Goal: Communication & Community: Answer question/provide support

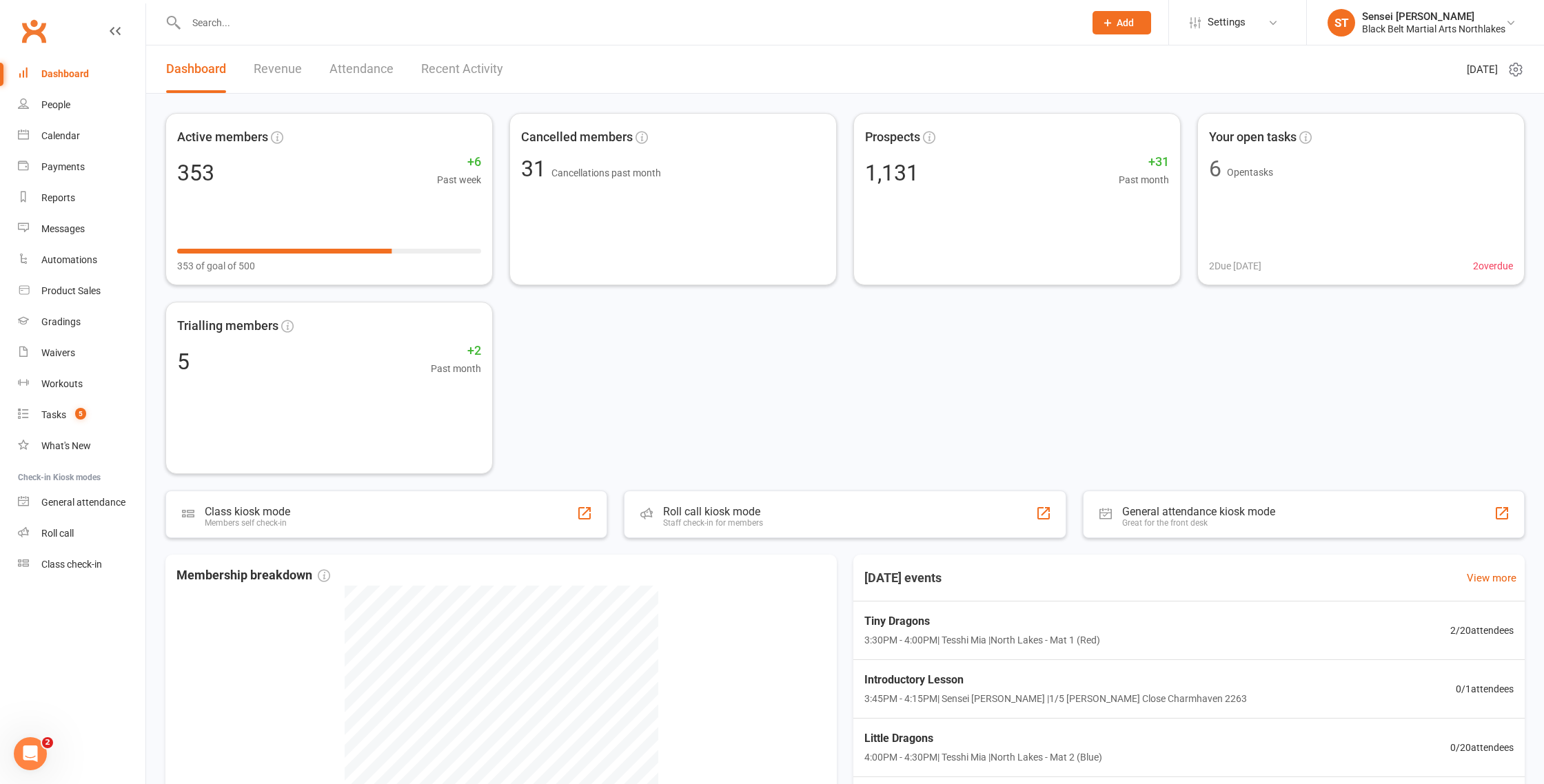
click at [241, 23] on input "text" at bounding box center [629, 23] width 893 height 19
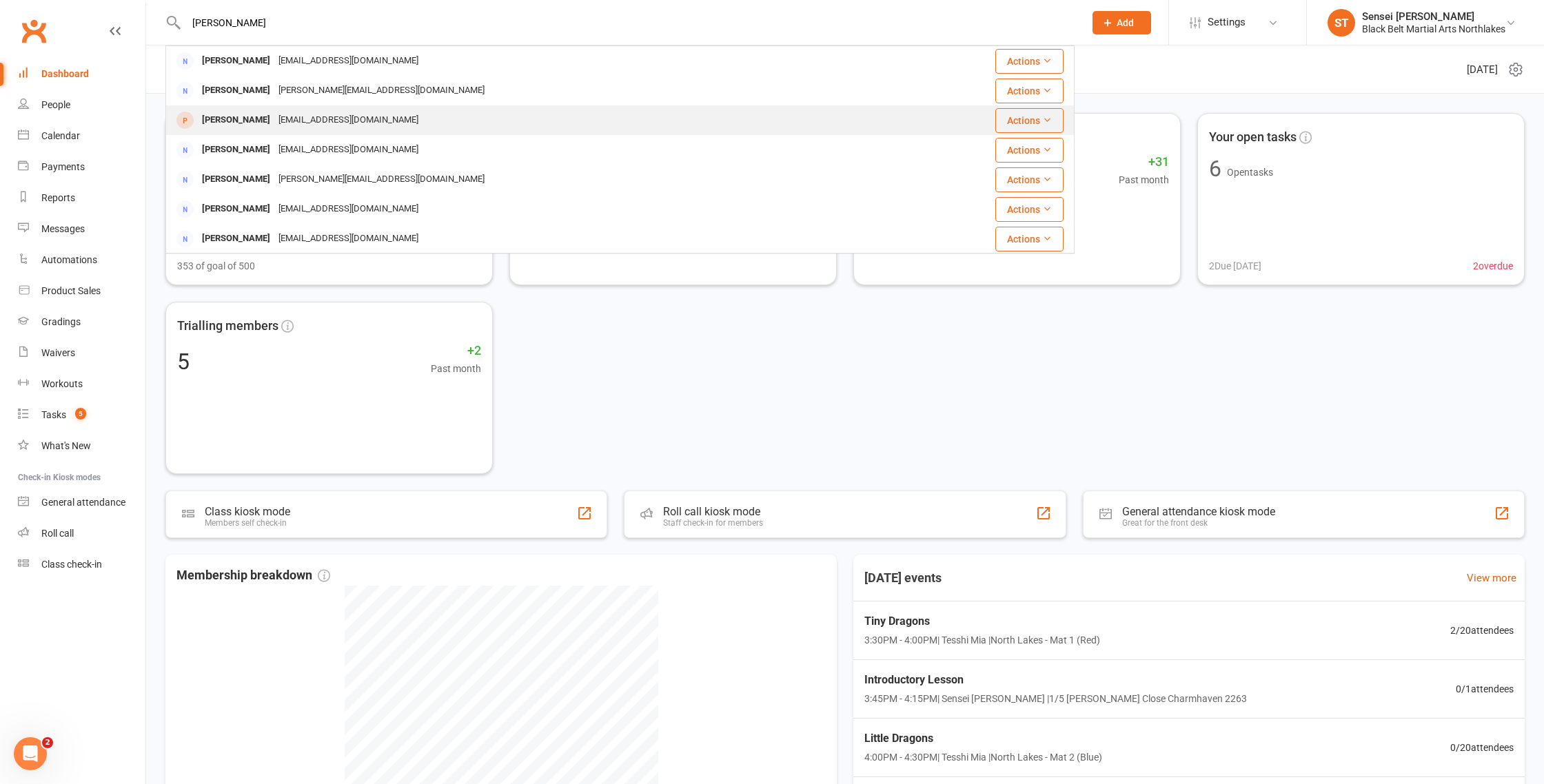
type input "[PERSON_NAME]"
click at [257, 119] on div "[PERSON_NAME]" at bounding box center [236, 120] width 76 height 20
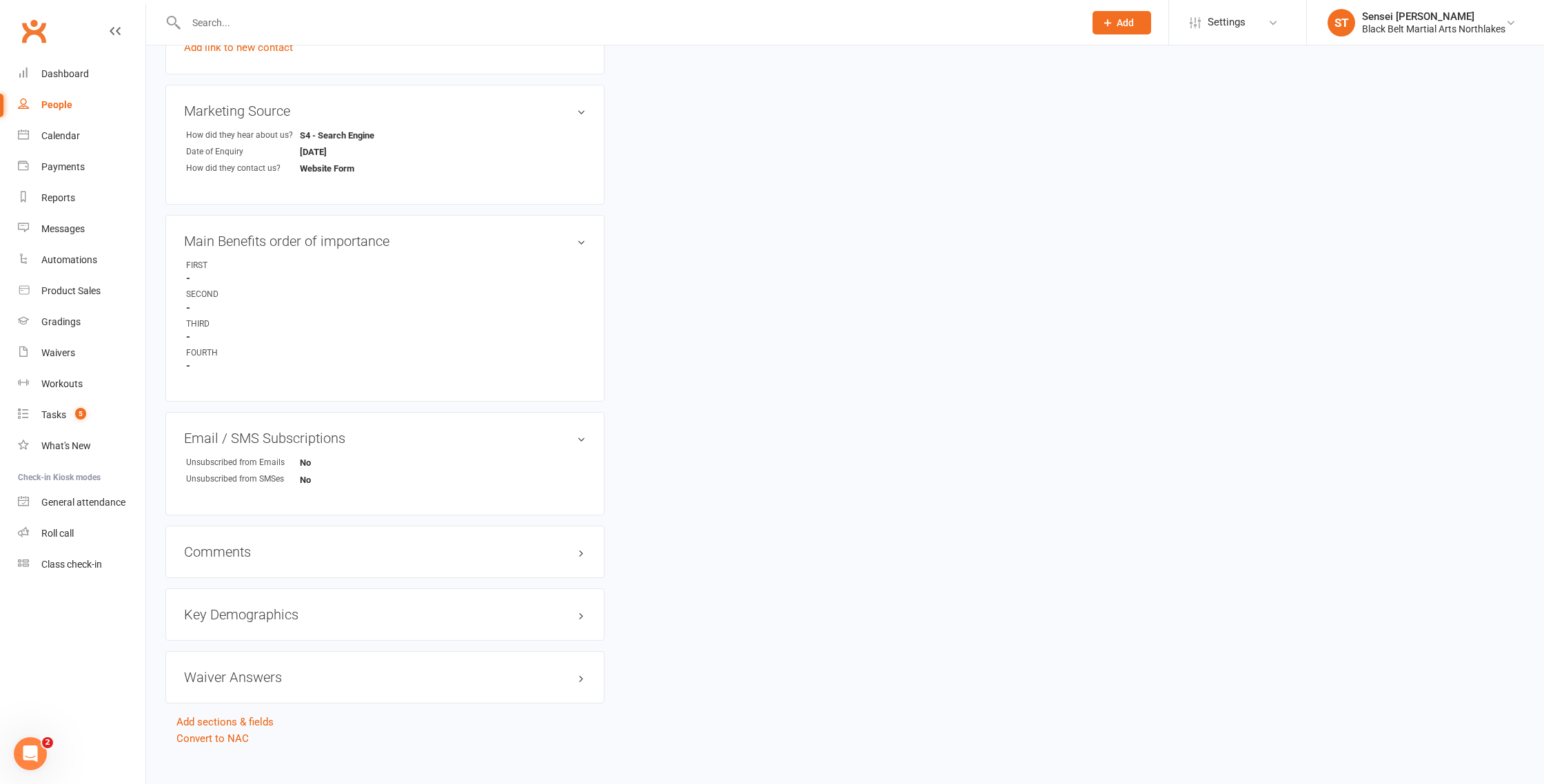
scroll to position [607, 0]
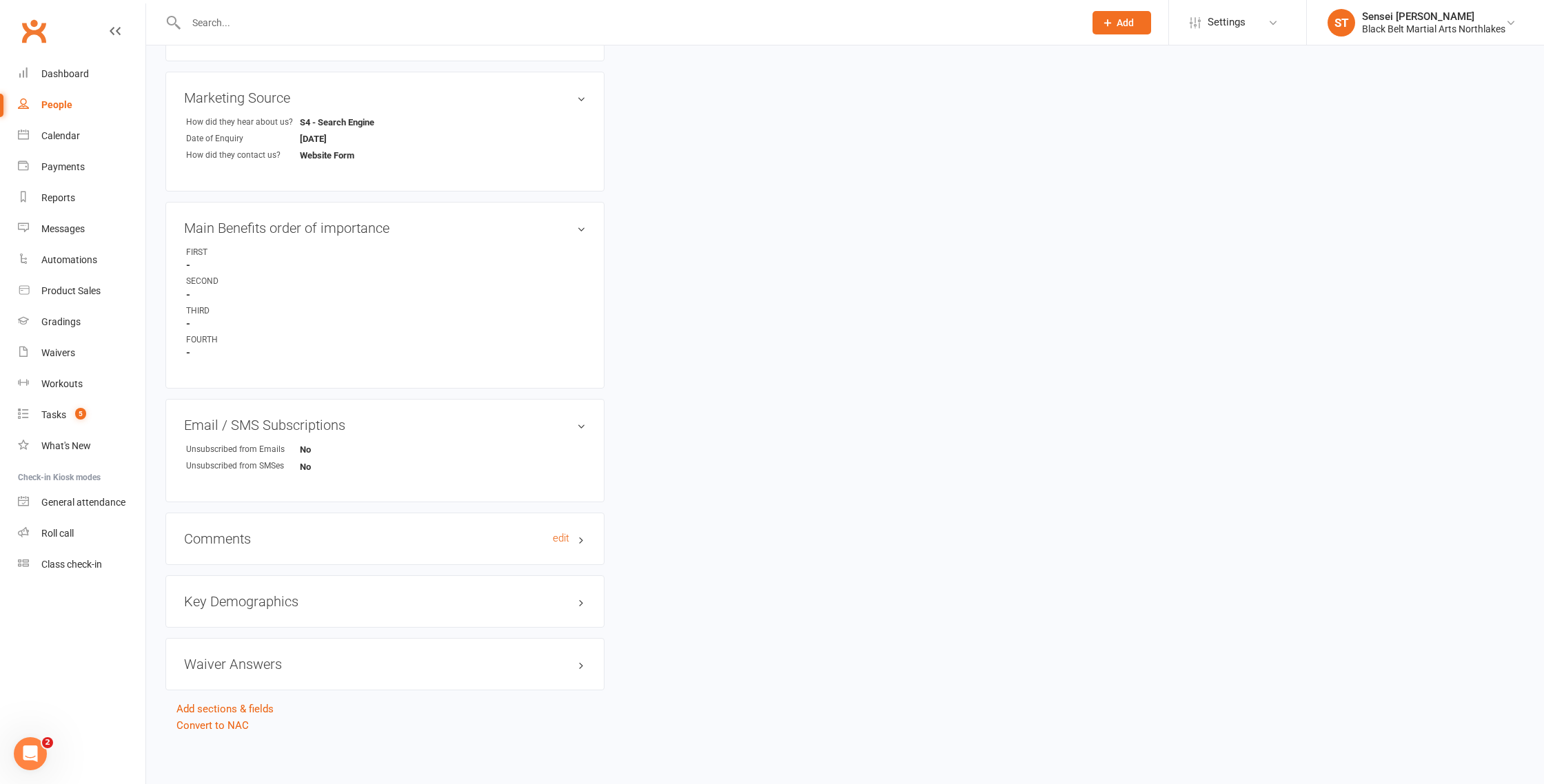
click at [240, 532] on h3 "Comments edit" at bounding box center [385, 539] width 402 height 15
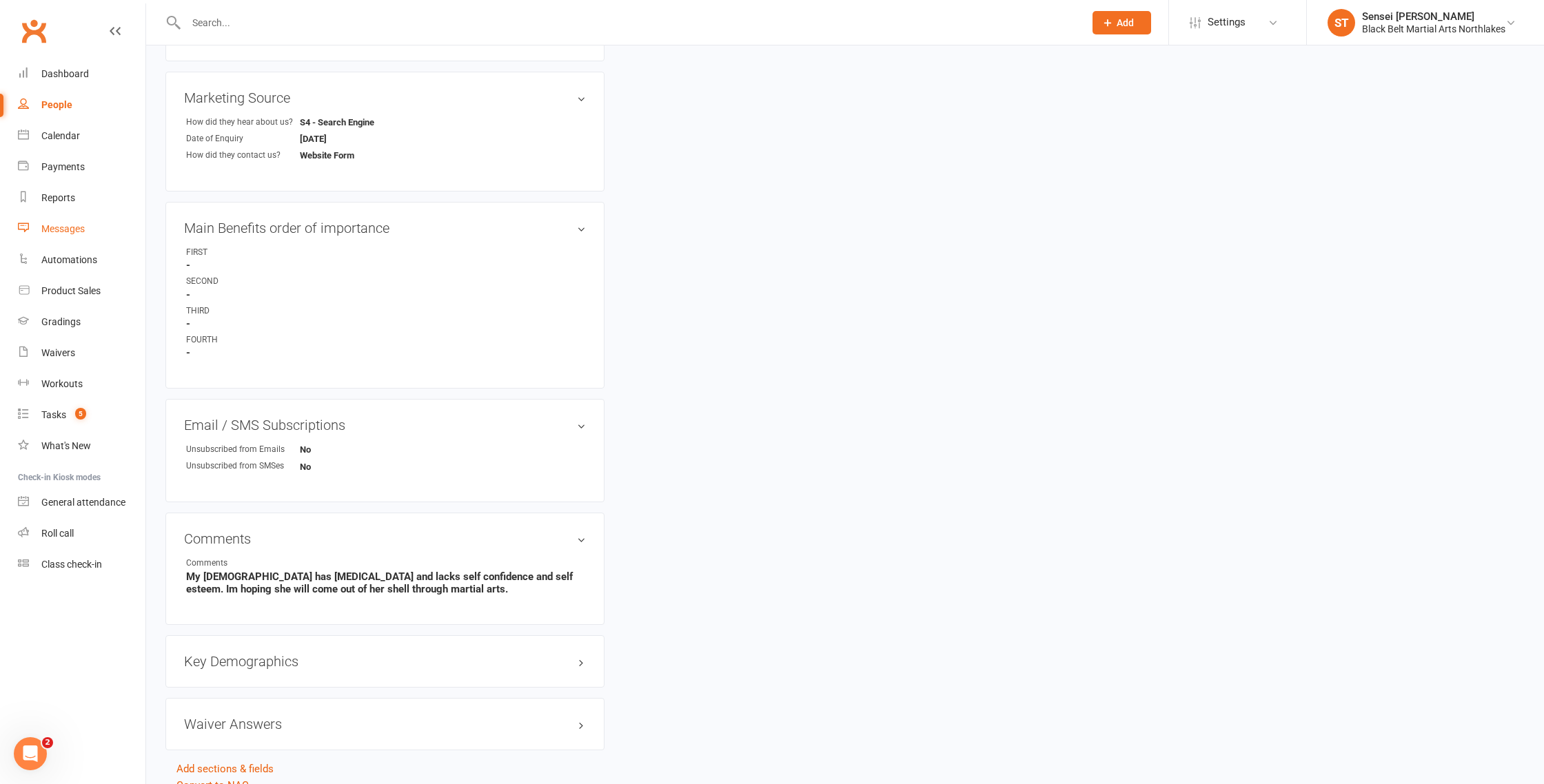
click at [68, 231] on div "Messages" at bounding box center [63, 229] width 43 height 11
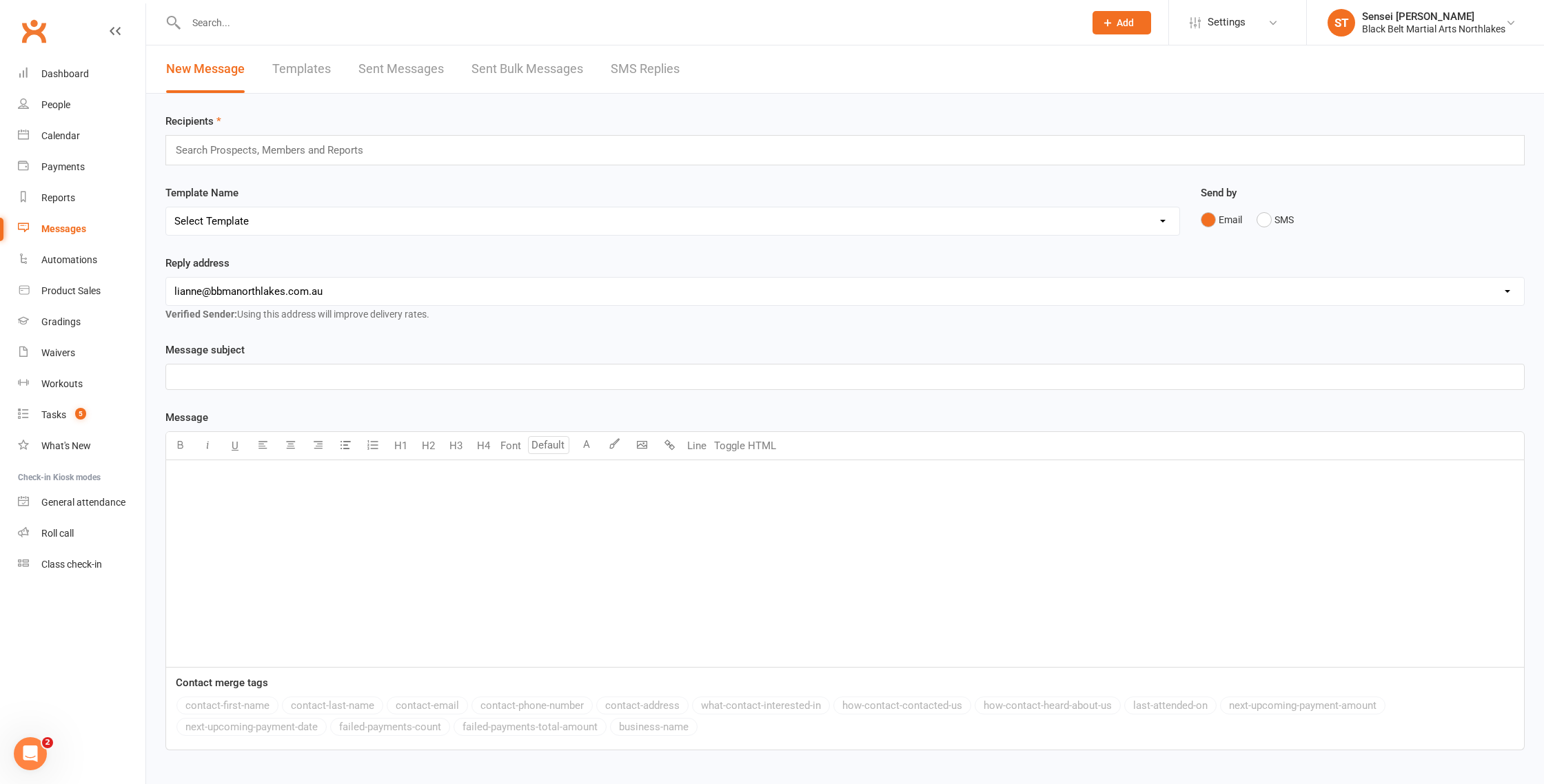
click at [387, 74] on link "Sent Messages" at bounding box center [401, 69] width 86 height 47
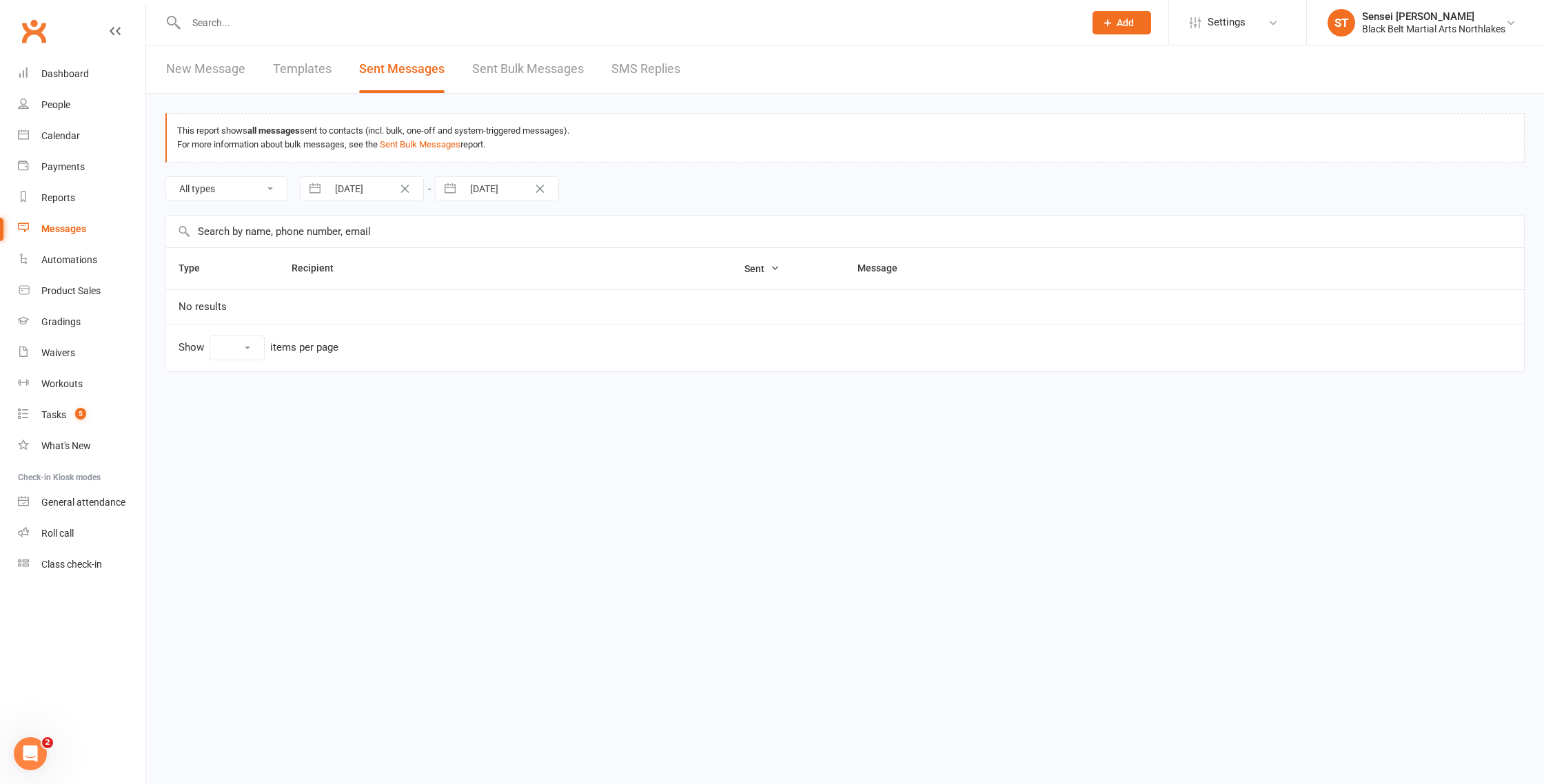
select select "100"
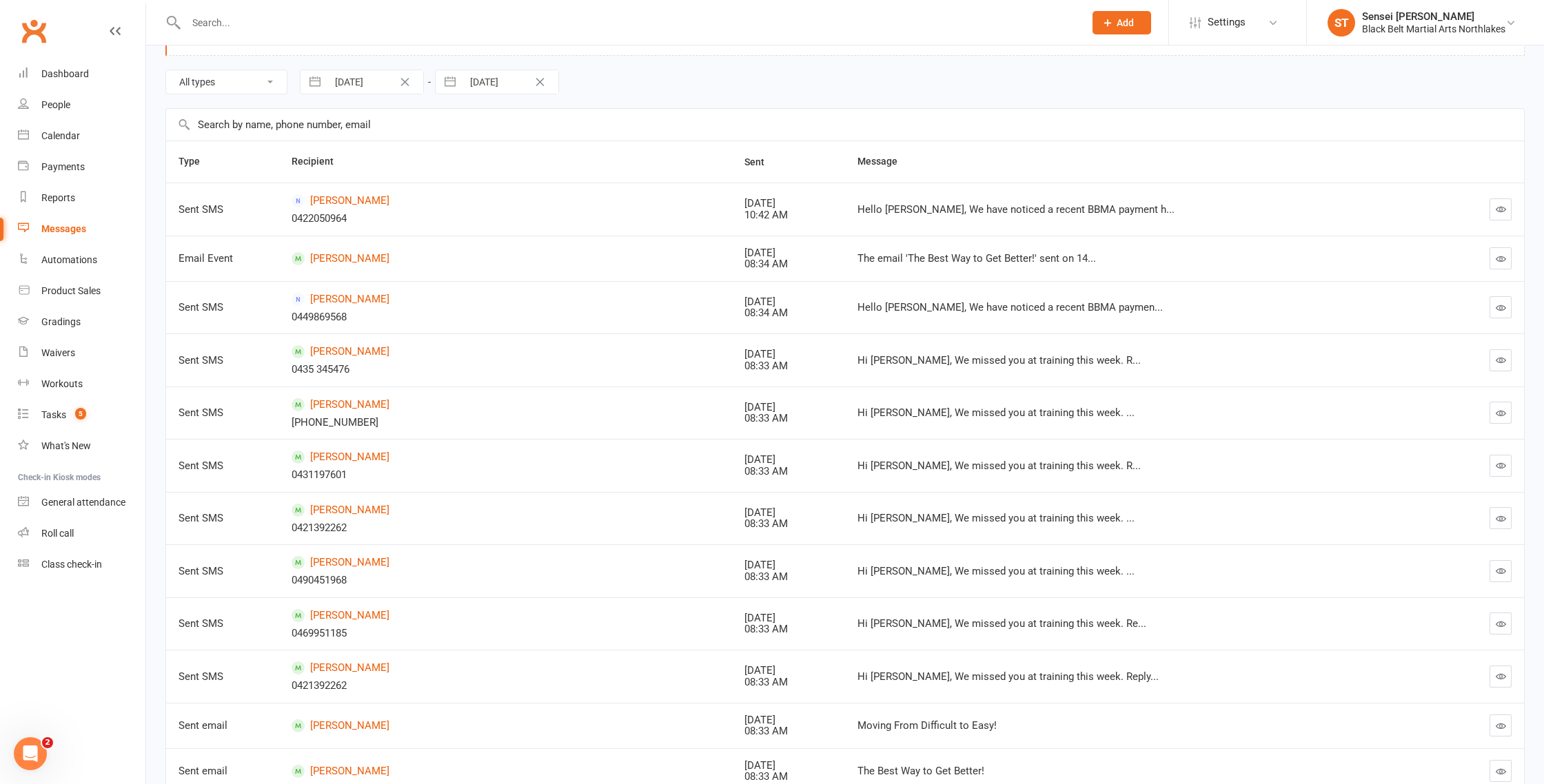
scroll to position [108, 0]
click at [344, 355] on link "[PERSON_NAME]" at bounding box center [505, 350] width 428 height 13
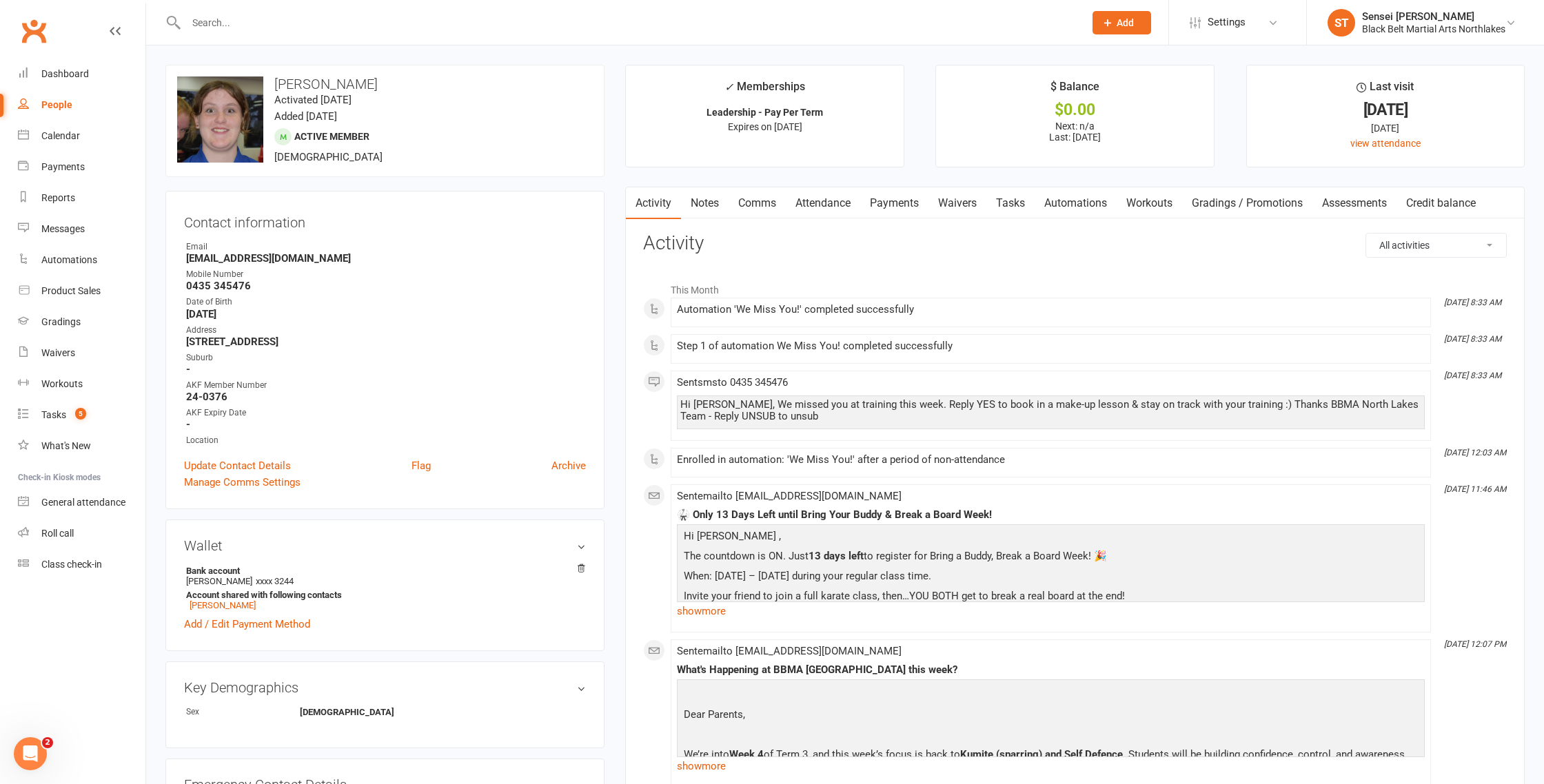
click at [889, 203] on link "Payments" at bounding box center [894, 204] width 68 height 32
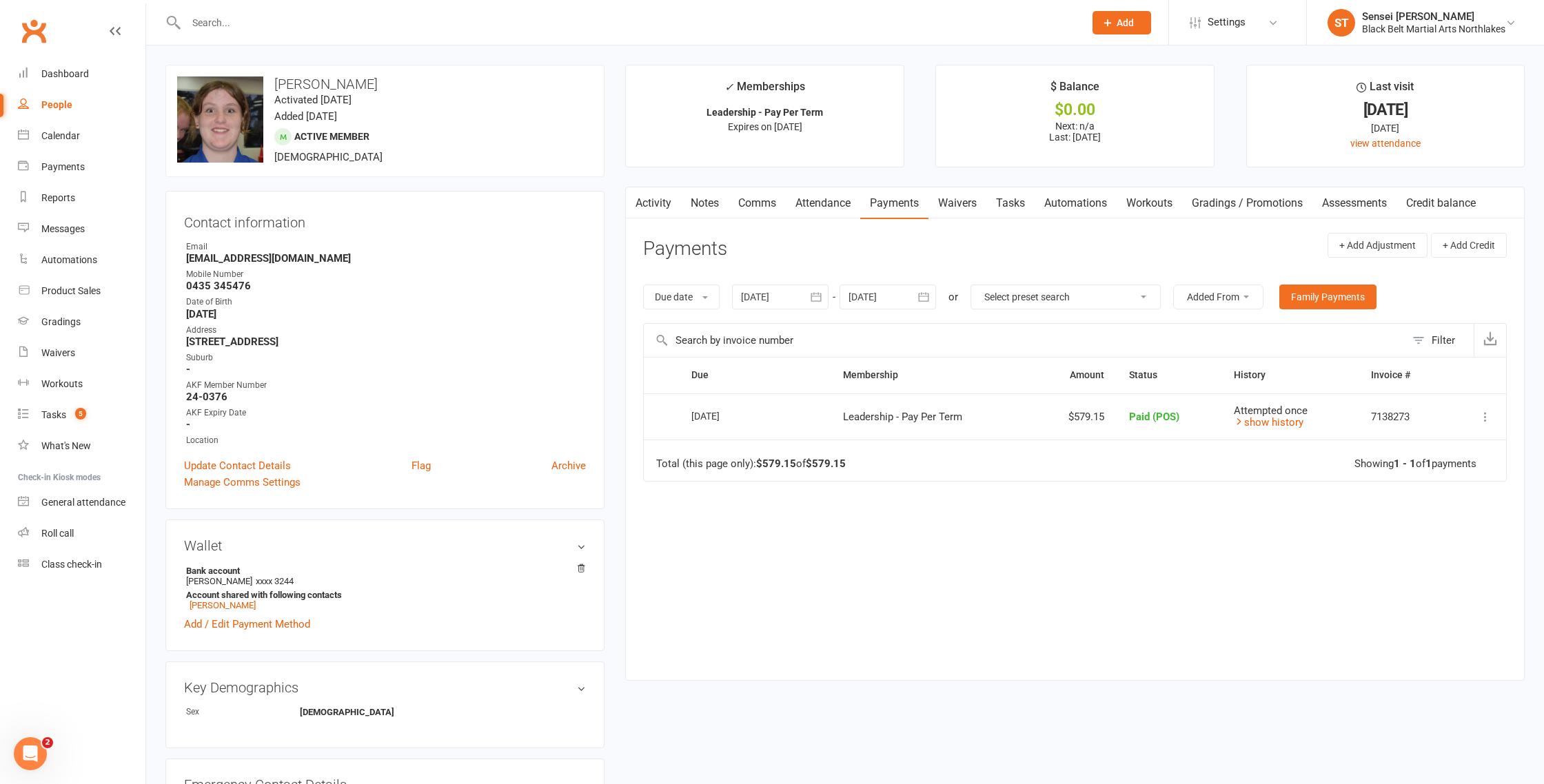
click at [653, 201] on link "Activity" at bounding box center [653, 204] width 55 height 32
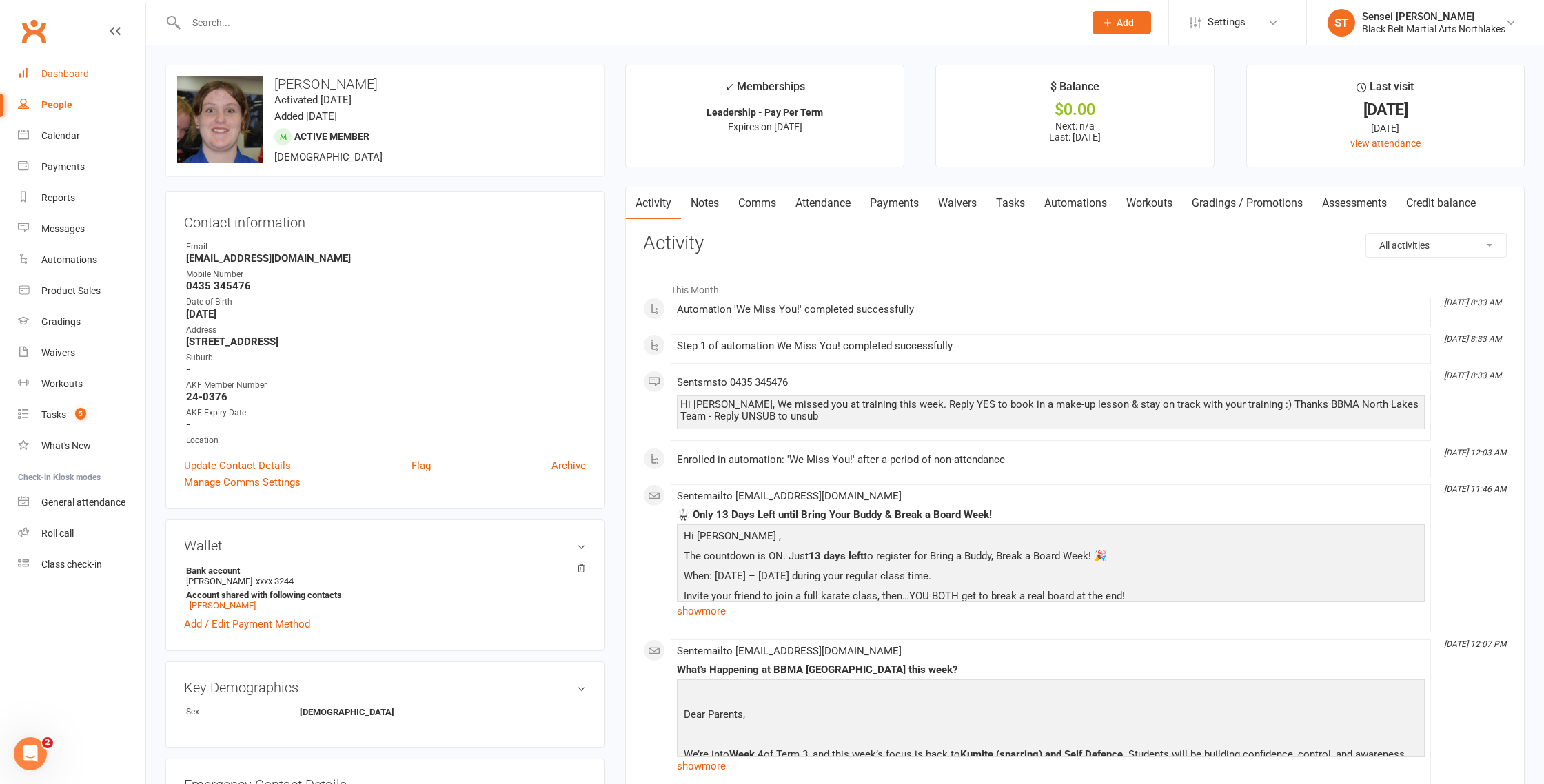
click at [42, 77] on div "Dashboard" at bounding box center [65, 74] width 47 height 11
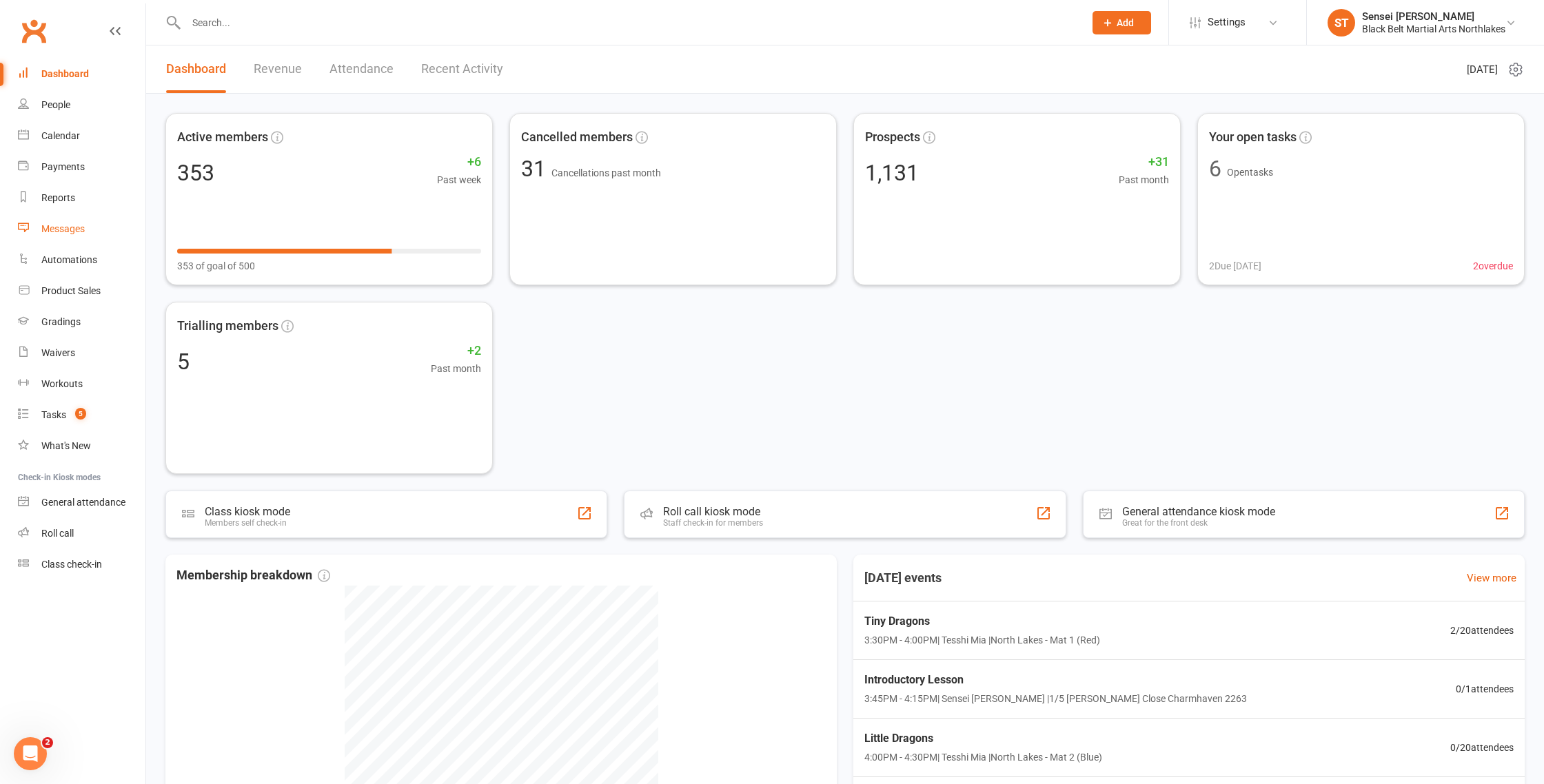
click at [63, 228] on div "Messages" at bounding box center [63, 229] width 43 height 11
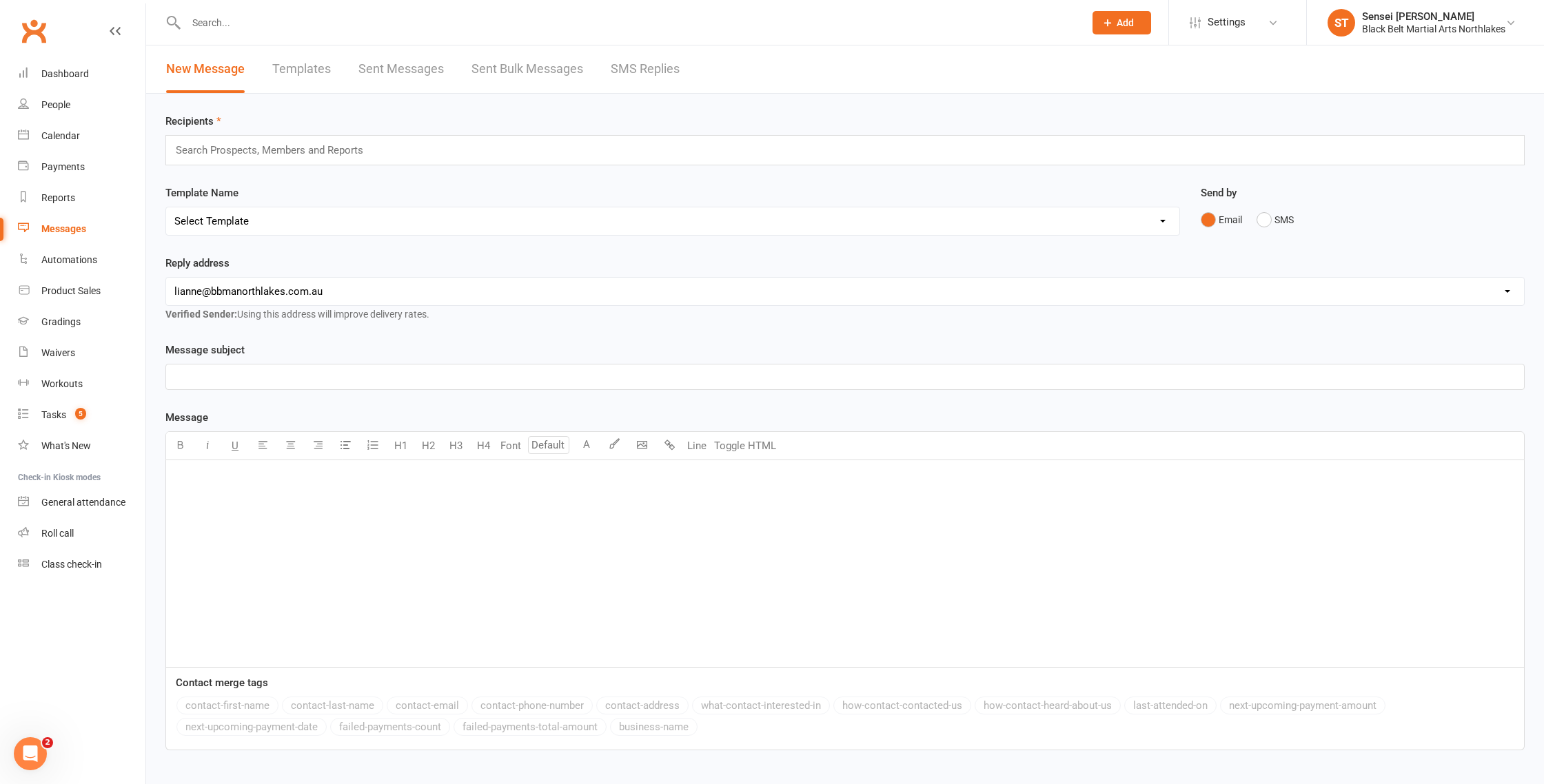
click at [518, 67] on link "Sent Bulk Messages" at bounding box center [527, 69] width 111 height 47
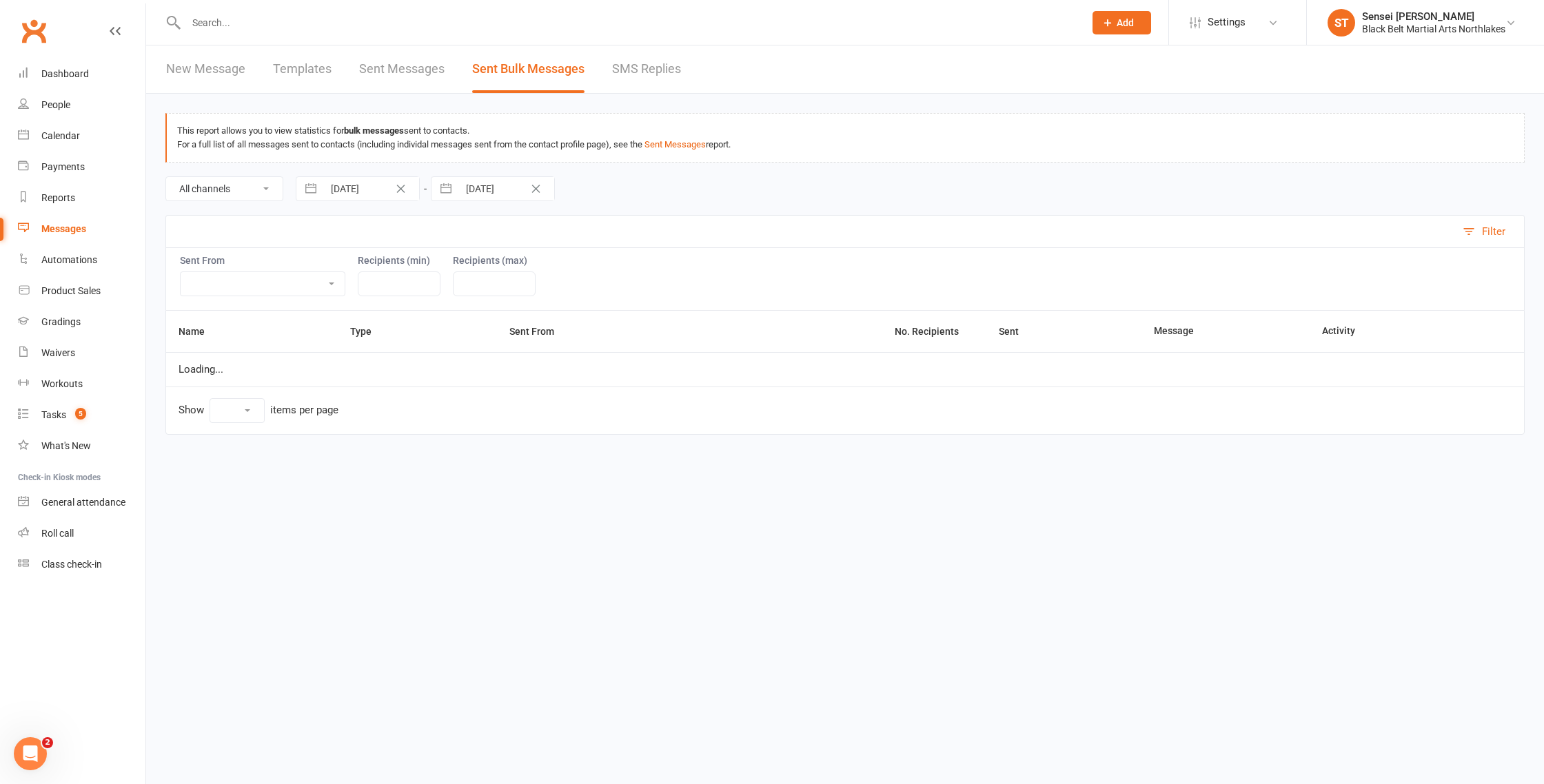
select select "100"
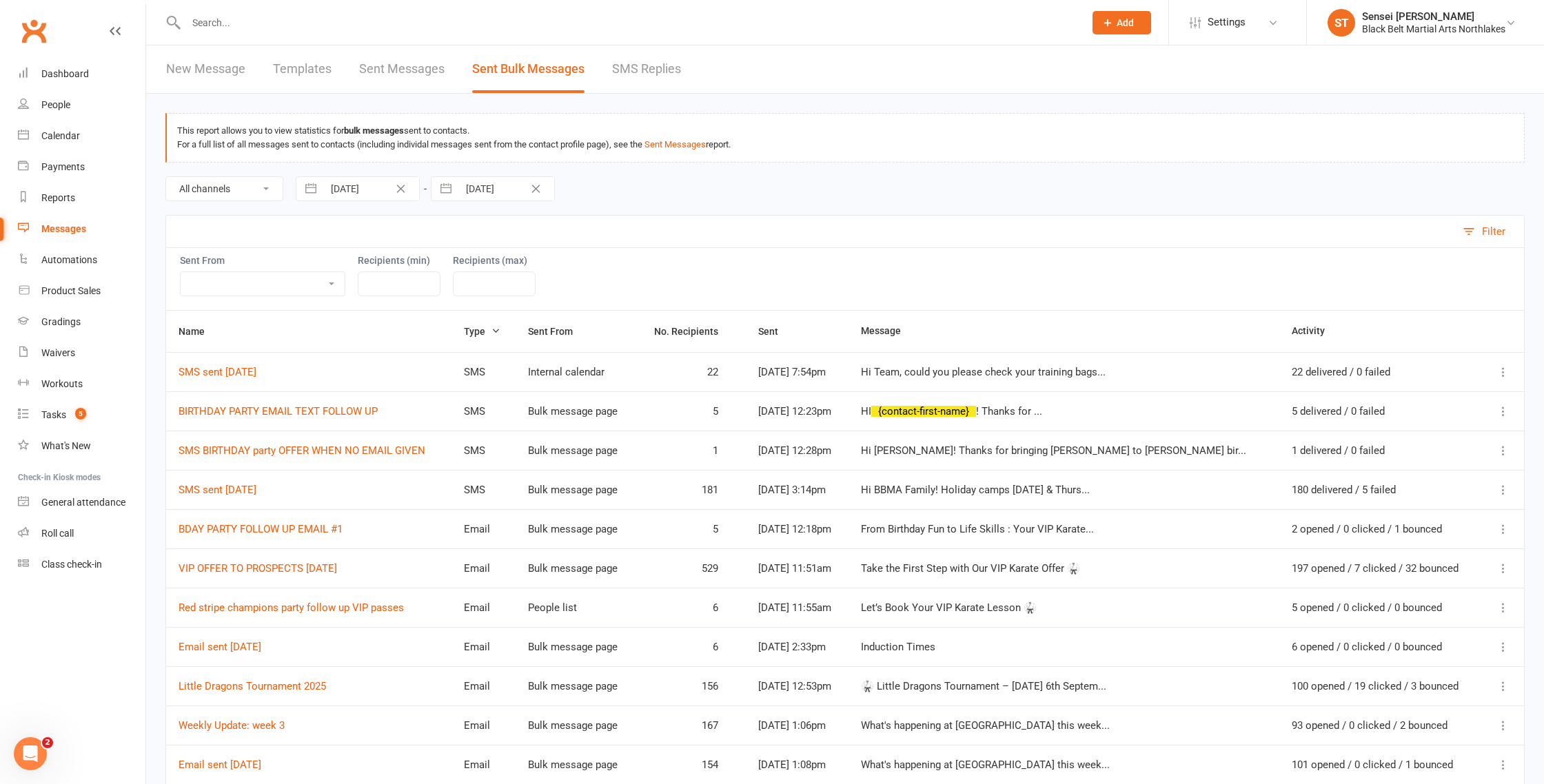
click at [364, 194] on input "[DATE]" at bounding box center [370, 189] width 95 height 24
select select "5"
select select "2025"
select select "6"
select select "2025"
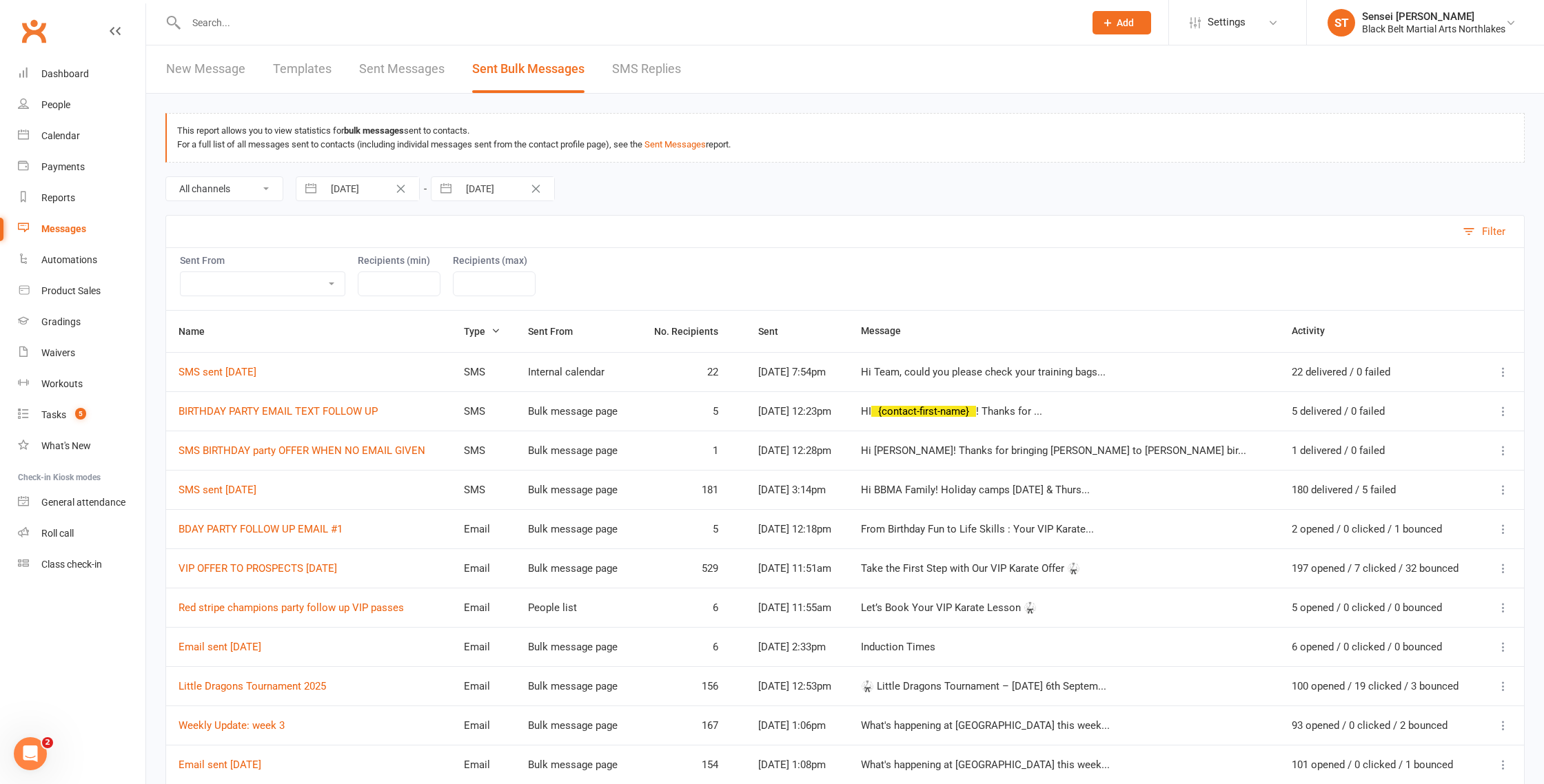
select select "7"
select select "2025"
click at [485, 243] on icon "Move forward to switch to the next month." at bounding box center [486, 245] width 13 height 13
select select "8"
select select "2025"
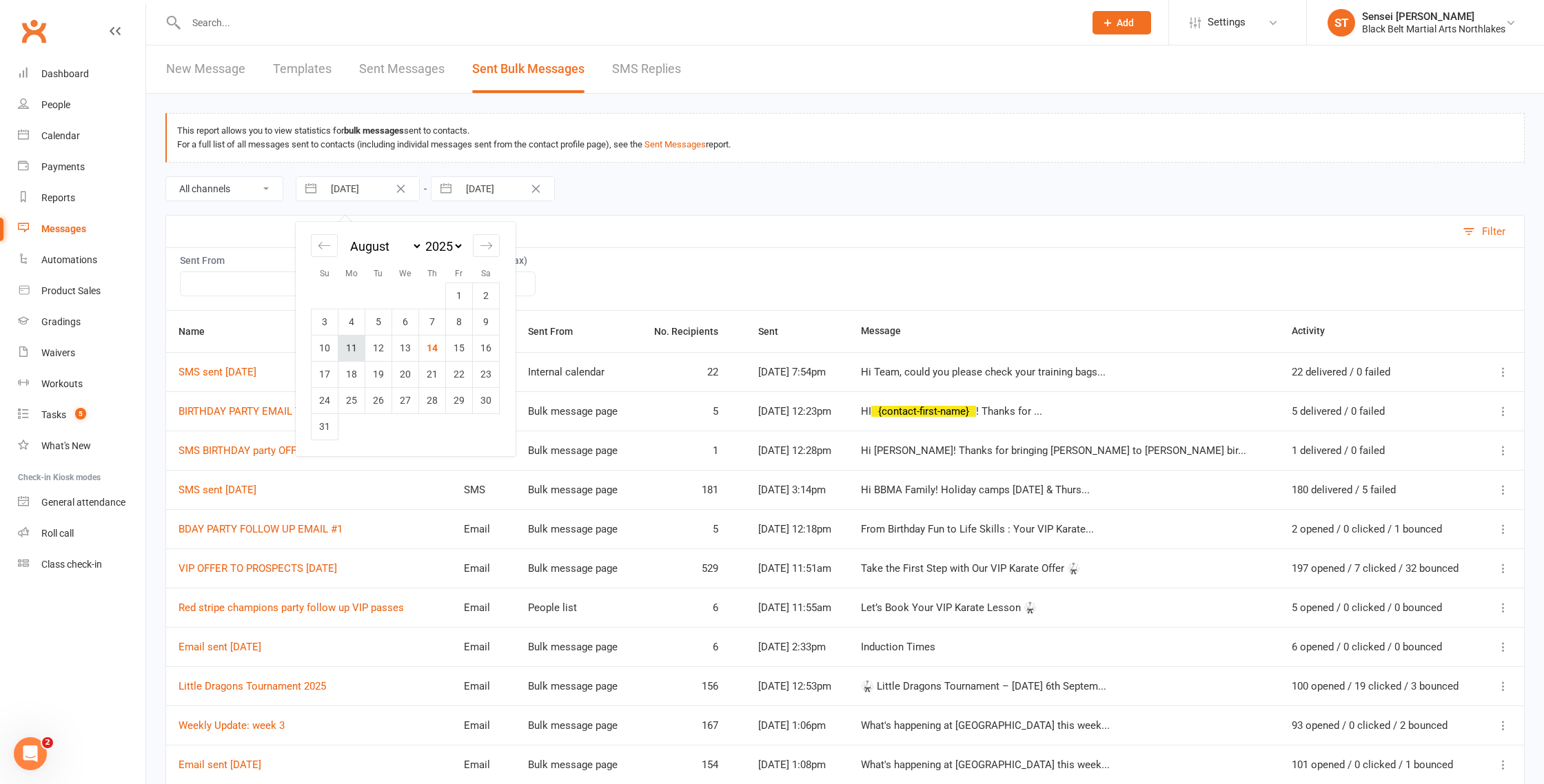
click at [358, 349] on td "11" at bounding box center [352, 348] width 26 height 26
type input "[DATE]"
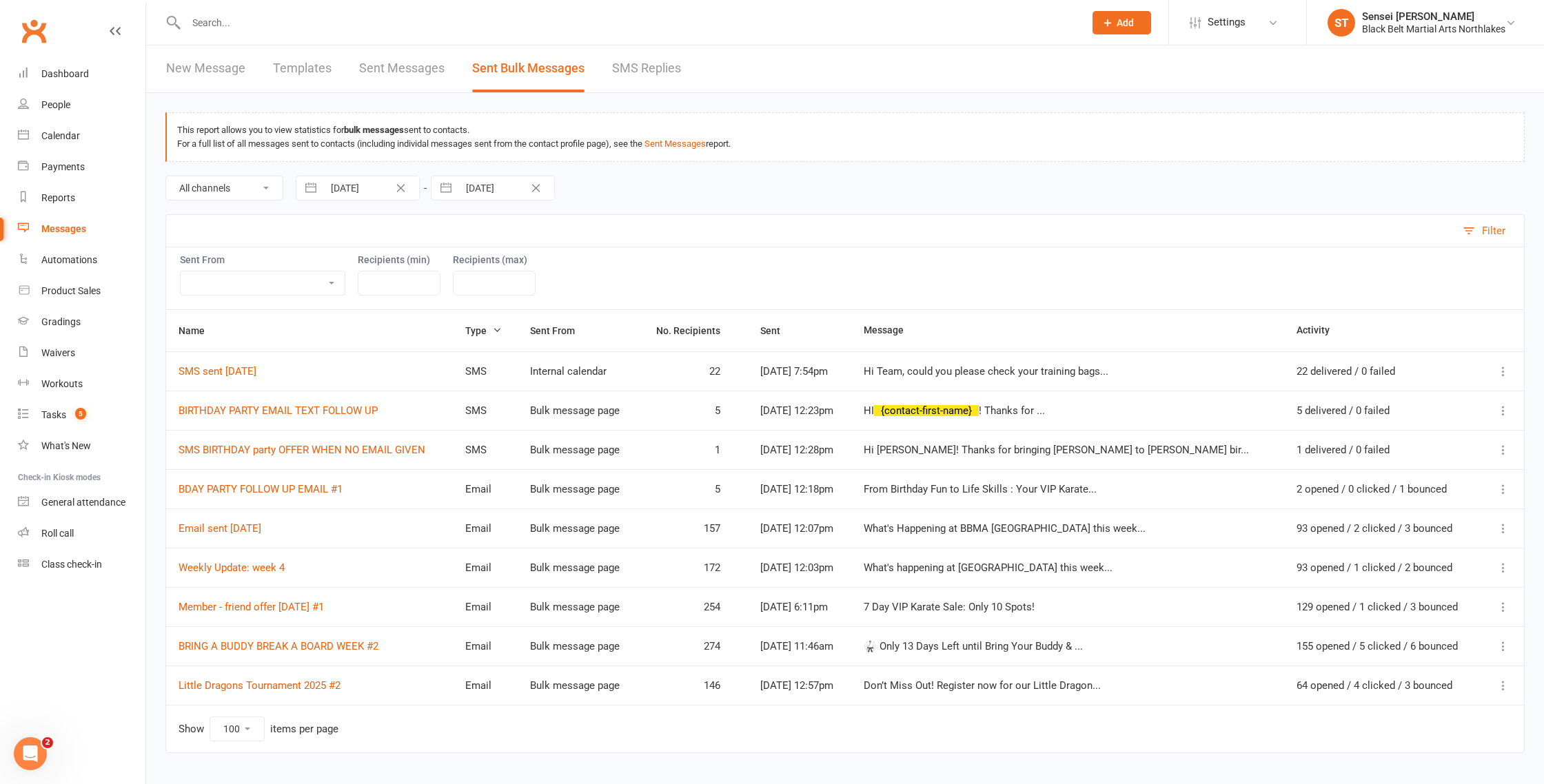
scroll to position [28, 0]
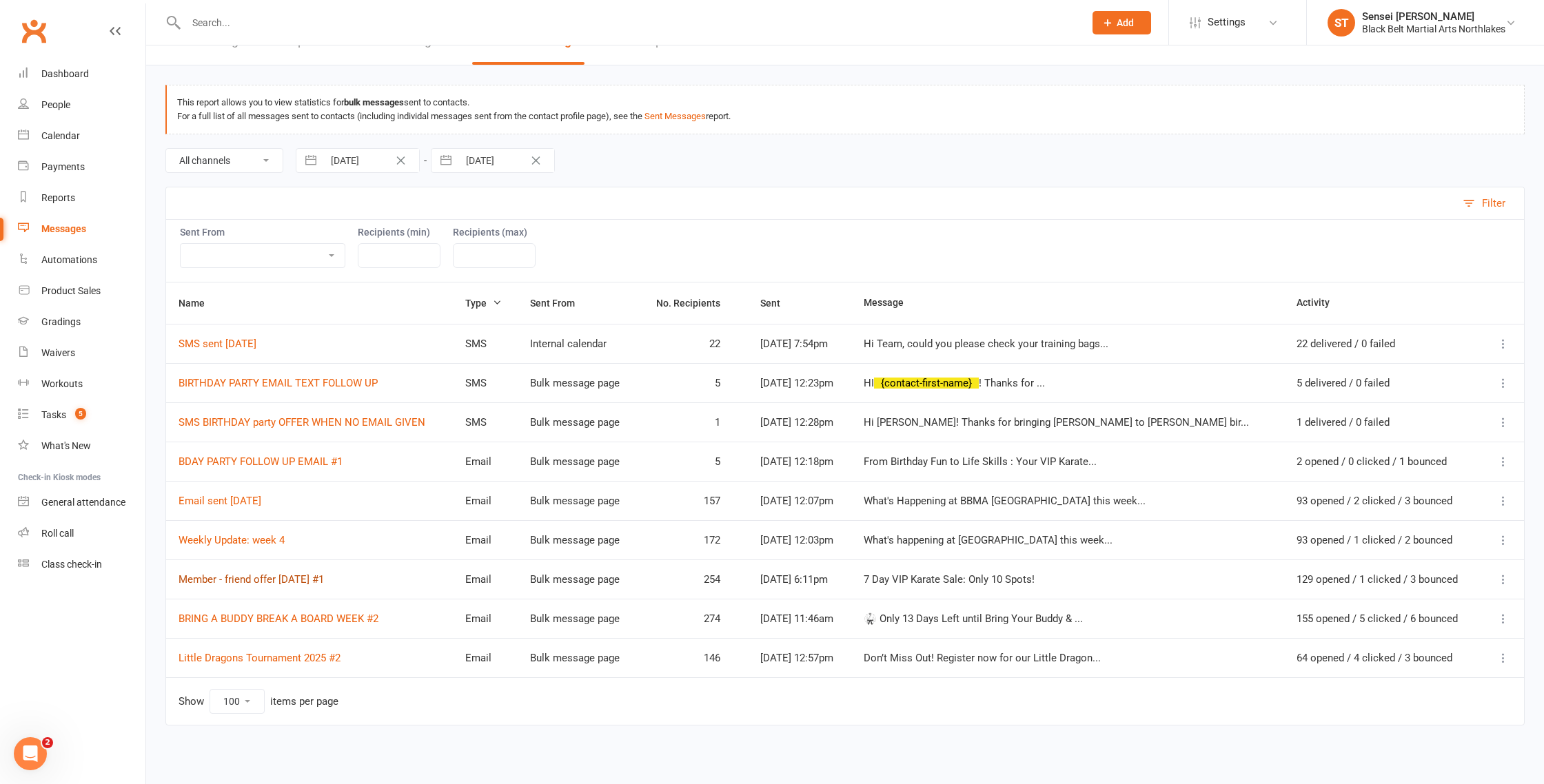
click at [239, 581] on link "Member - friend offer [DATE] #1" at bounding box center [251, 578] width 145 height 12
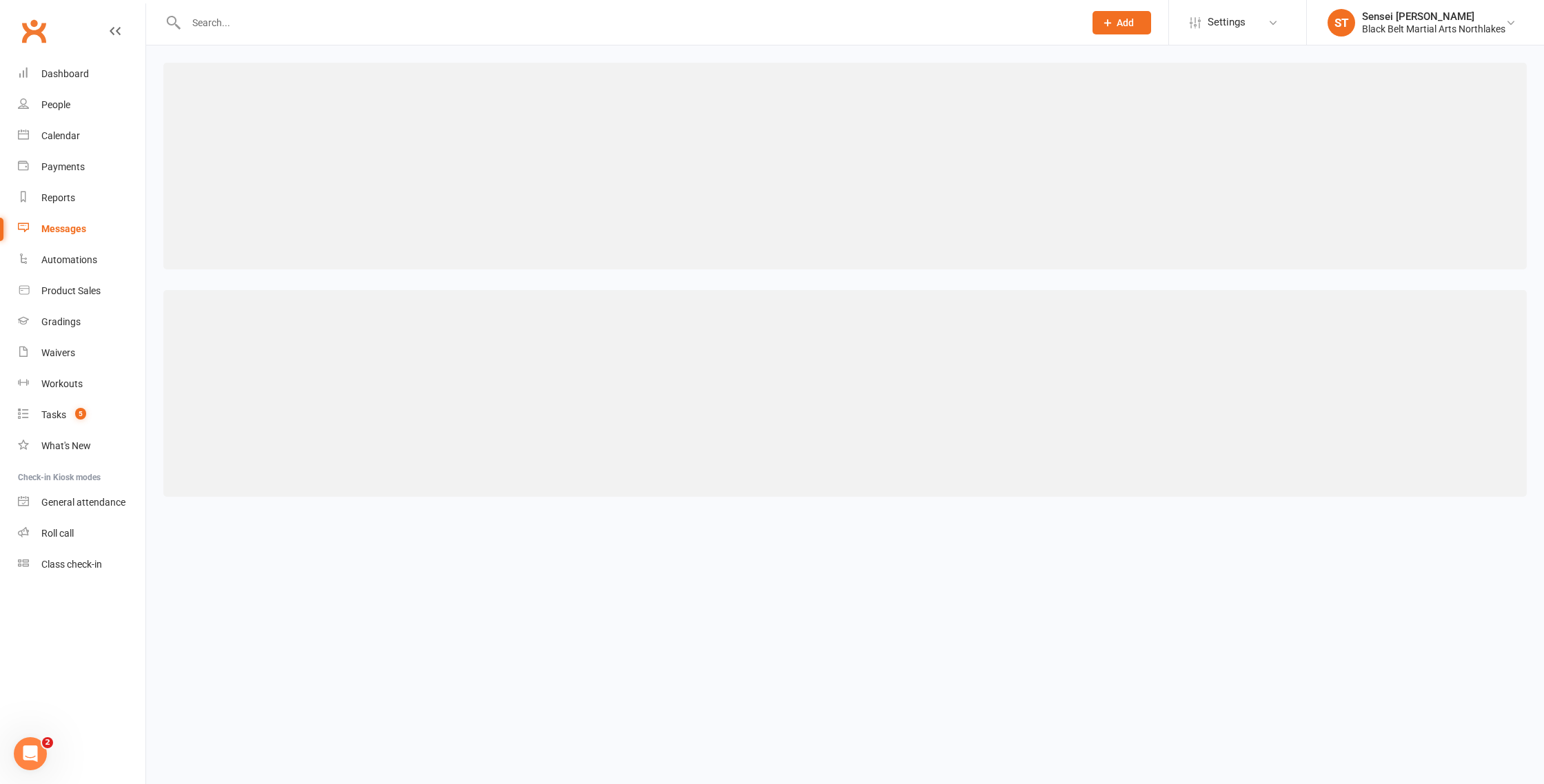
select select "100"
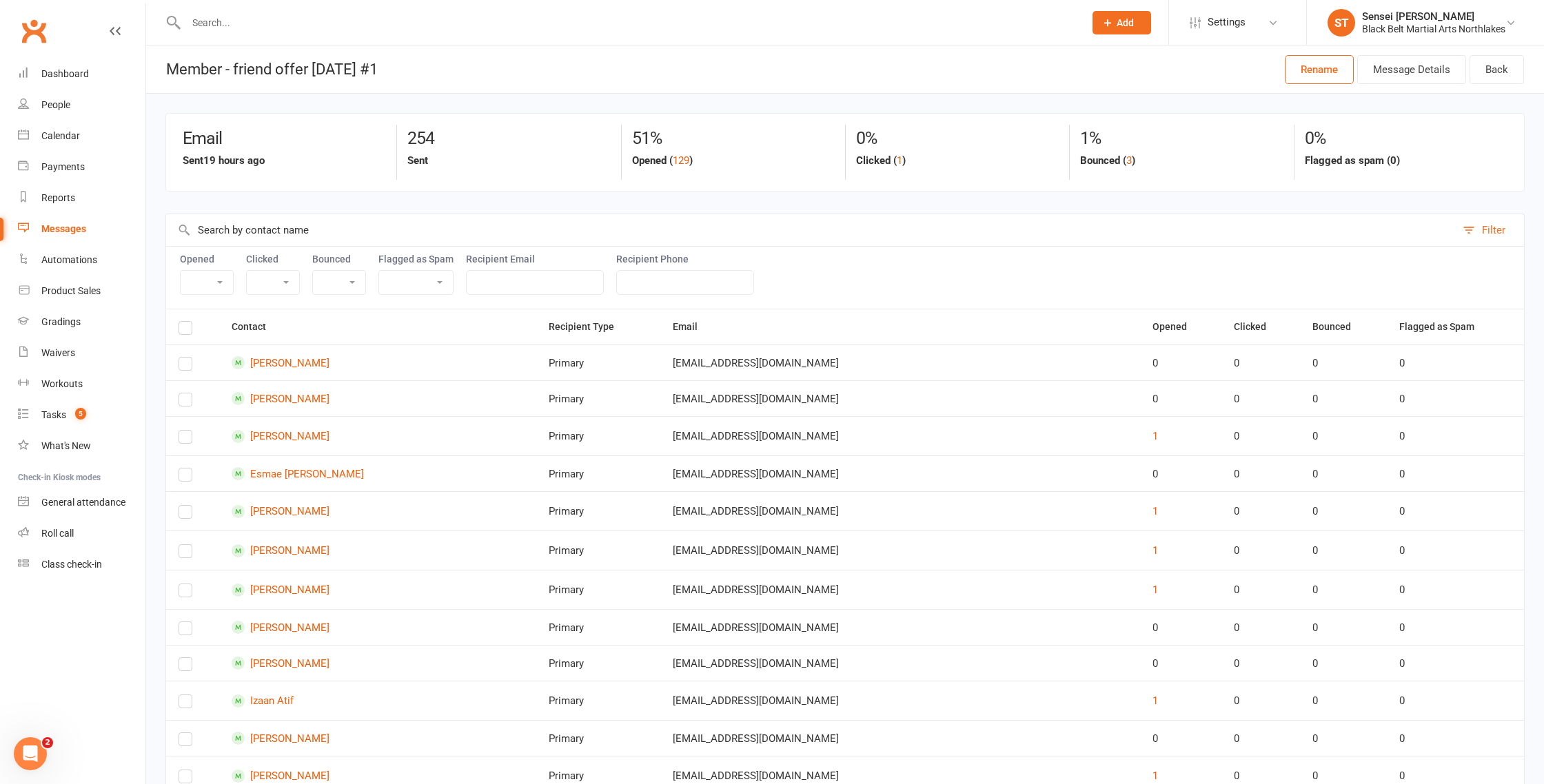
click at [348, 282] on select "Yes No" at bounding box center [338, 282] width 52 height 24
select select "true"
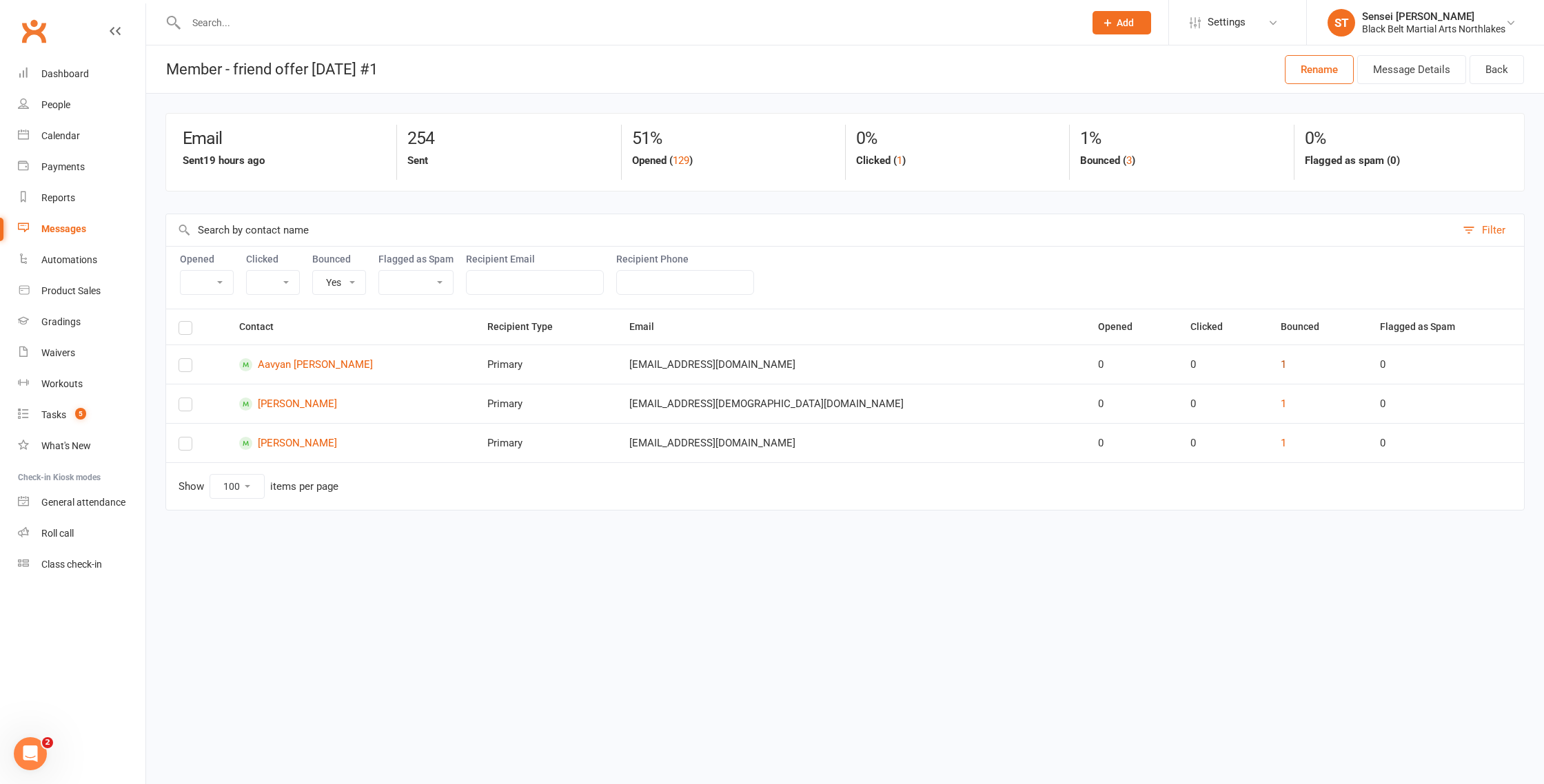
click at [1281, 364] on button "1" at bounding box center [1284, 364] width 6 height 17
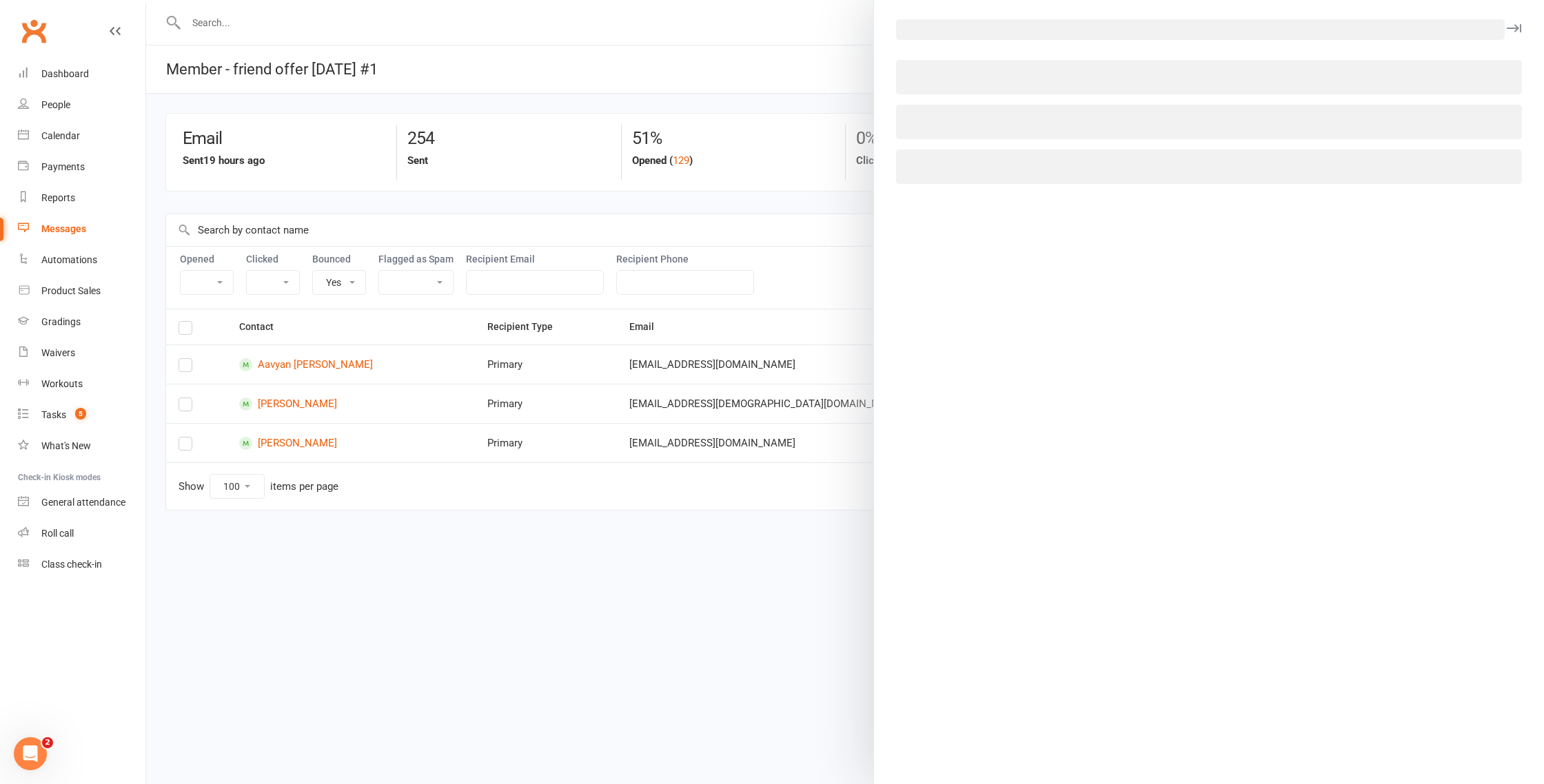
select select "email_bounce_event"
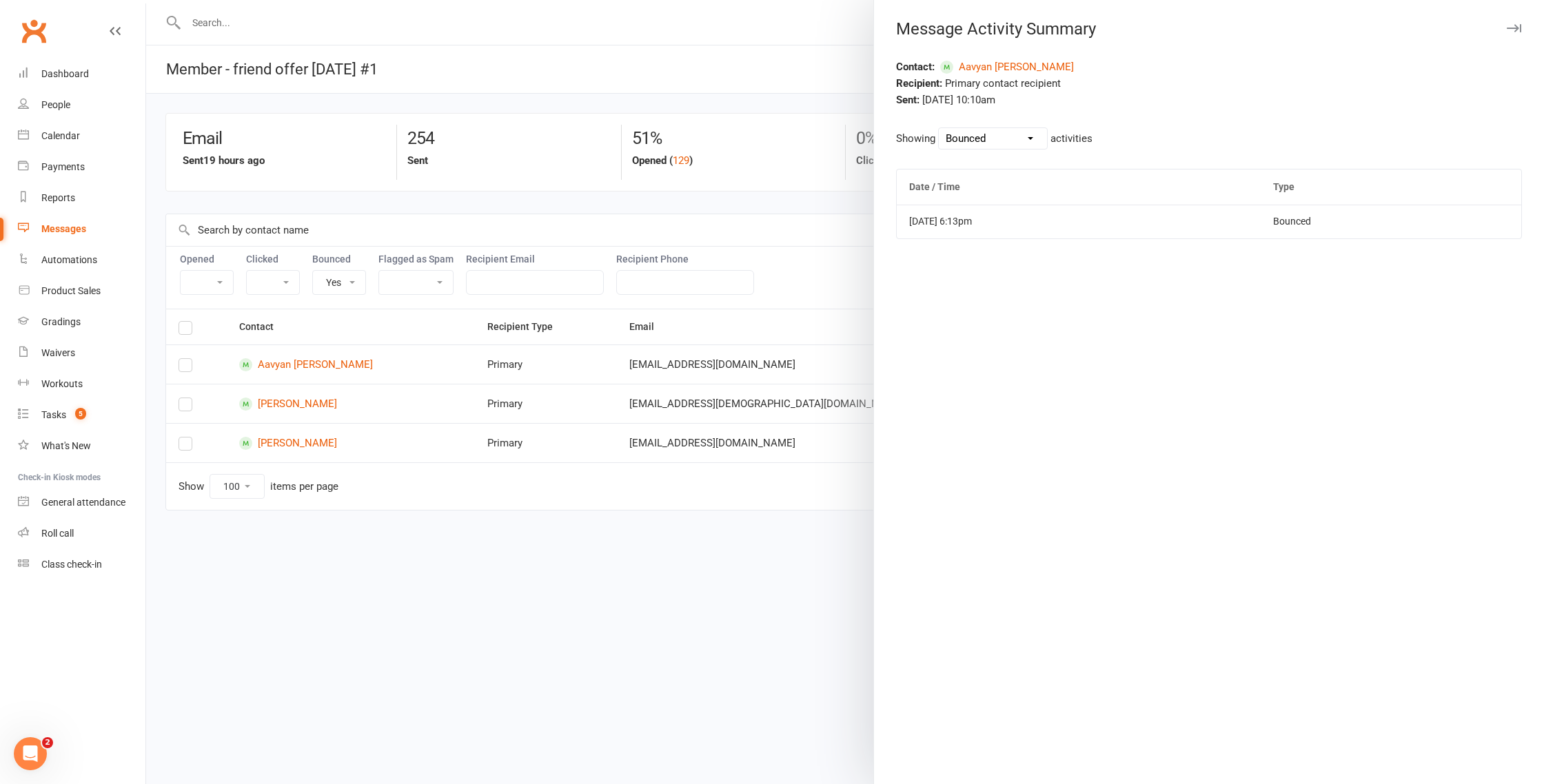
click at [790, 214] on div at bounding box center [845, 392] width 1398 height 784
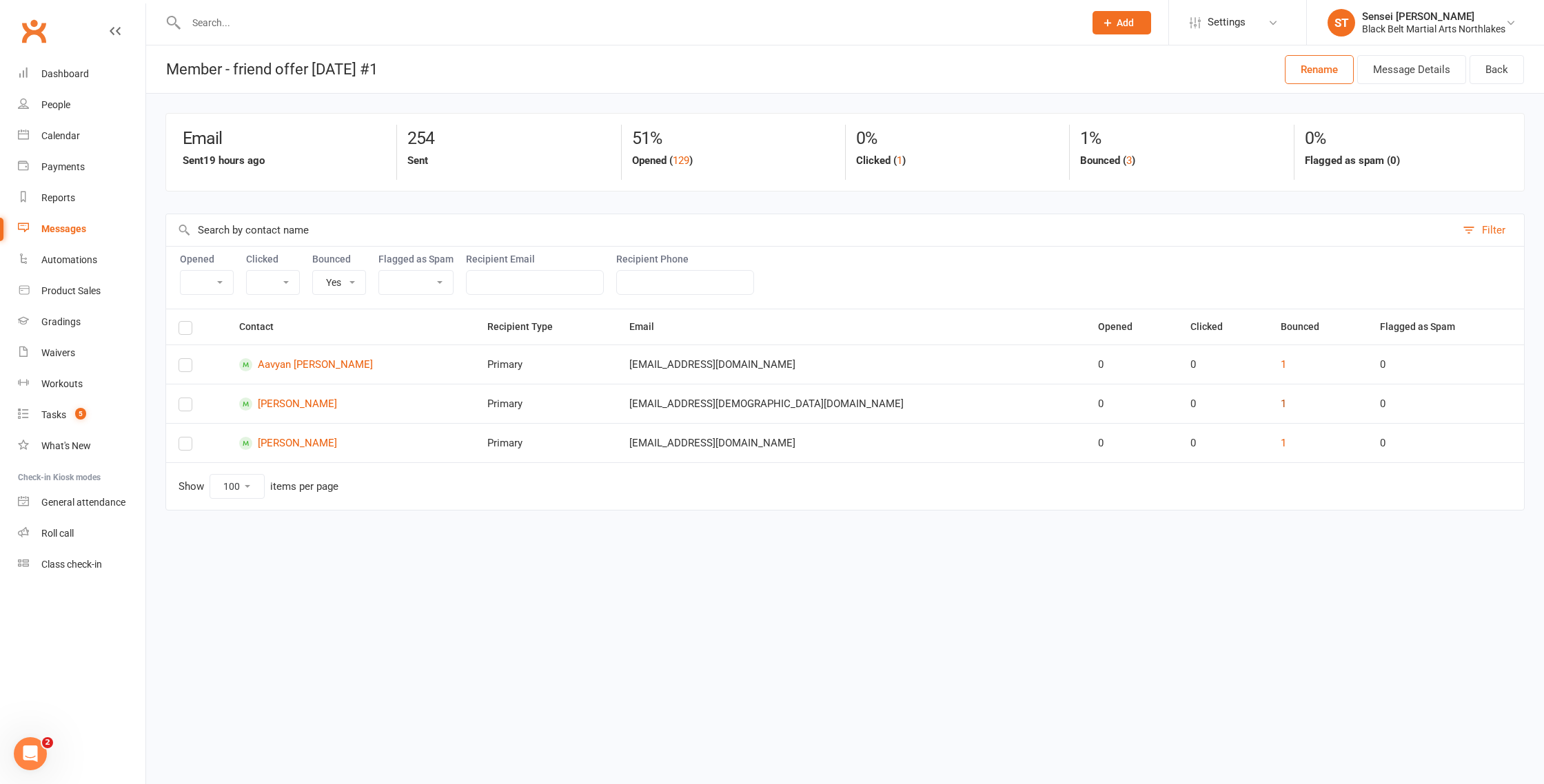
click at [1281, 406] on button "1" at bounding box center [1284, 404] width 6 height 17
select select "email_bounce_event"
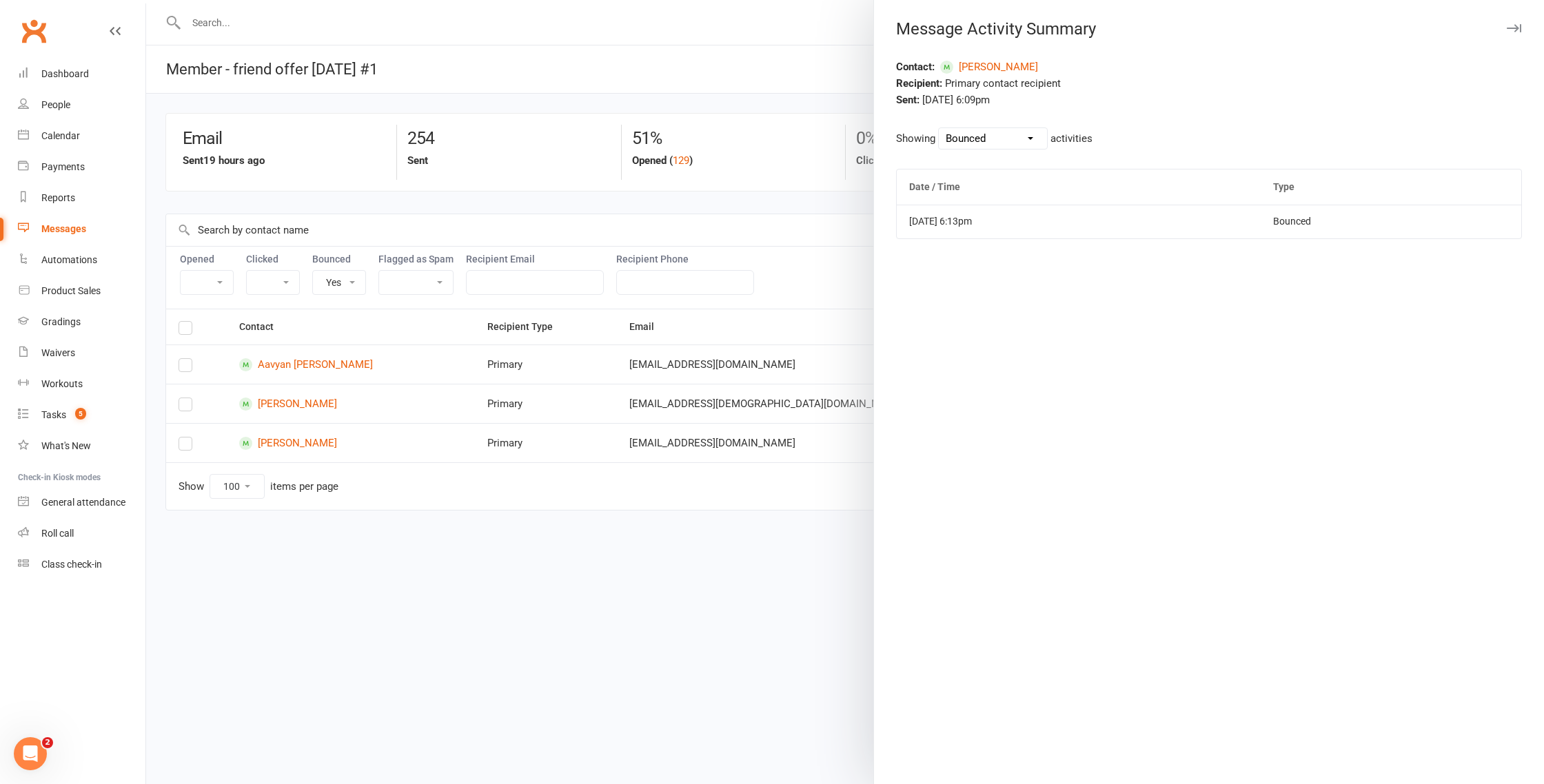
drag, startPoint x: 814, startPoint y: 234, endPoint x: 804, endPoint y: 254, distance: 22.4
click at [814, 235] on div at bounding box center [845, 392] width 1398 height 784
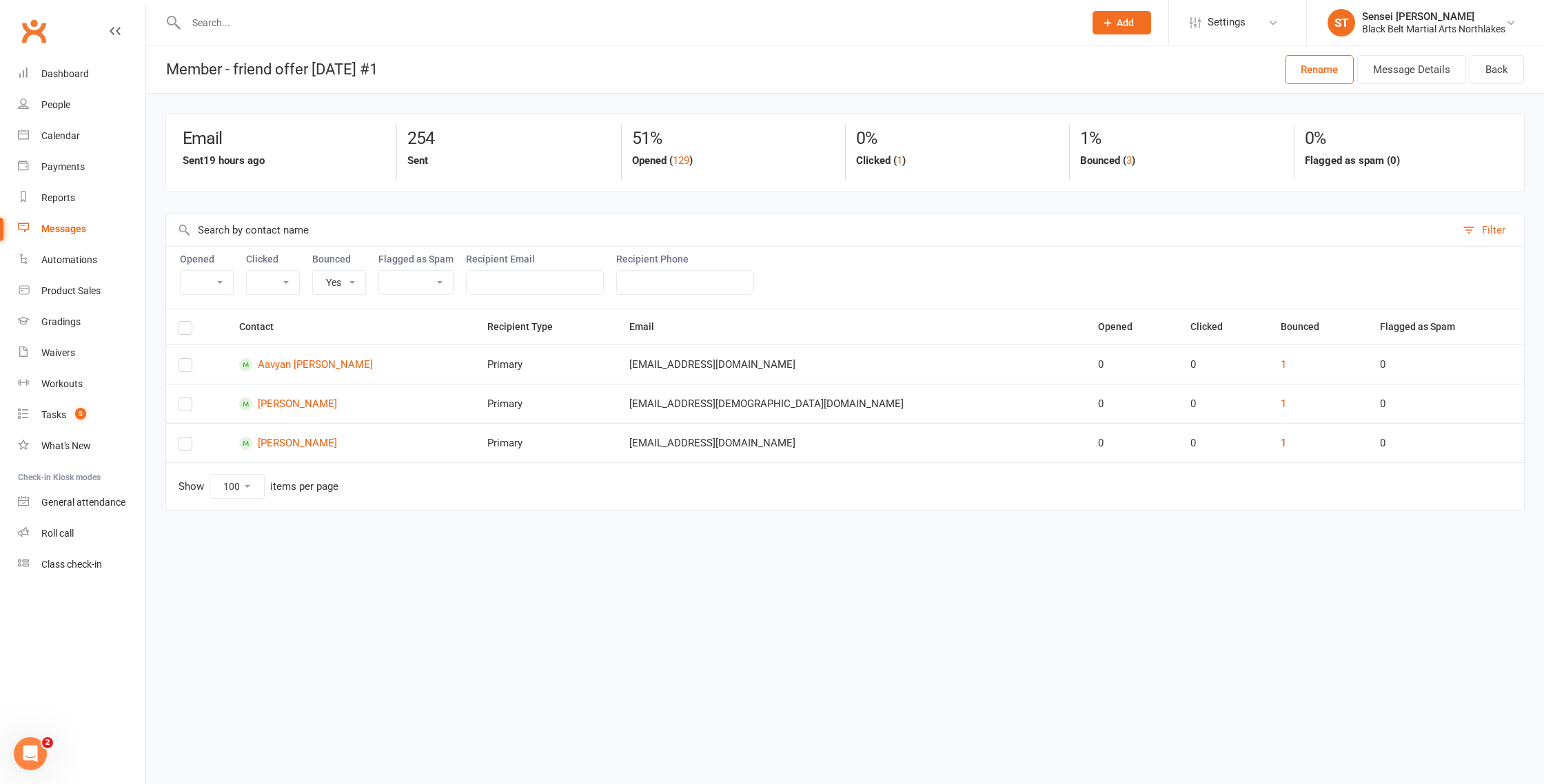
click at [1281, 445] on button "1" at bounding box center [1284, 443] width 6 height 17
select select "email_bounce_event"
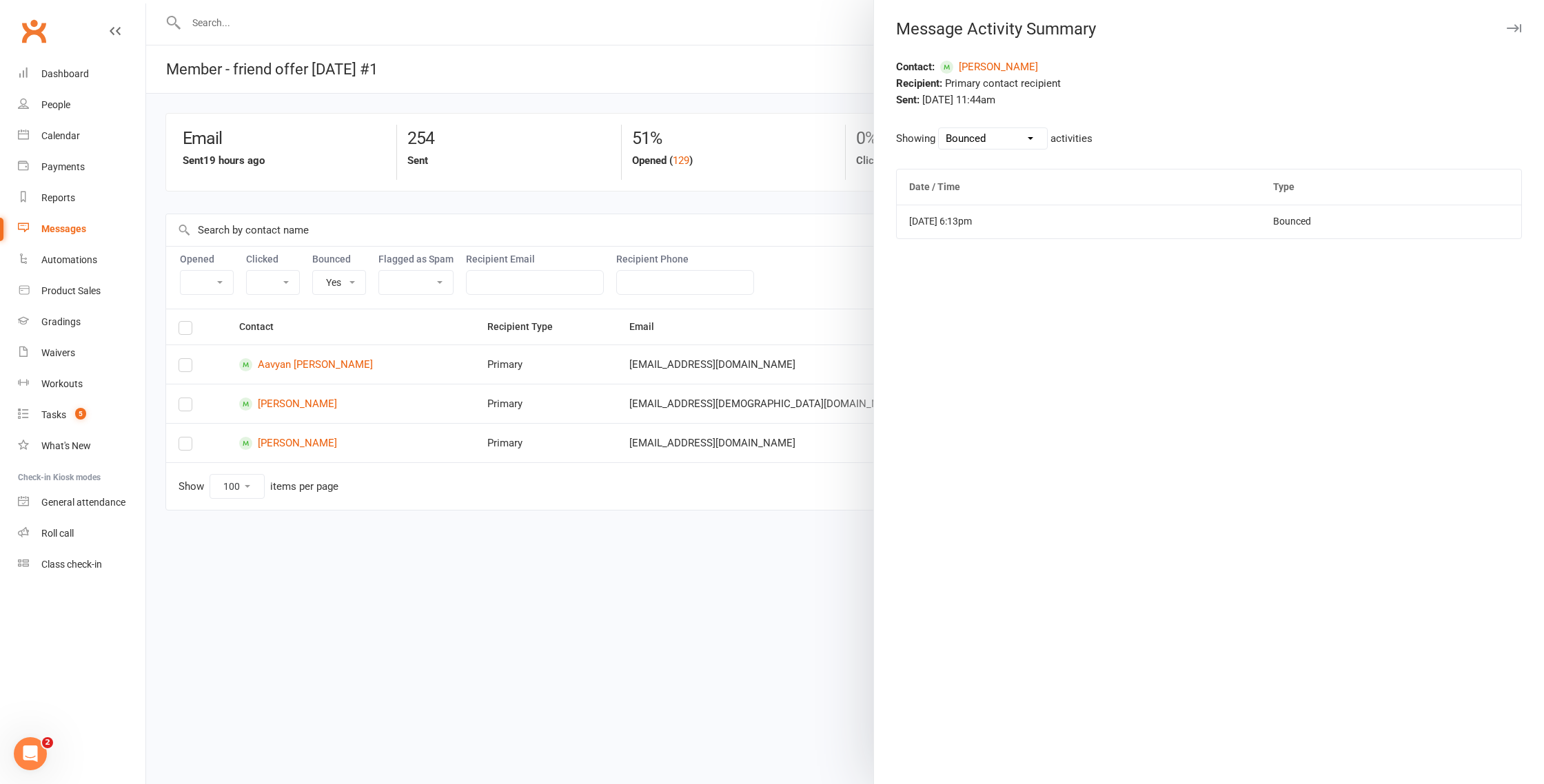
click at [793, 490] on div at bounding box center [845, 392] width 1398 height 784
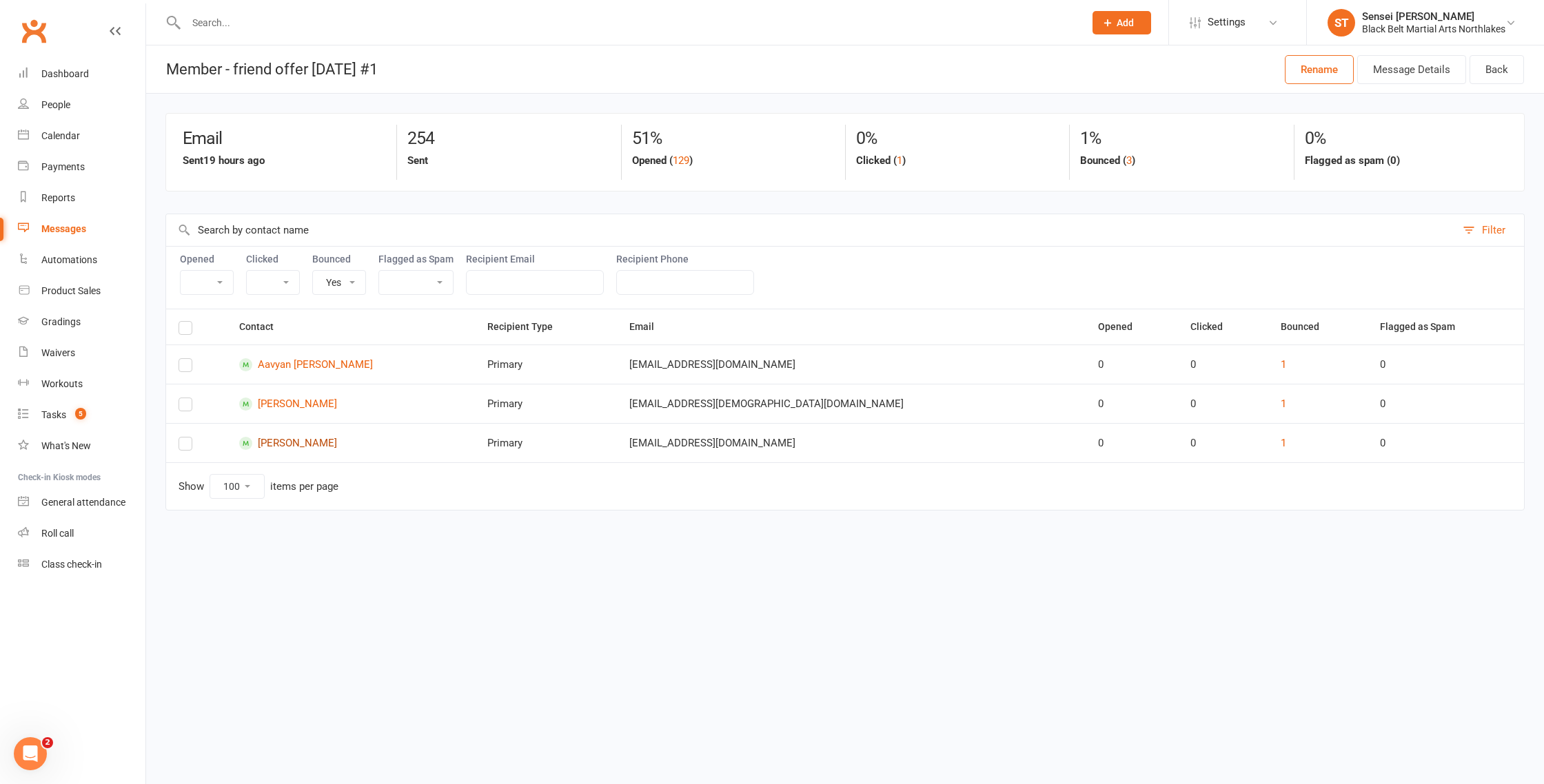
click at [311, 442] on link "[PERSON_NAME]" at bounding box center [350, 443] width 224 height 13
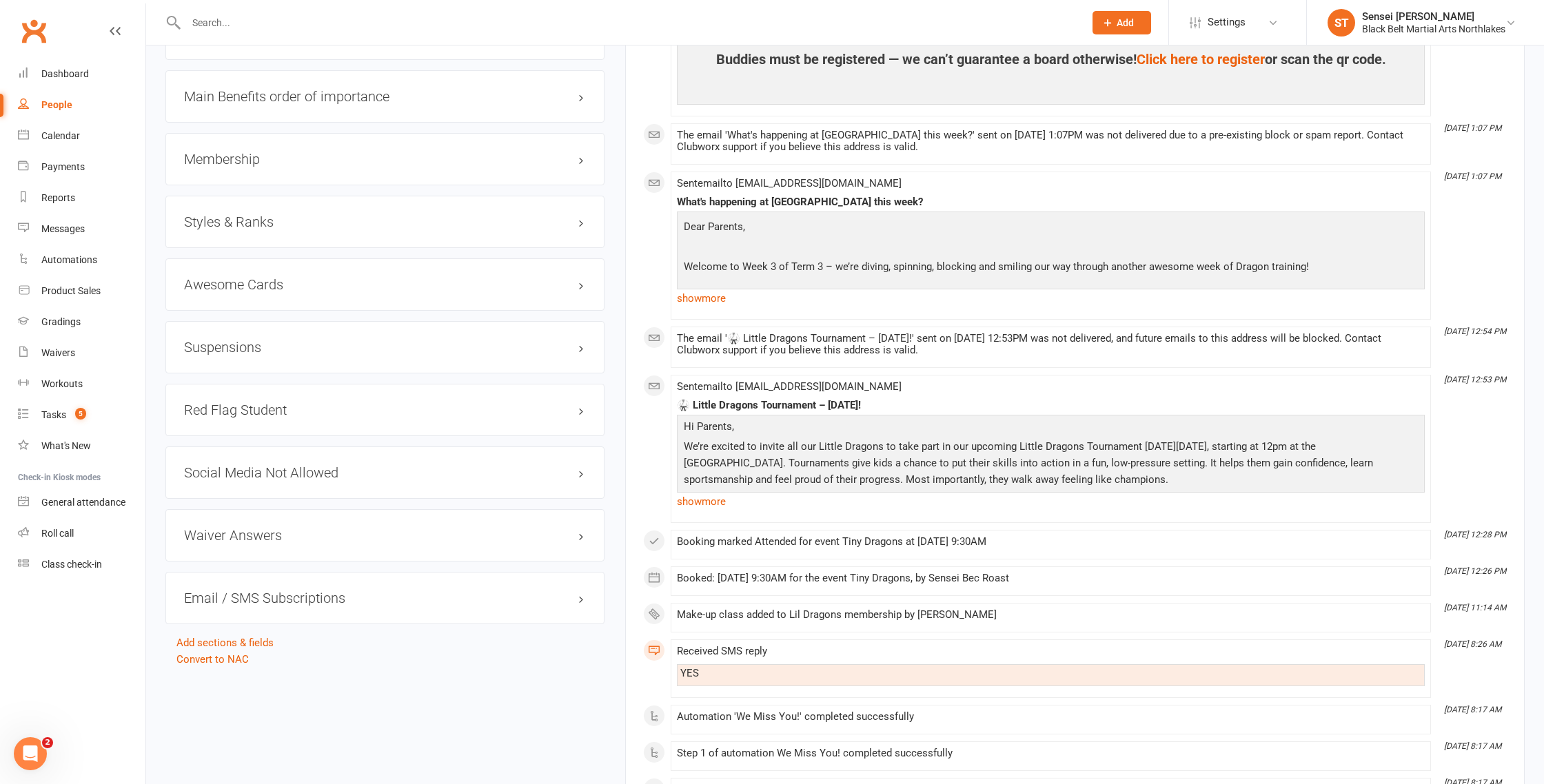
scroll to position [1201, 0]
click at [336, 593] on h3 "Email / SMS Subscriptions edit" at bounding box center [385, 595] width 402 height 15
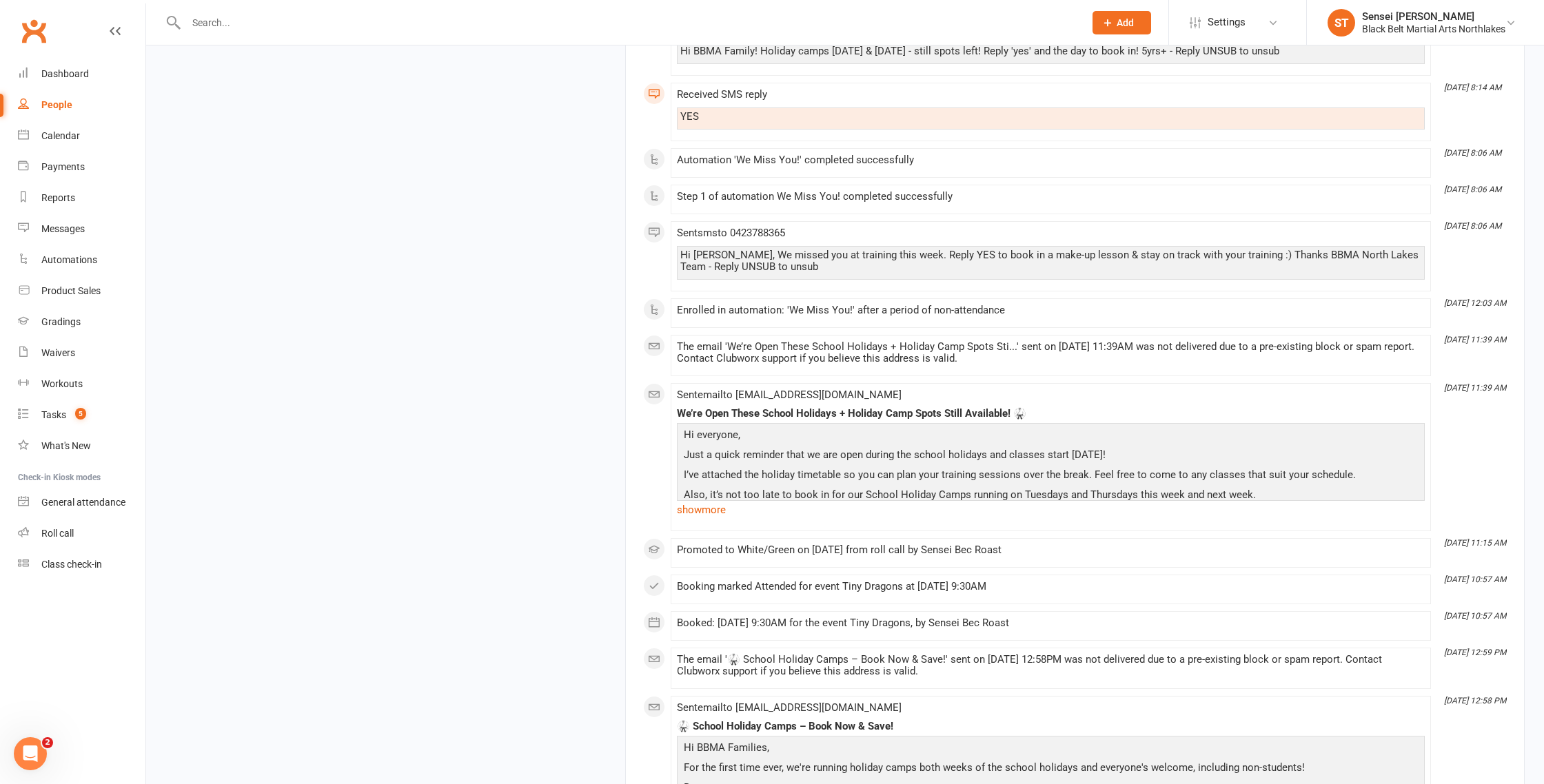
scroll to position [2925, 0]
click at [1271, 25] on icon at bounding box center [1273, 23] width 11 height 11
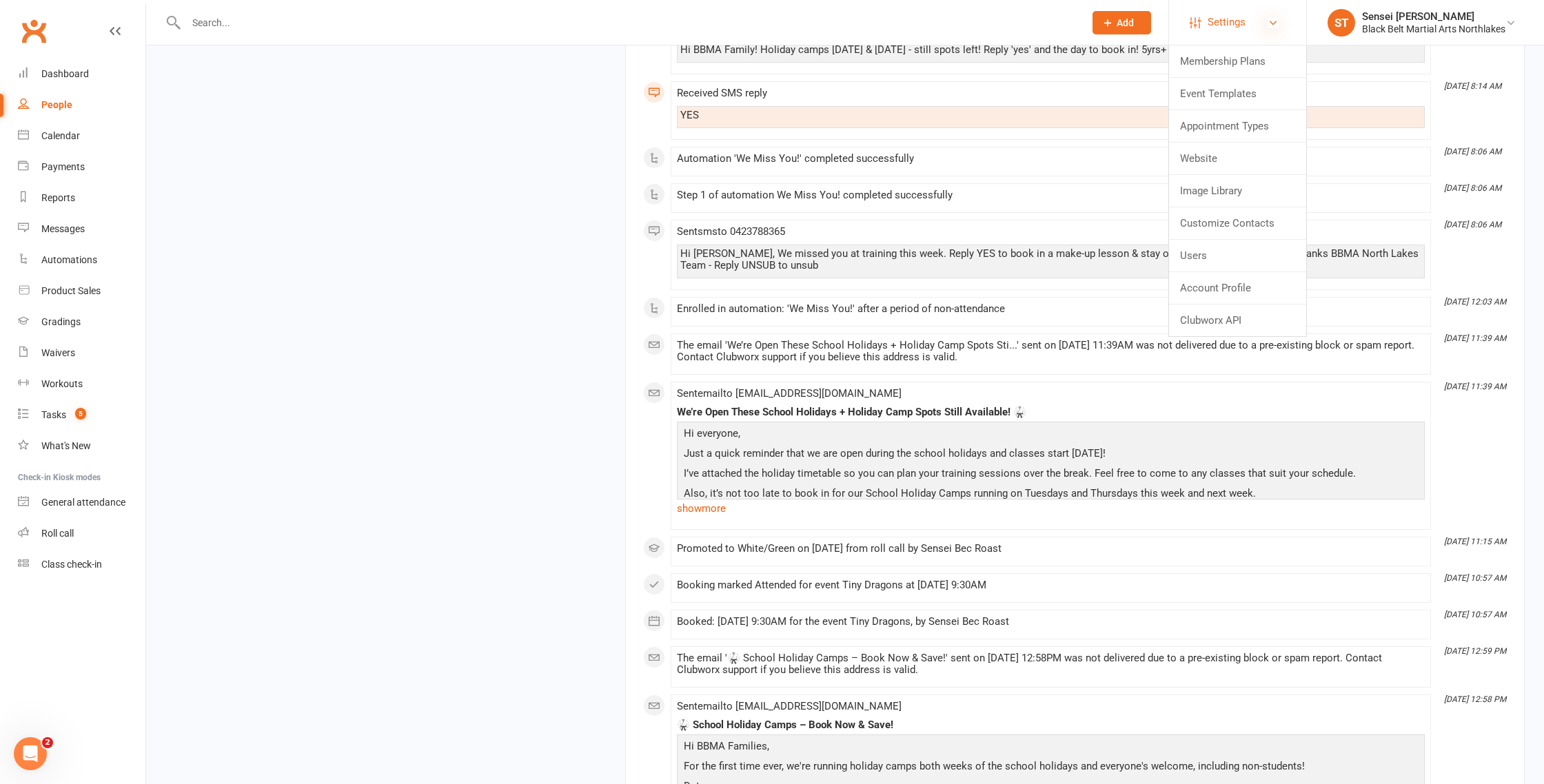
scroll to position [2929, 0]
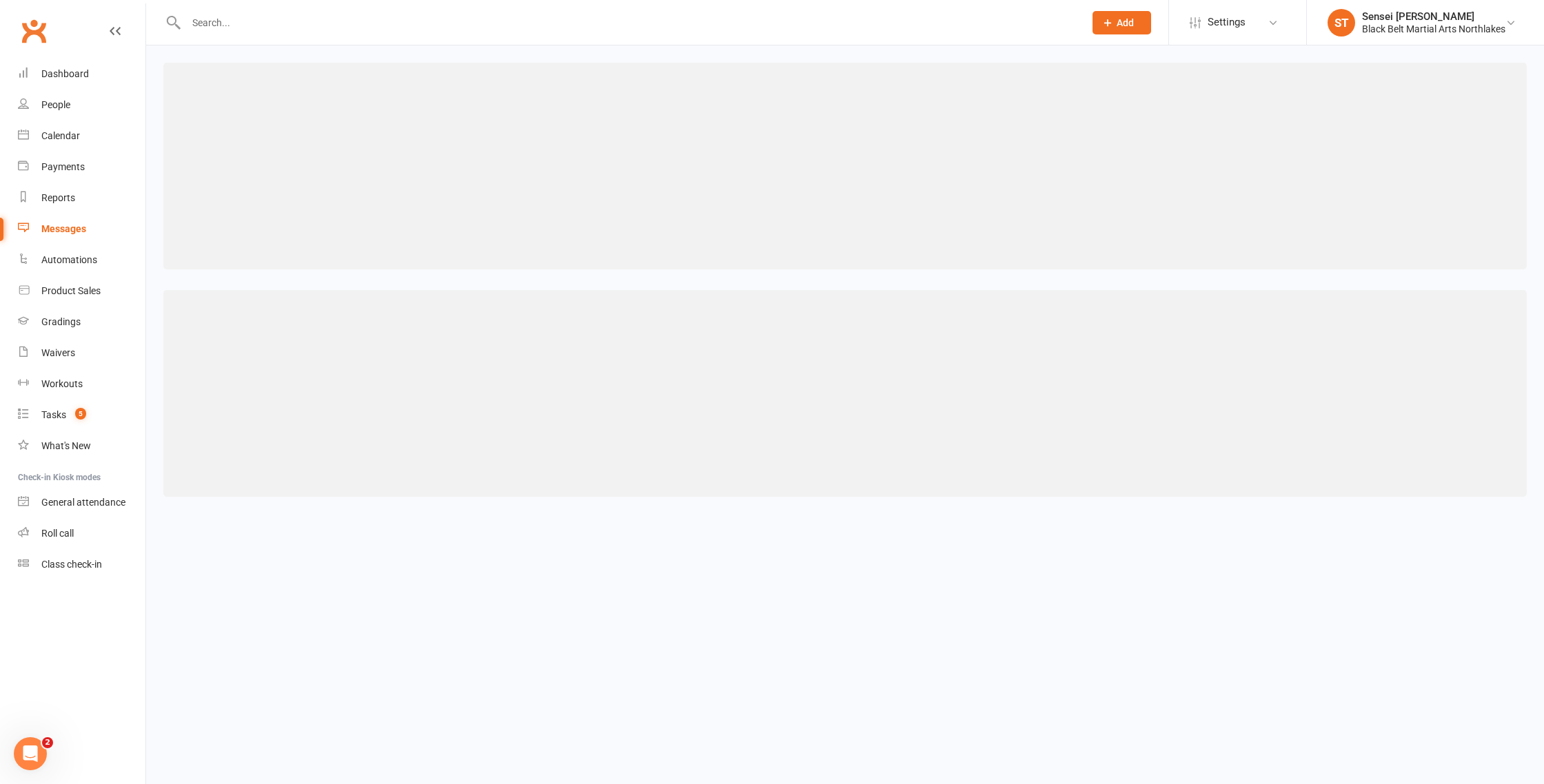
select select "100"
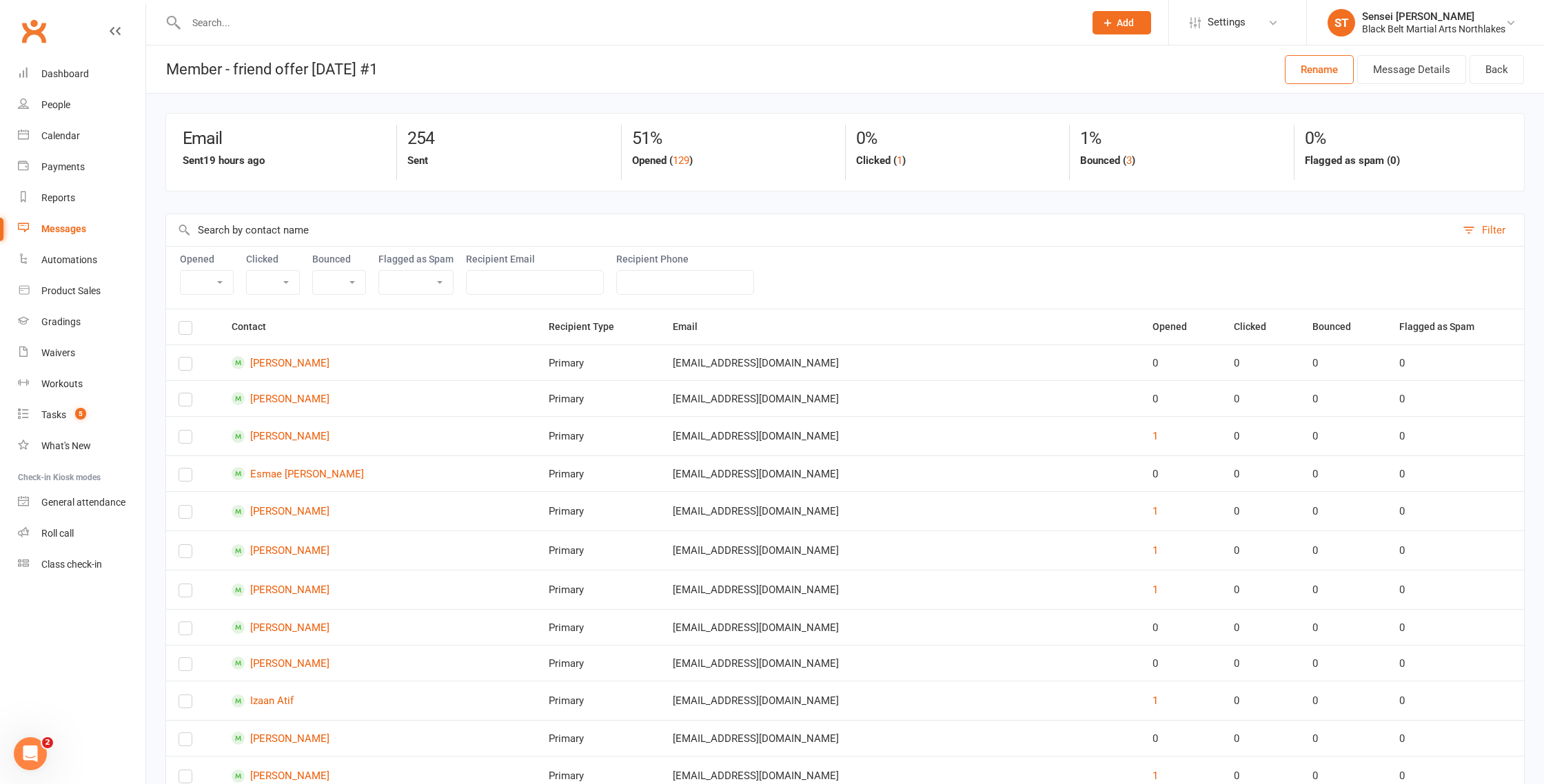
click at [358, 284] on select "Yes No" at bounding box center [338, 282] width 52 height 24
select select "true"
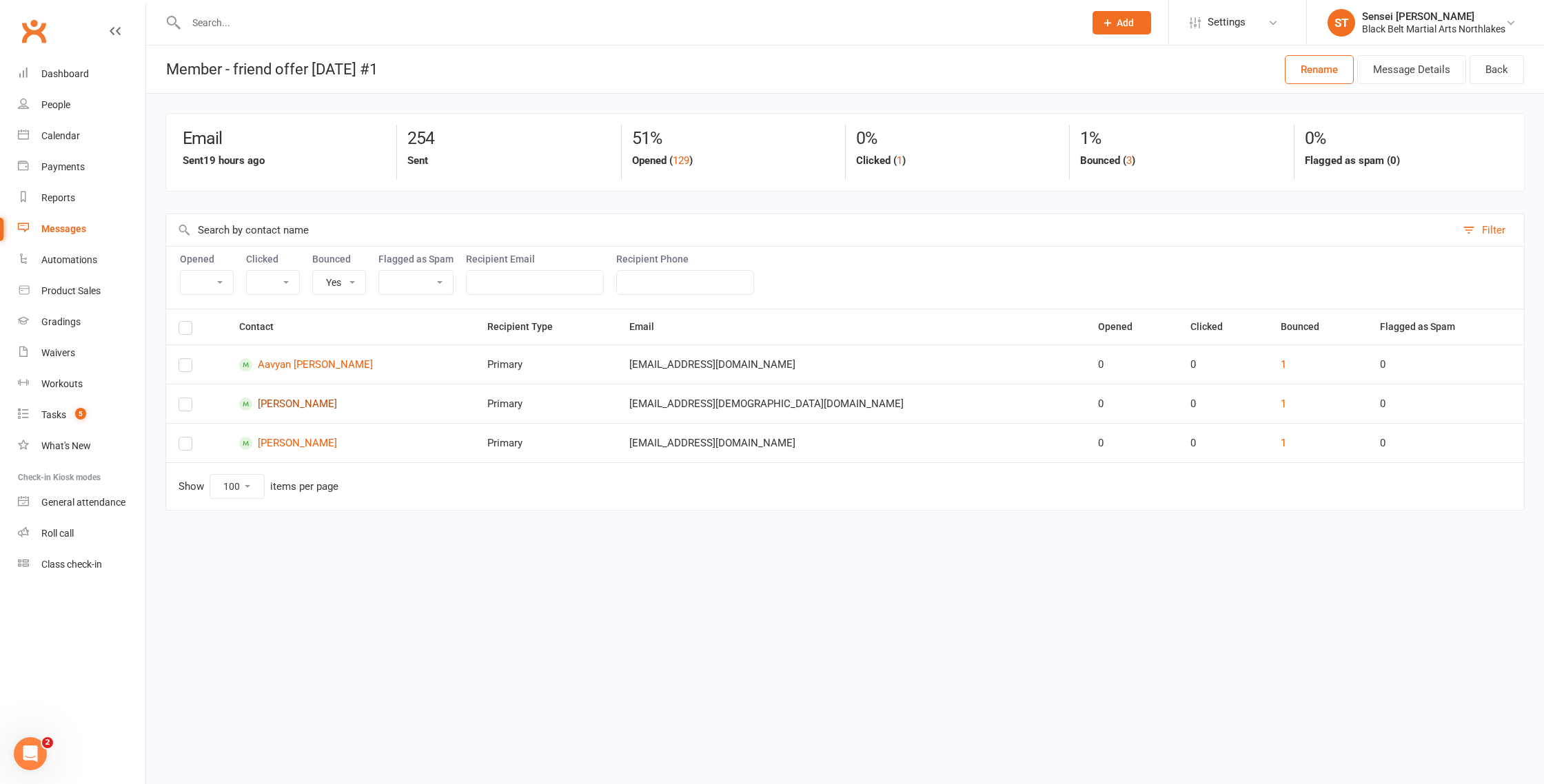
click at [325, 403] on link "[PERSON_NAME]" at bounding box center [350, 404] width 224 height 13
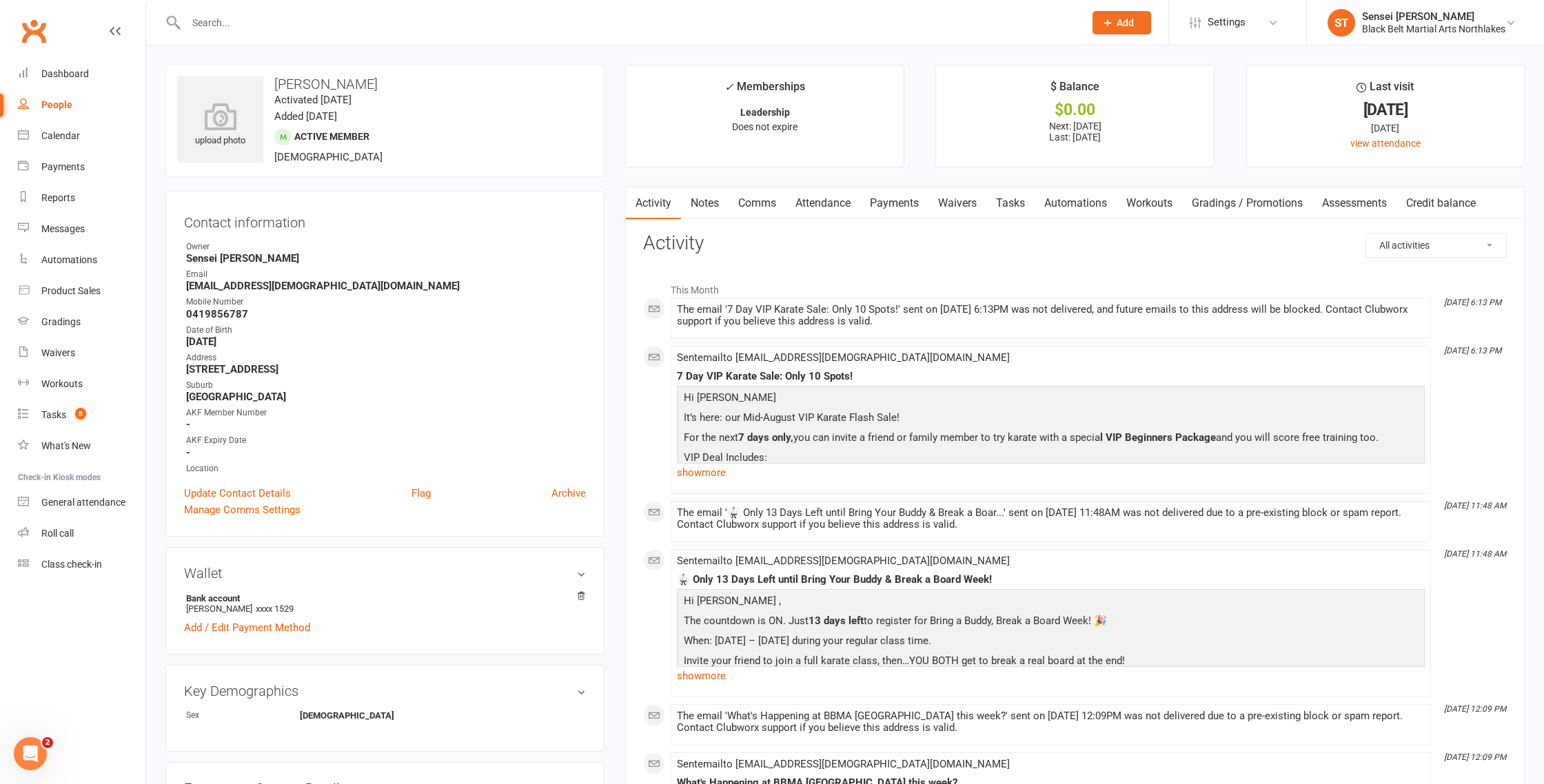
click at [341, 17] on input "text" at bounding box center [629, 23] width 893 height 19
type input "narkeeta"
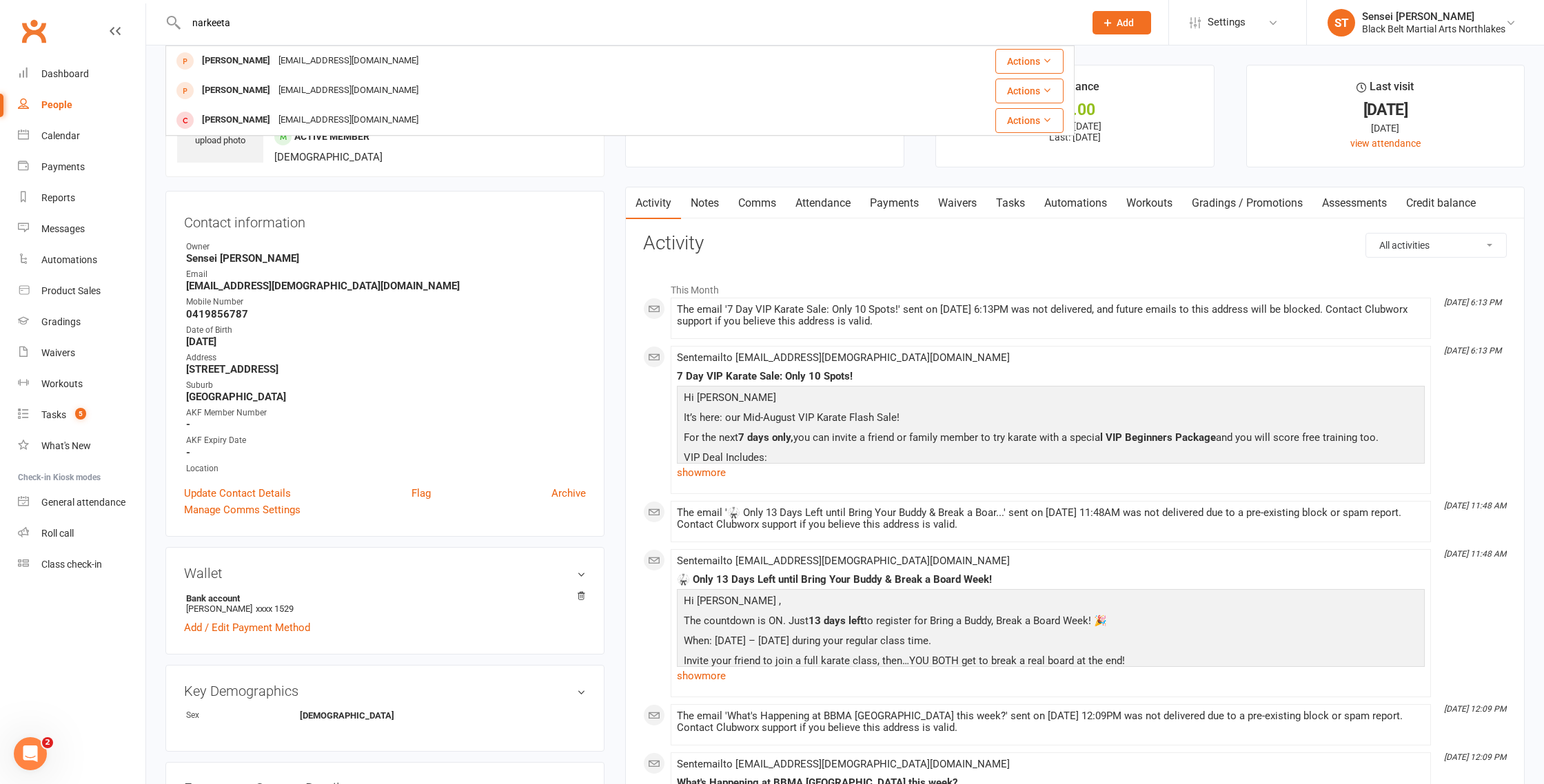
click at [275, 60] on div "[PERSON_NAME]" at bounding box center [236, 60] width 76 height 20
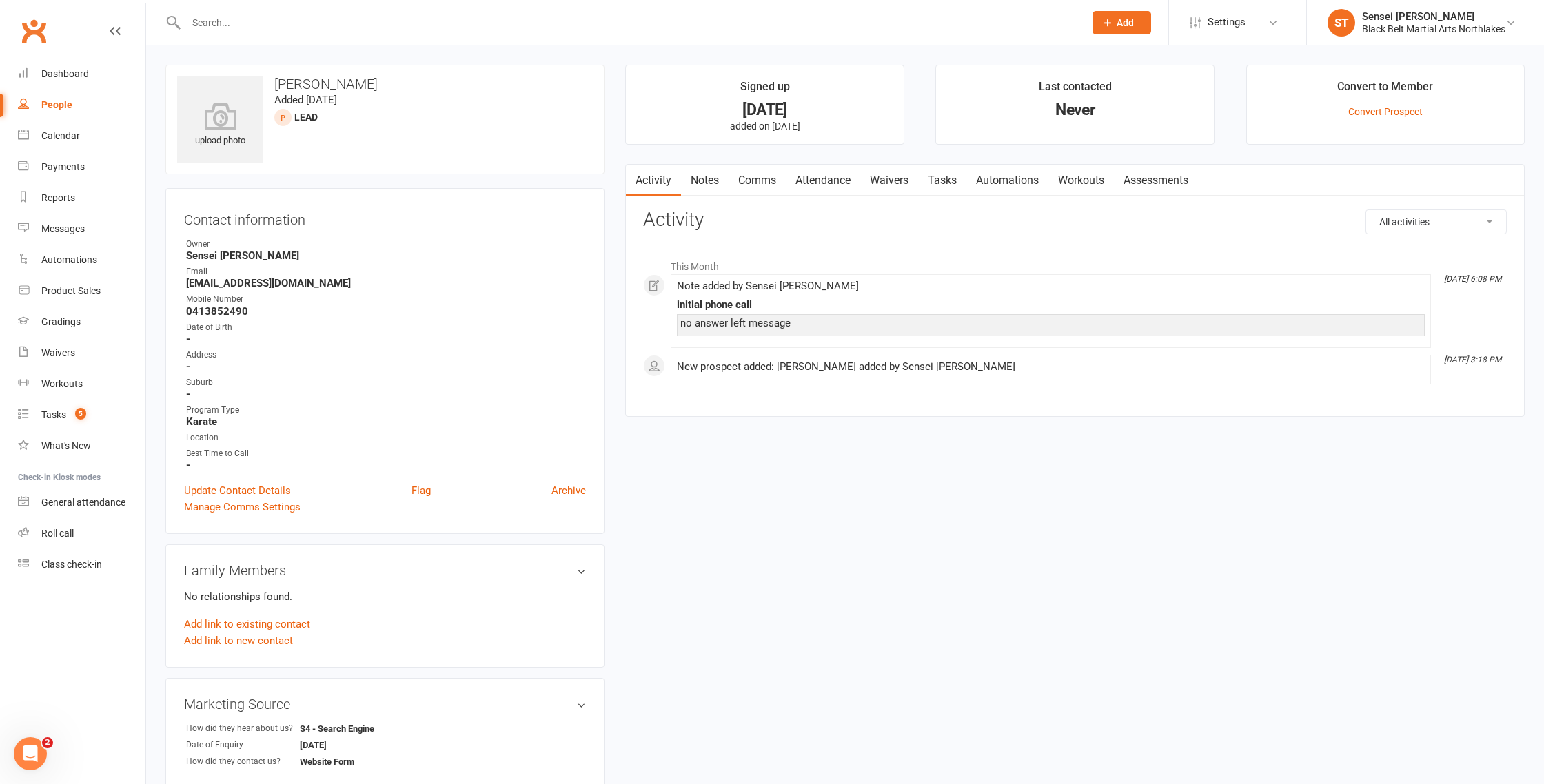
scroll to position [2, 0]
click at [706, 183] on link "Notes" at bounding box center [704, 178] width 47 height 32
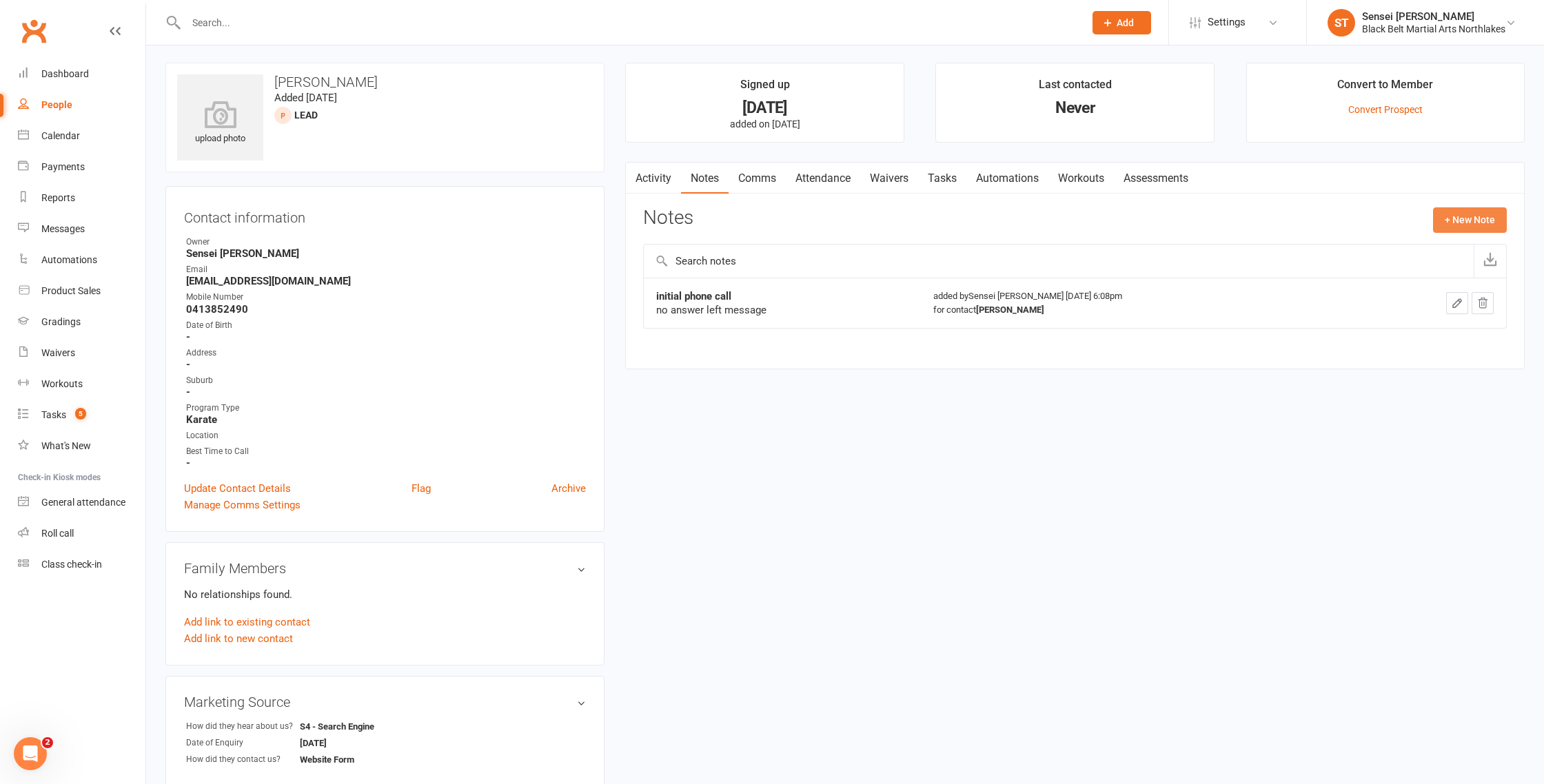
click at [1463, 216] on button "+ New Note" at bounding box center [1469, 220] width 74 height 25
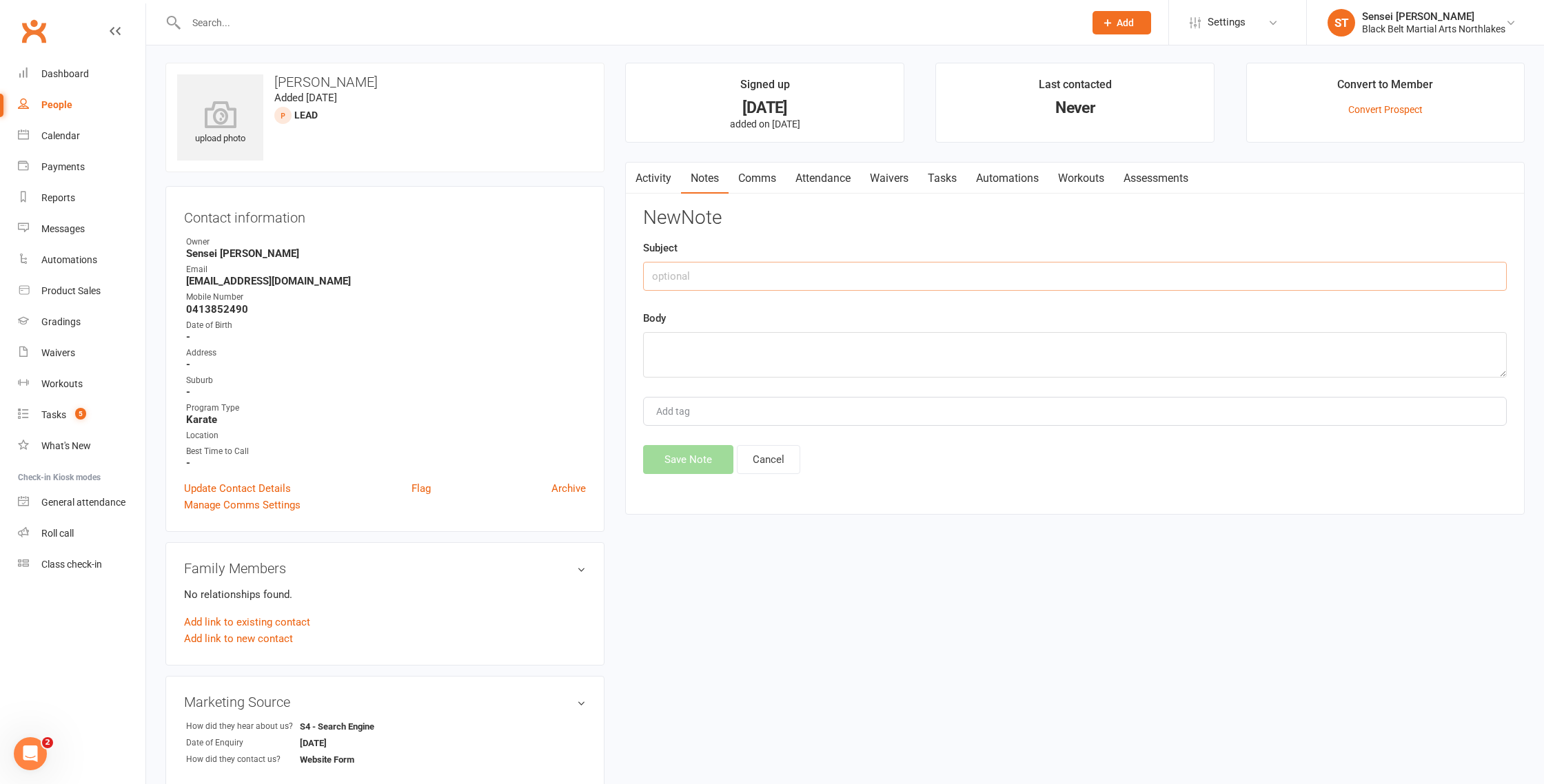
click at [739, 267] on input "text" at bounding box center [1074, 275] width 864 height 29
type input "o"
type input "phone call"
click at [692, 359] on textarea at bounding box center [1074, 355] width 864 height 45
type textarea "no answer left message"
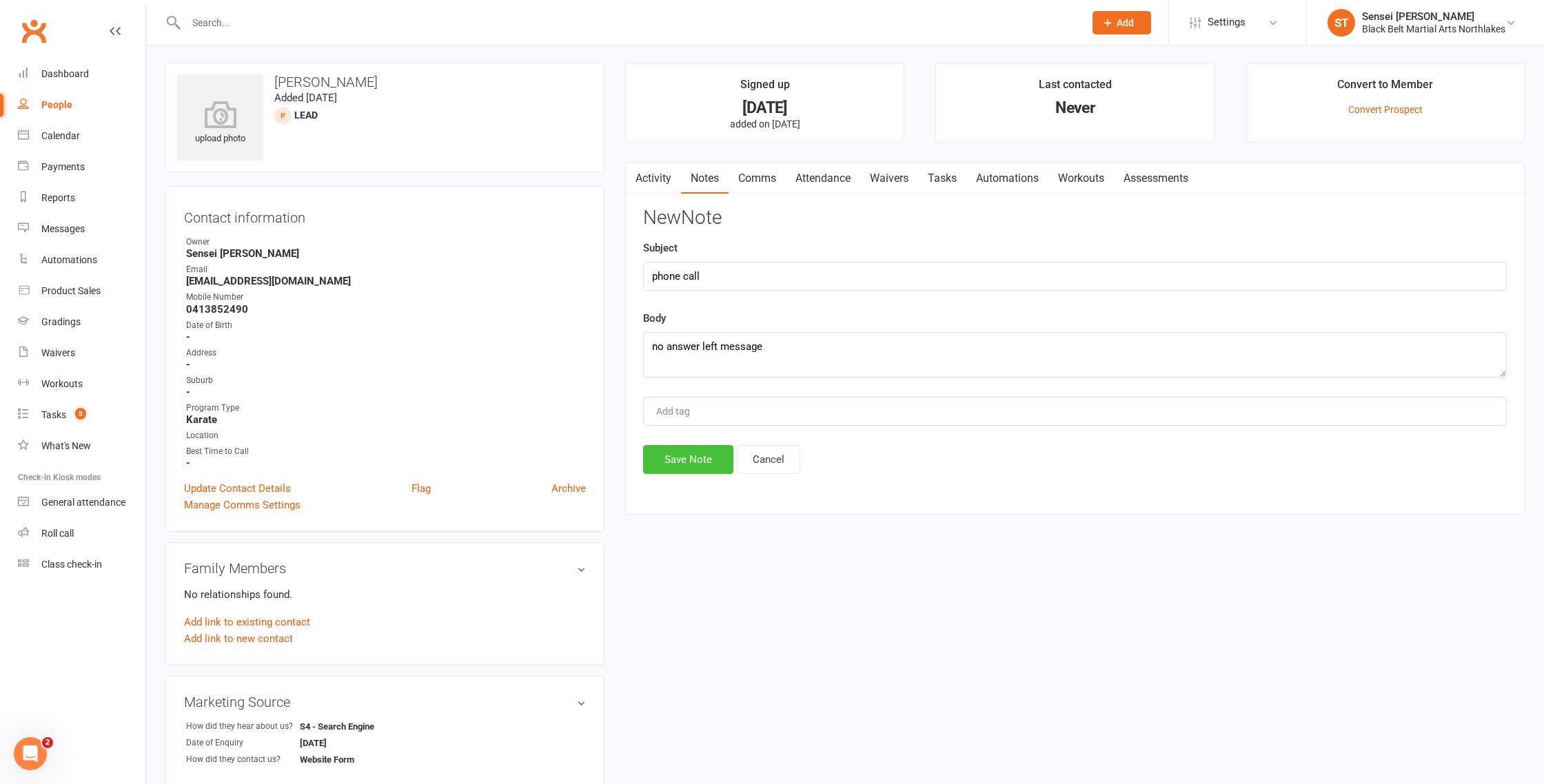
click at [672, 463] on button "Save Note" at bounding box center [688, 459] width 91 height 29
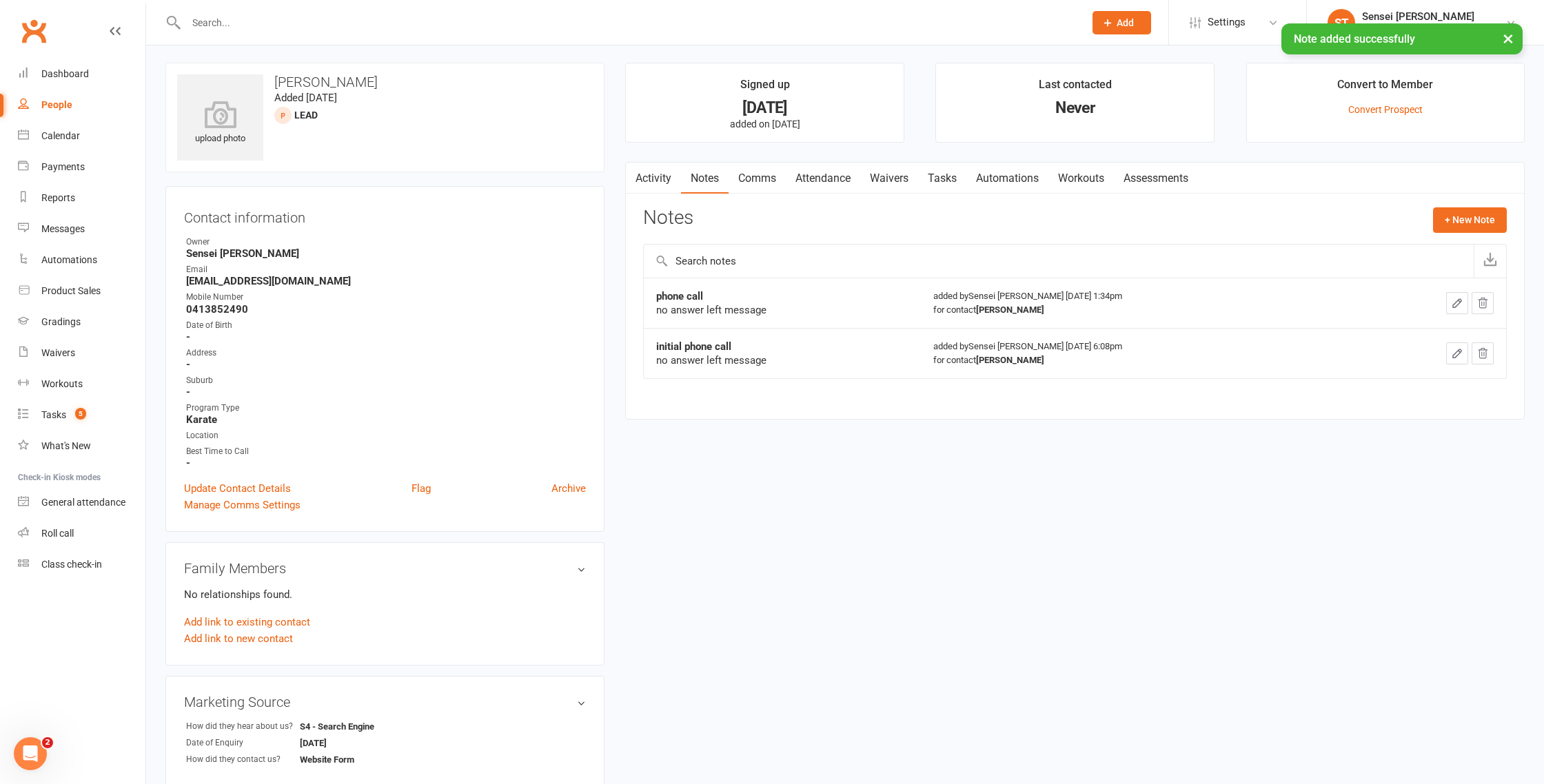
click at [758, 182] on link "Comms" at bounding box center [757, 178] width 58 height 32
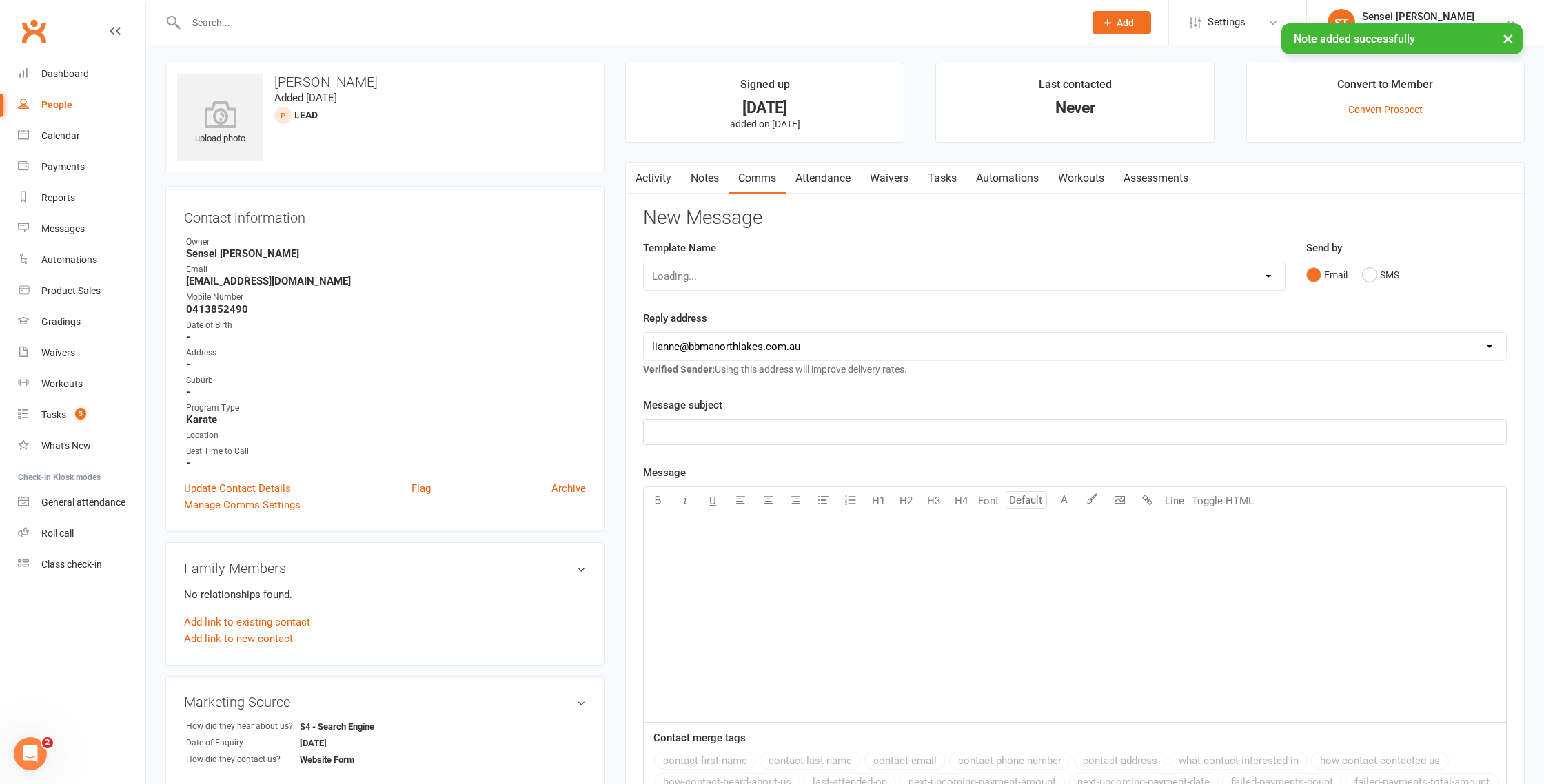
click at [714, 277] on div "Loading..." at bounding box center [964, 275] width 642 height 29
click at [680, 278] on div "Loading..." at bounding box center [964, 275] width 642 height 29
click at [702, 275] on select "Select Template [Email] 2 week trial promo [Email] END OF EOFY SALE FOR MEMBERS…" at bounding box center [964, 275] width 641 height 27
select select "87"
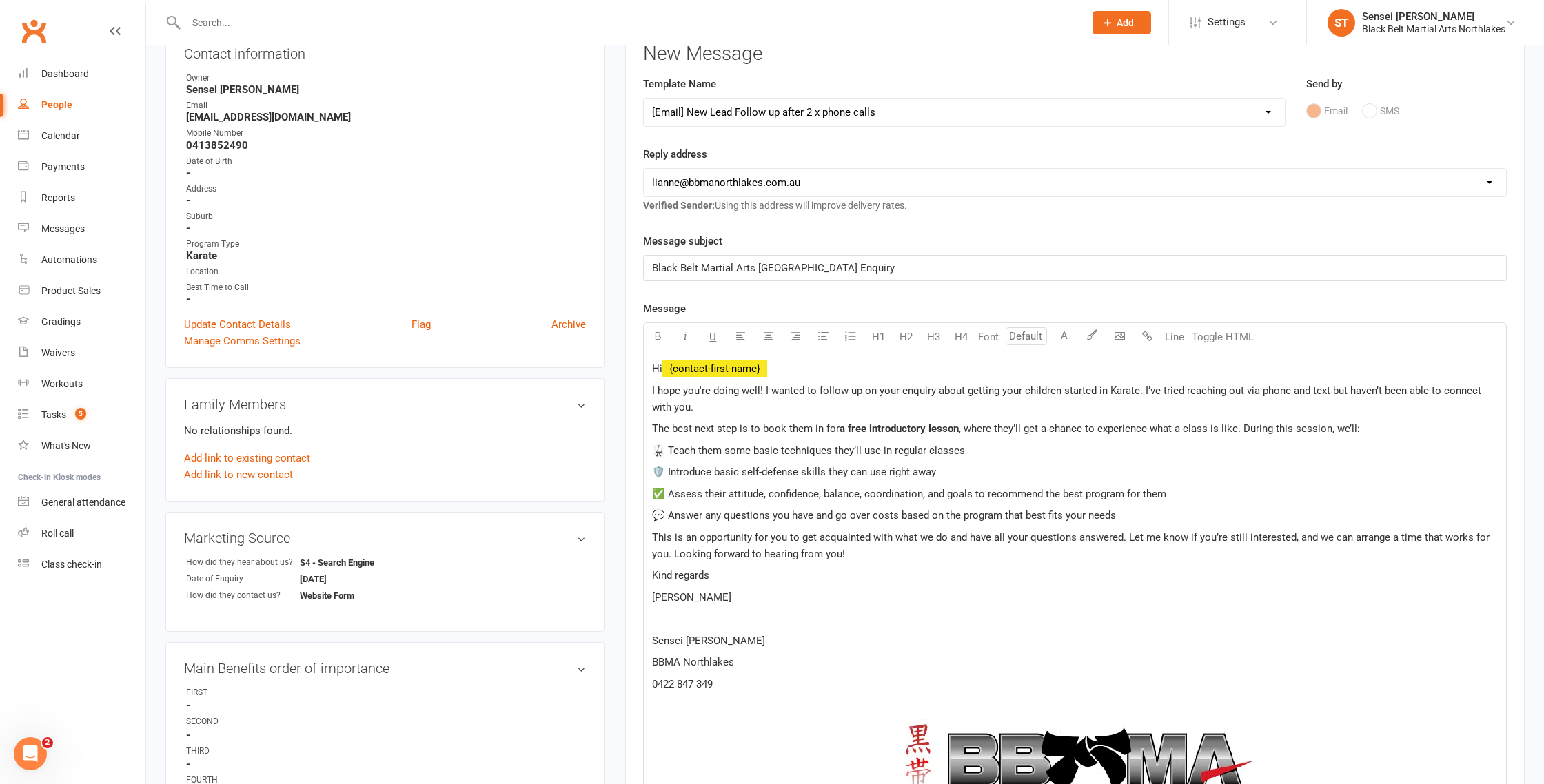
scroll to position [167, 0]
drag, startPoint x: 1064, startPoint y: 392, endPoint x: 1006, endPoint y: 389, distance: 58.1
click at [1006, 389] on span "I hope you're doing well! I wanted to follow up on your enquiry about getting y…" at bounding box center [1067, 398] width 831 height 29
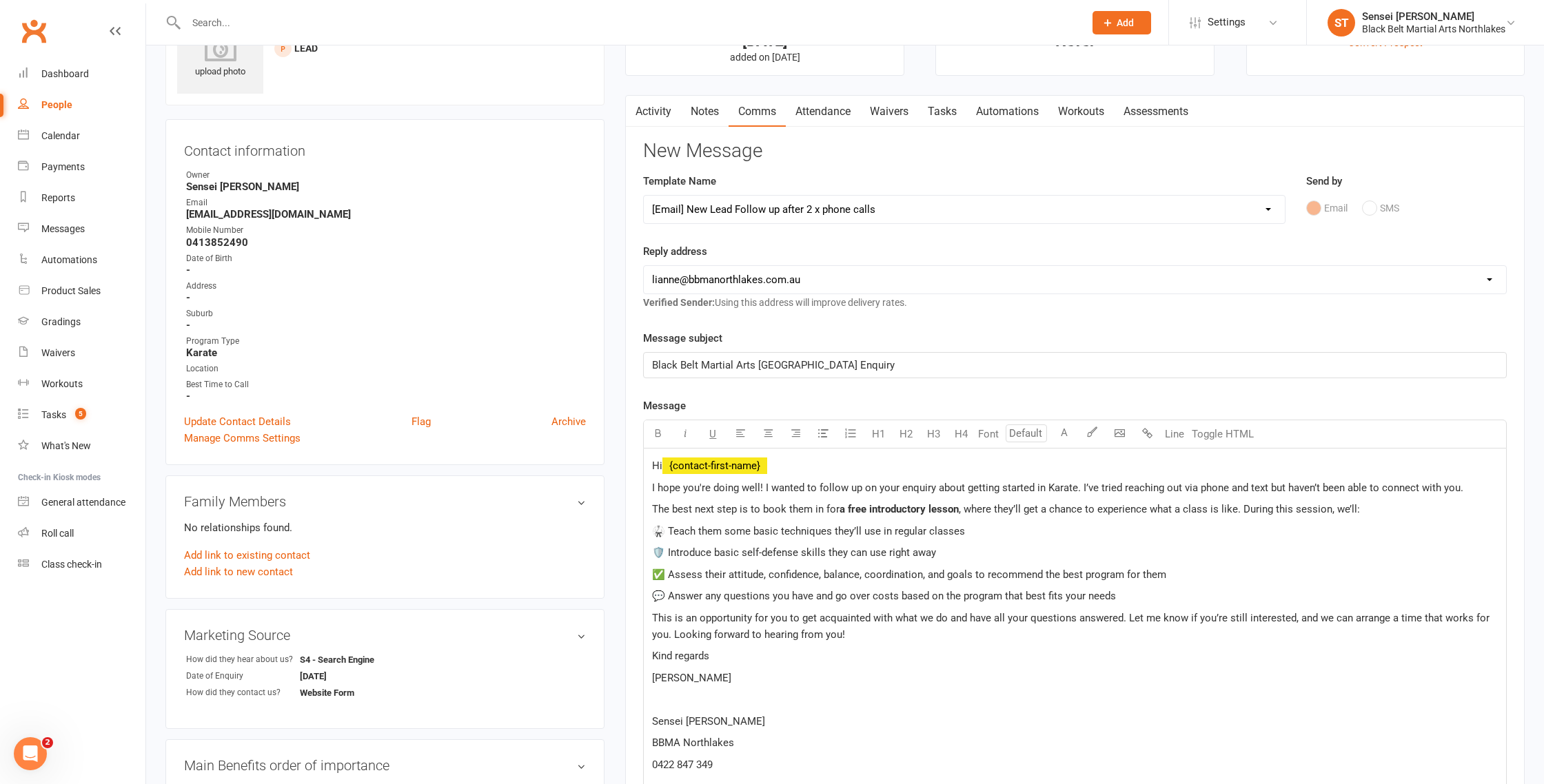
scroll to position [0, 0]
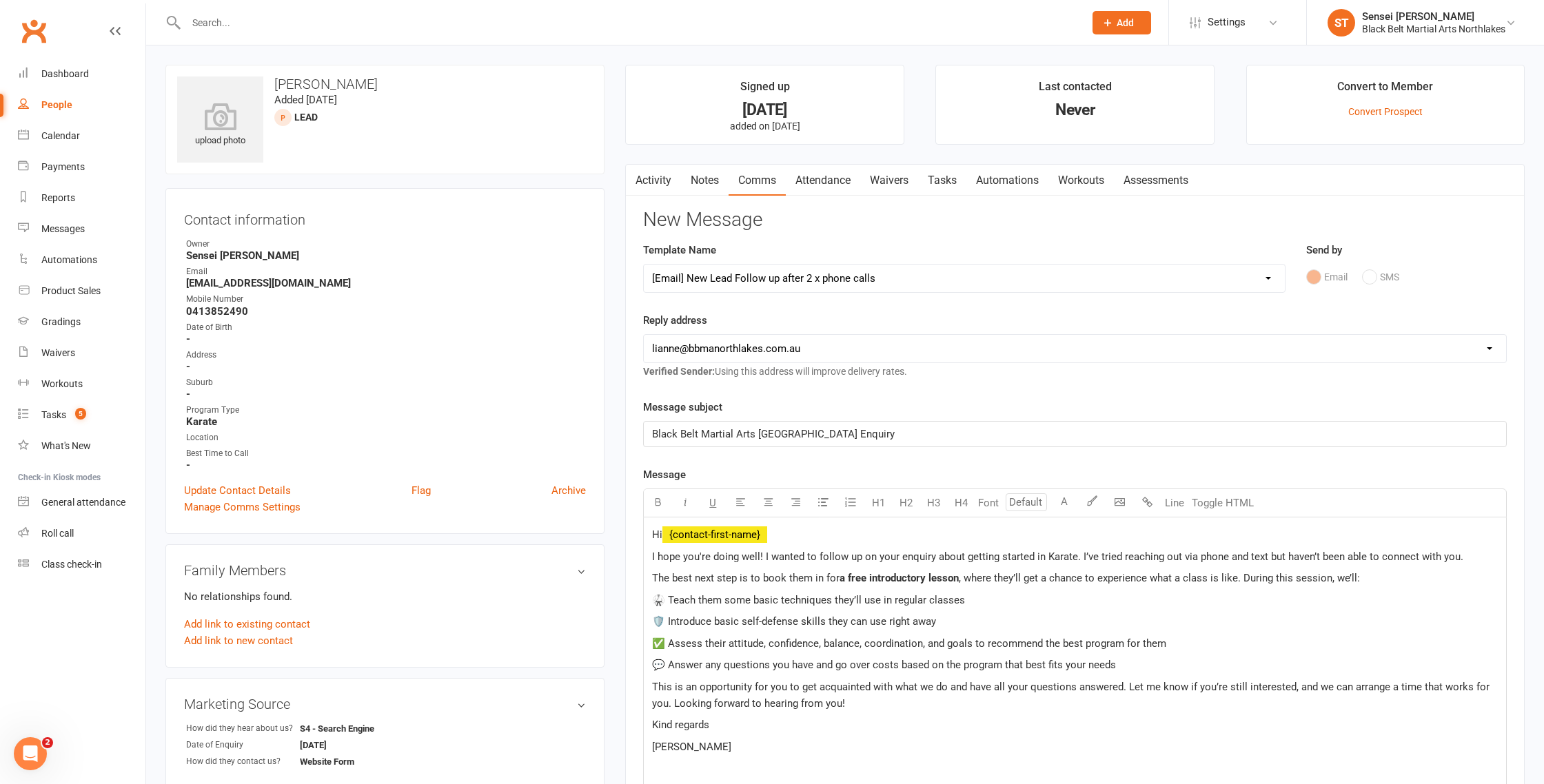
drag, startPoint x: 235, startPoint y: 19, endPoint x: 227, endPoint y: 28, distance: 12.0
click at [235, 19] on input "text" at bounding box center [629, 23] width 893 height 19
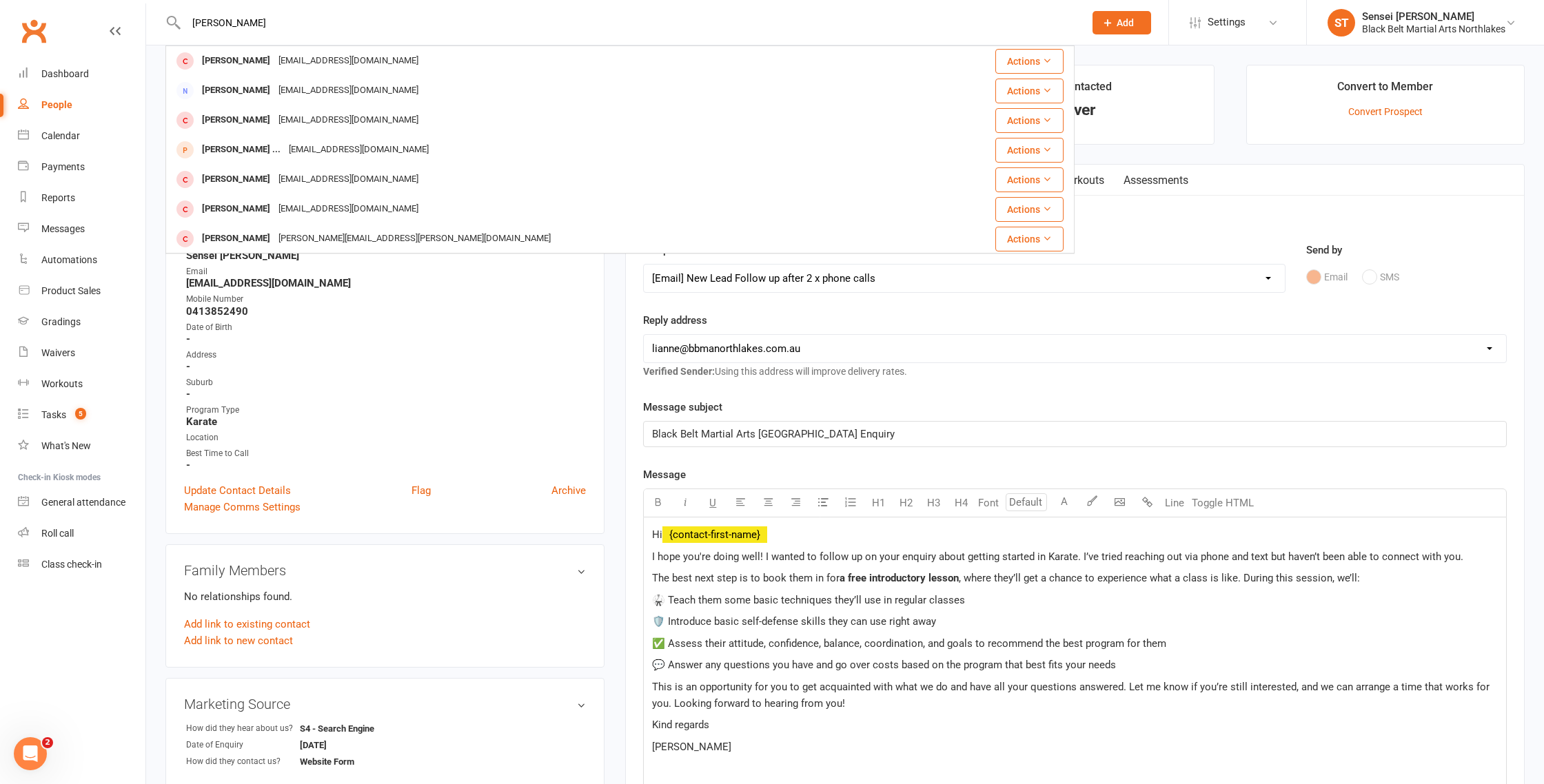
drag, startPoint x: 280, startPoint y: 25, endPoint x: 88, endPoint y: 25, distance: 192.0
click at [95, 4] on header "[PERSON_NAME] [PERSON_NAME] [EMAIL_ADDRESS][DOMAIN_NAME] Actions [PERSON_NAME] …" at bounding box center [772, 4] width 1544 height 0
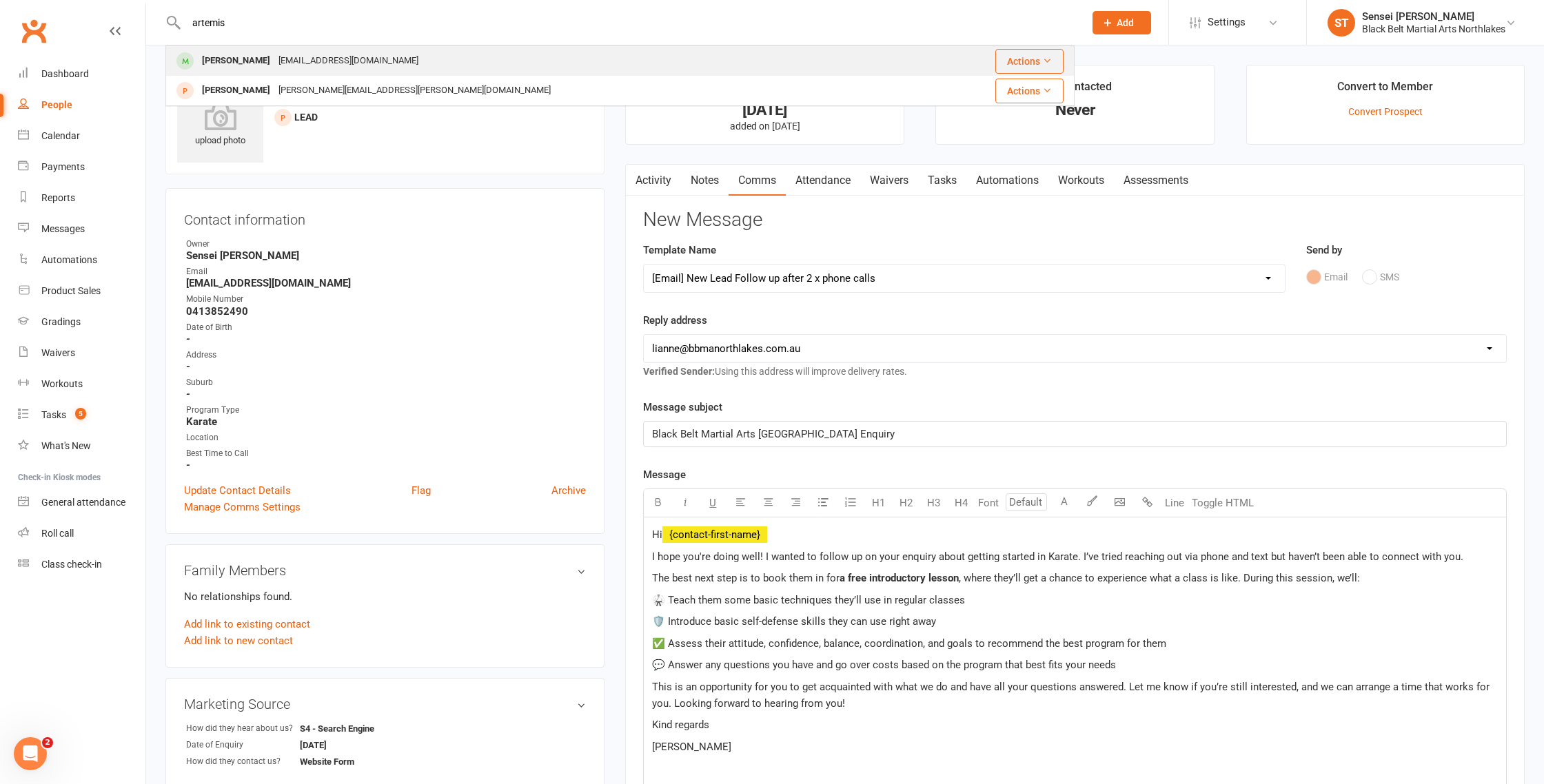
type input "artemis"
click at [242, 64] on div "[PERSON_NAME]" at bounding box center [236, 60] width 76 height 20
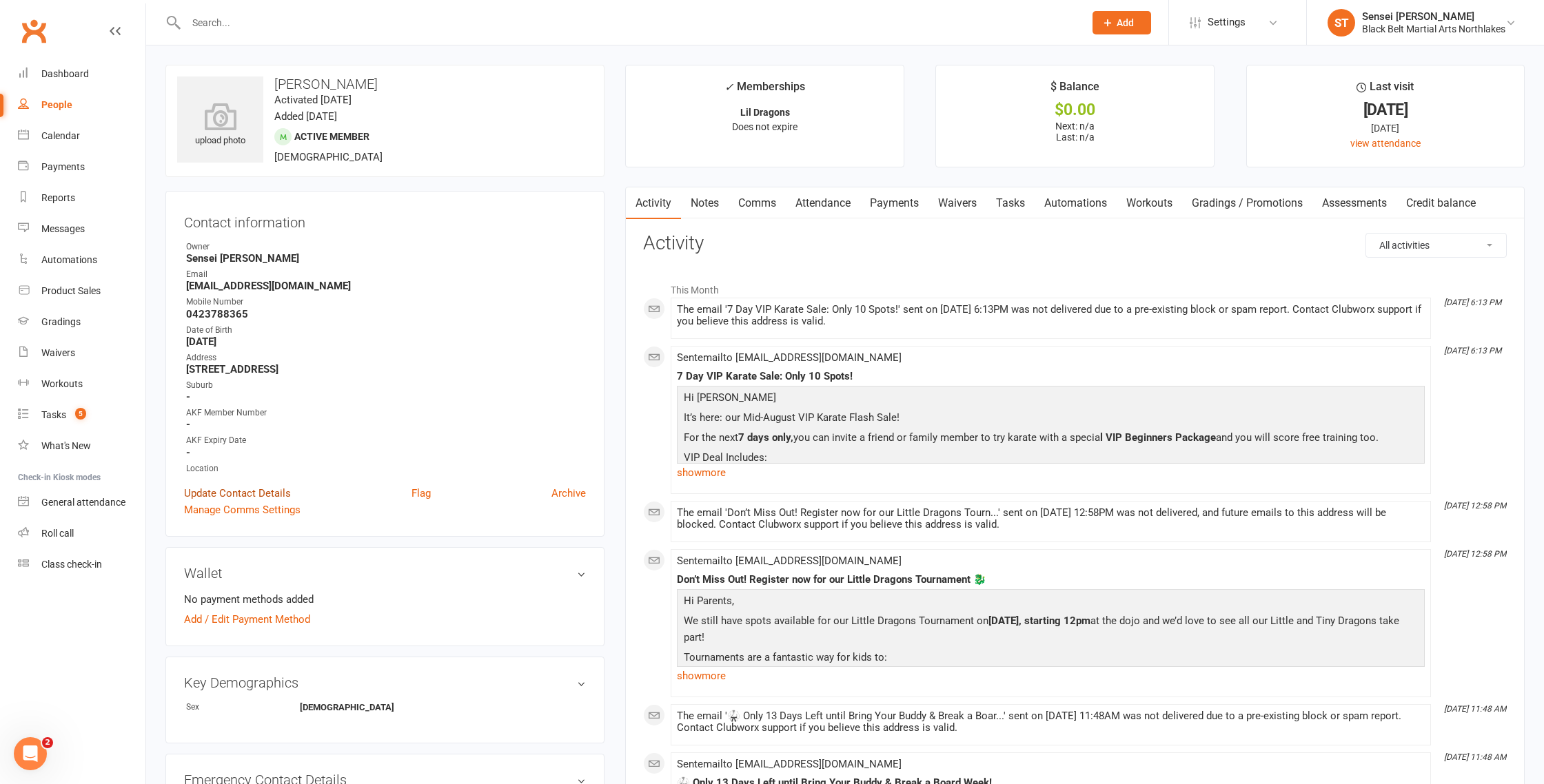
click at [224, 492] on link "Update Contact Details" at bounding box center [237, 493] width 107 height 17
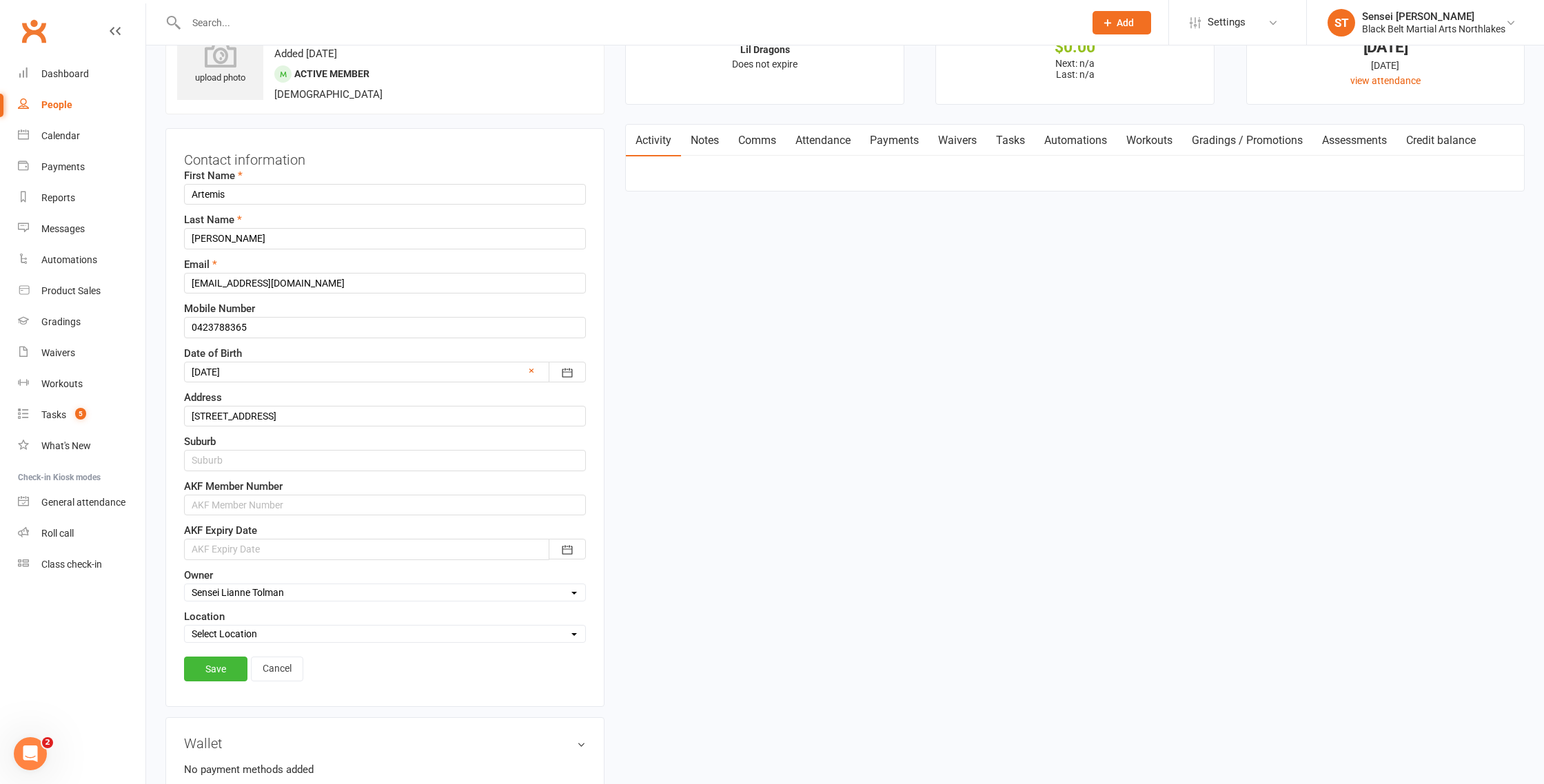
scroll to position [65, 0]
drag, startPoint x: 236, startPoint y: 283, endPoint x: 249, endPoint y: 284, distance: 13.0
click at [239, 282] on input "[EMAIL_ADDRESS][DOMAIN_NAME]" at bounding box center [385, 281] width 402 height 21
click at [239, 284] on input "[EMAIL_ADDRESS][DOMAIN_NAME]" at bounding box center [385, 281] width 402 height 21
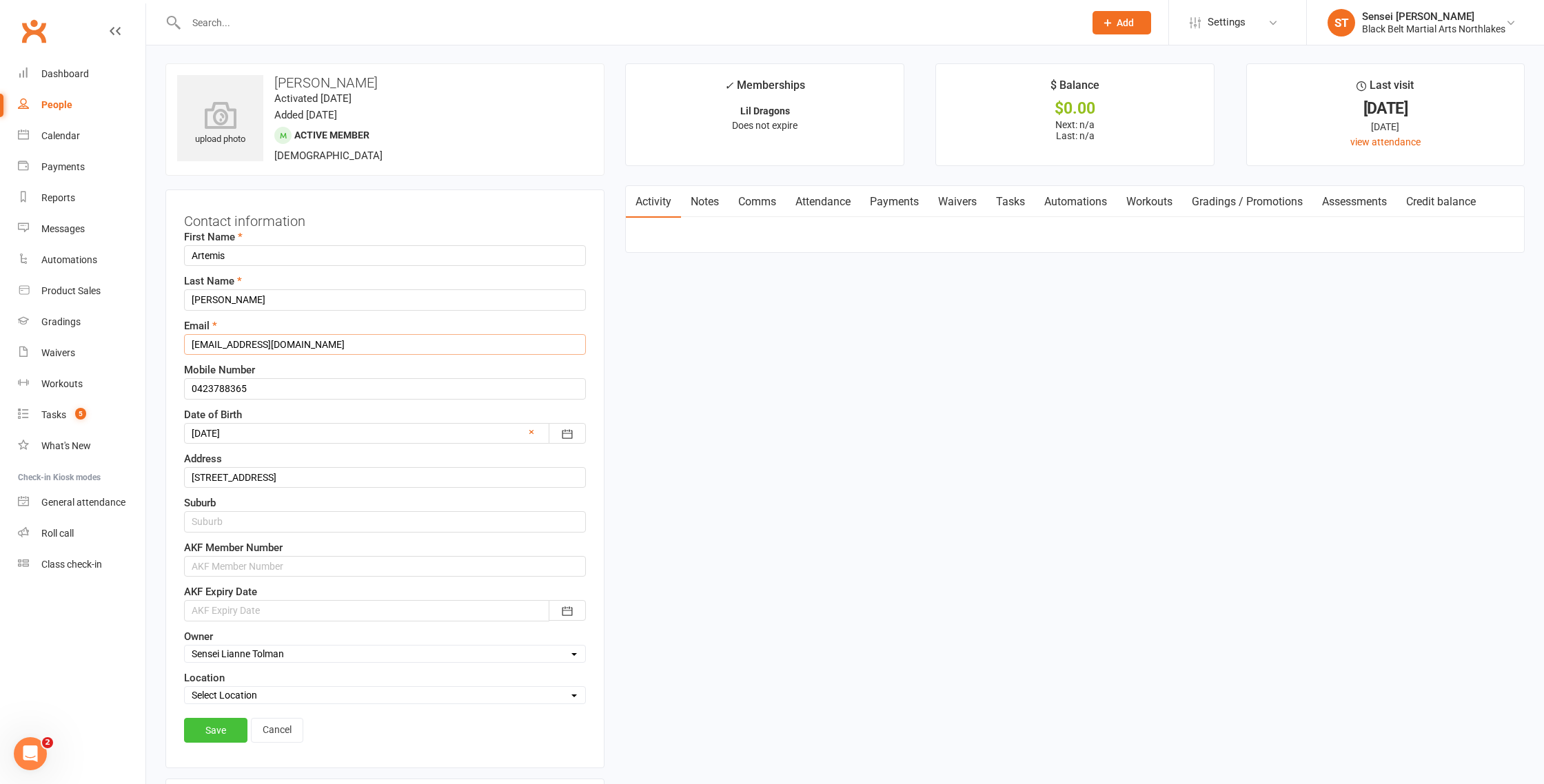
scroll to position [0, 0]
type input "[EMAIL_ADDRESS][DOMAIN_NAME]"
click at [221, 734] on link "Save" at bounding box center [215, 731] width 63 height 25
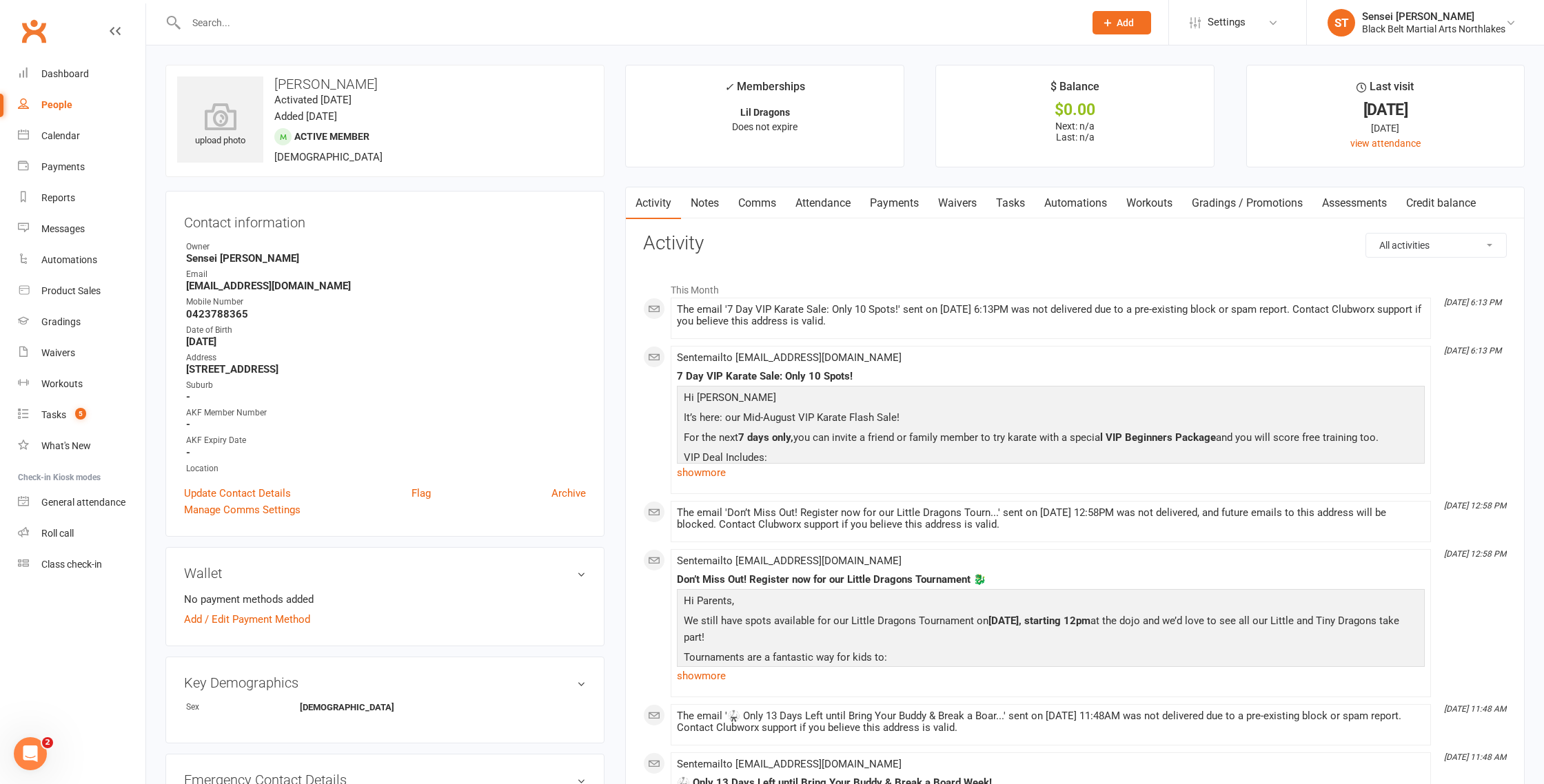
click at [757, 209] on link "Comms" at bounding box center [757, 204] width 58 height 32
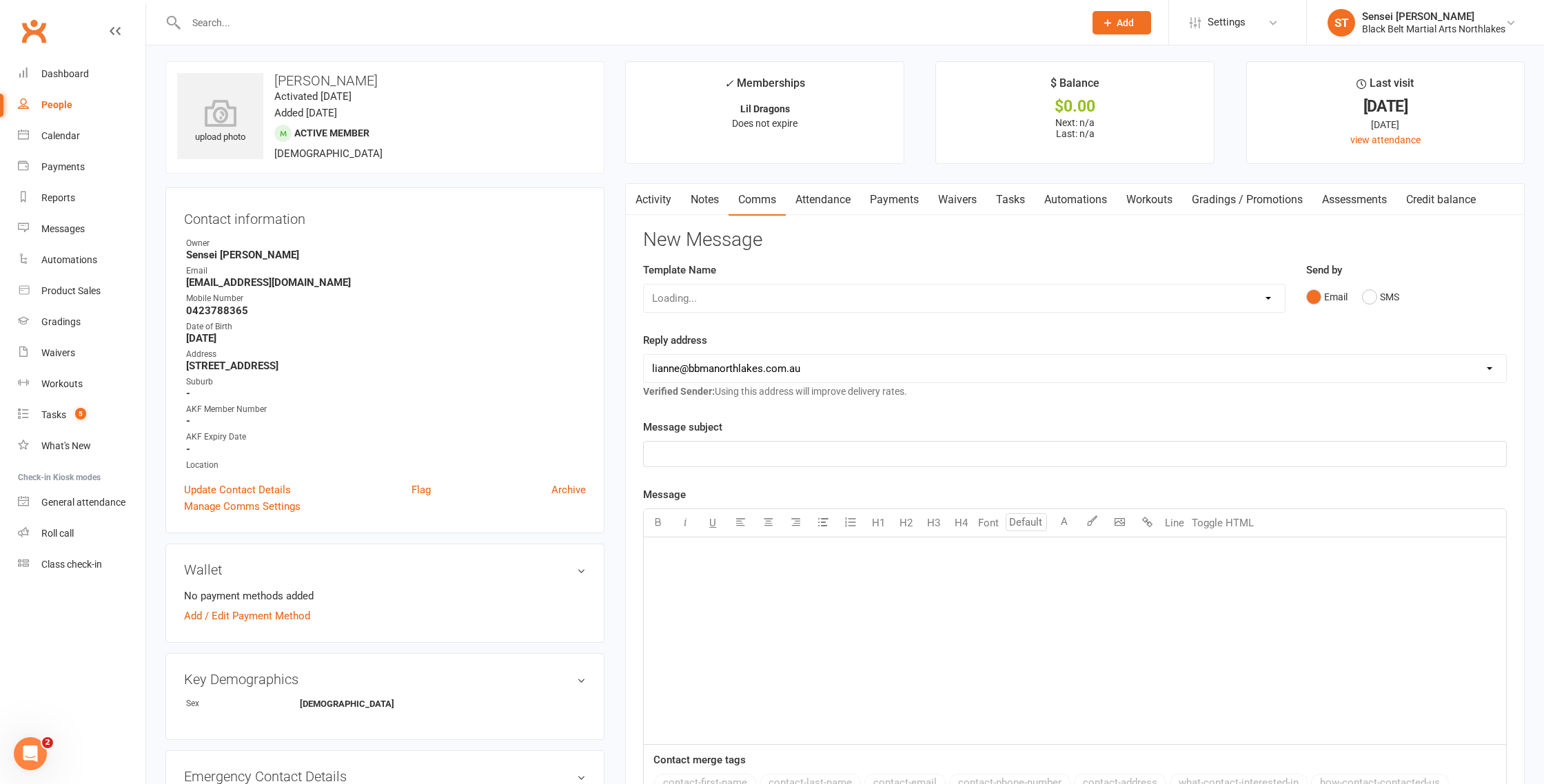
scroll to position [5, 0]
click at [727, 297] on select "Loading..." at bounding box center [964, 296] width 641 height 27
select select "48"
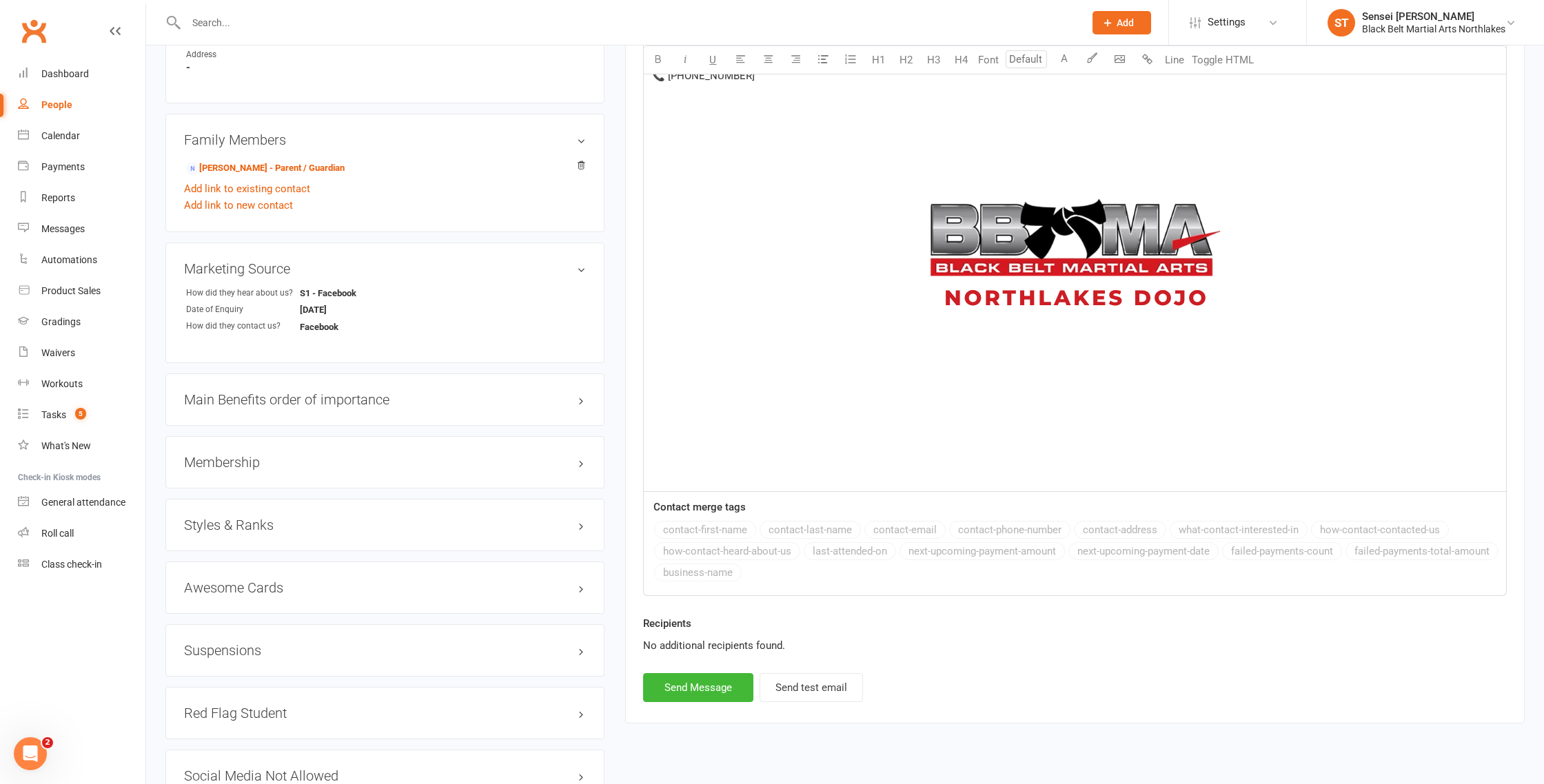
scroll to position [918, 0]
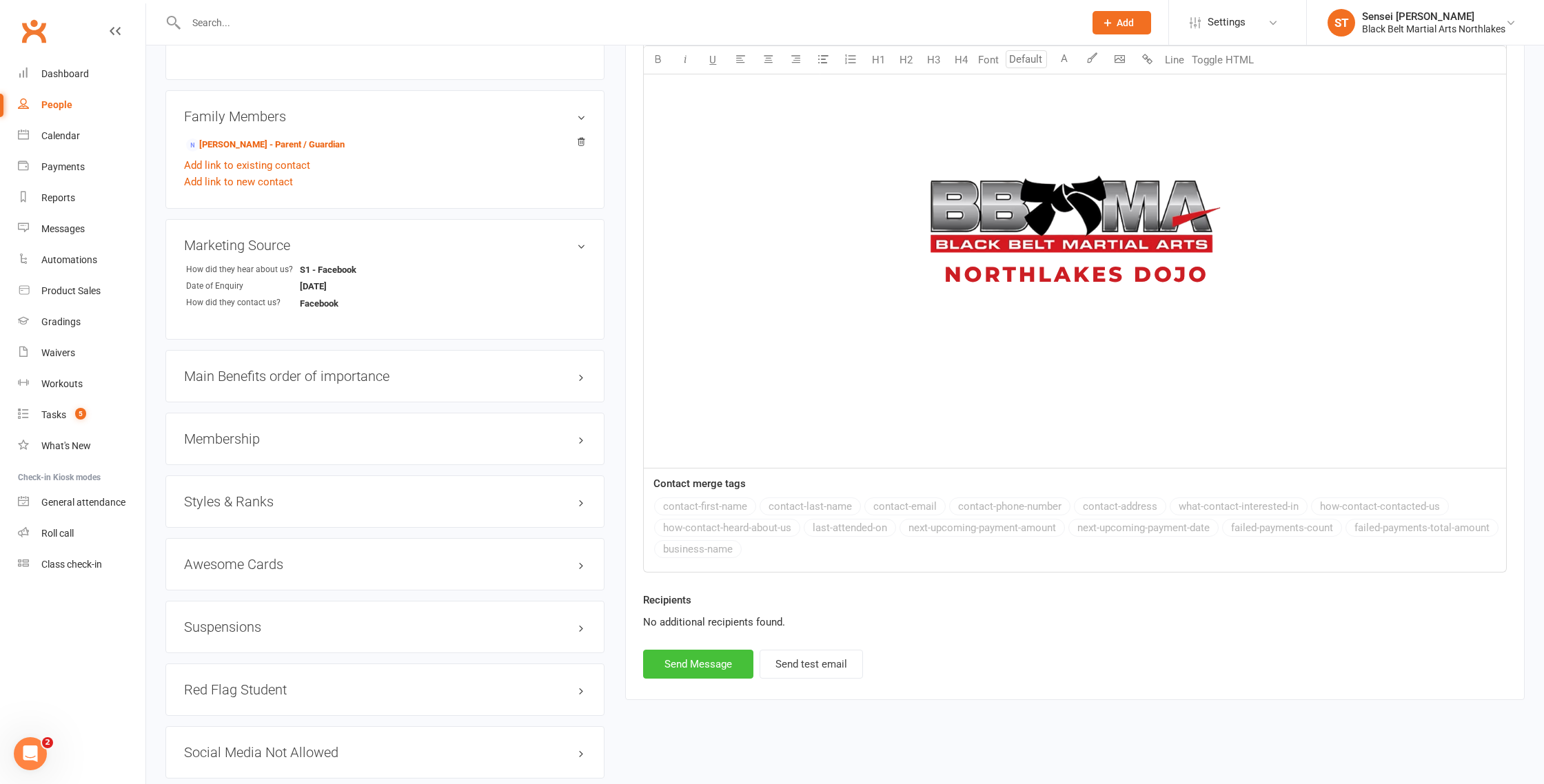
click at [697, 668] on button "Send Message" at bounding box center [697, 664] width 110 height 29
select select
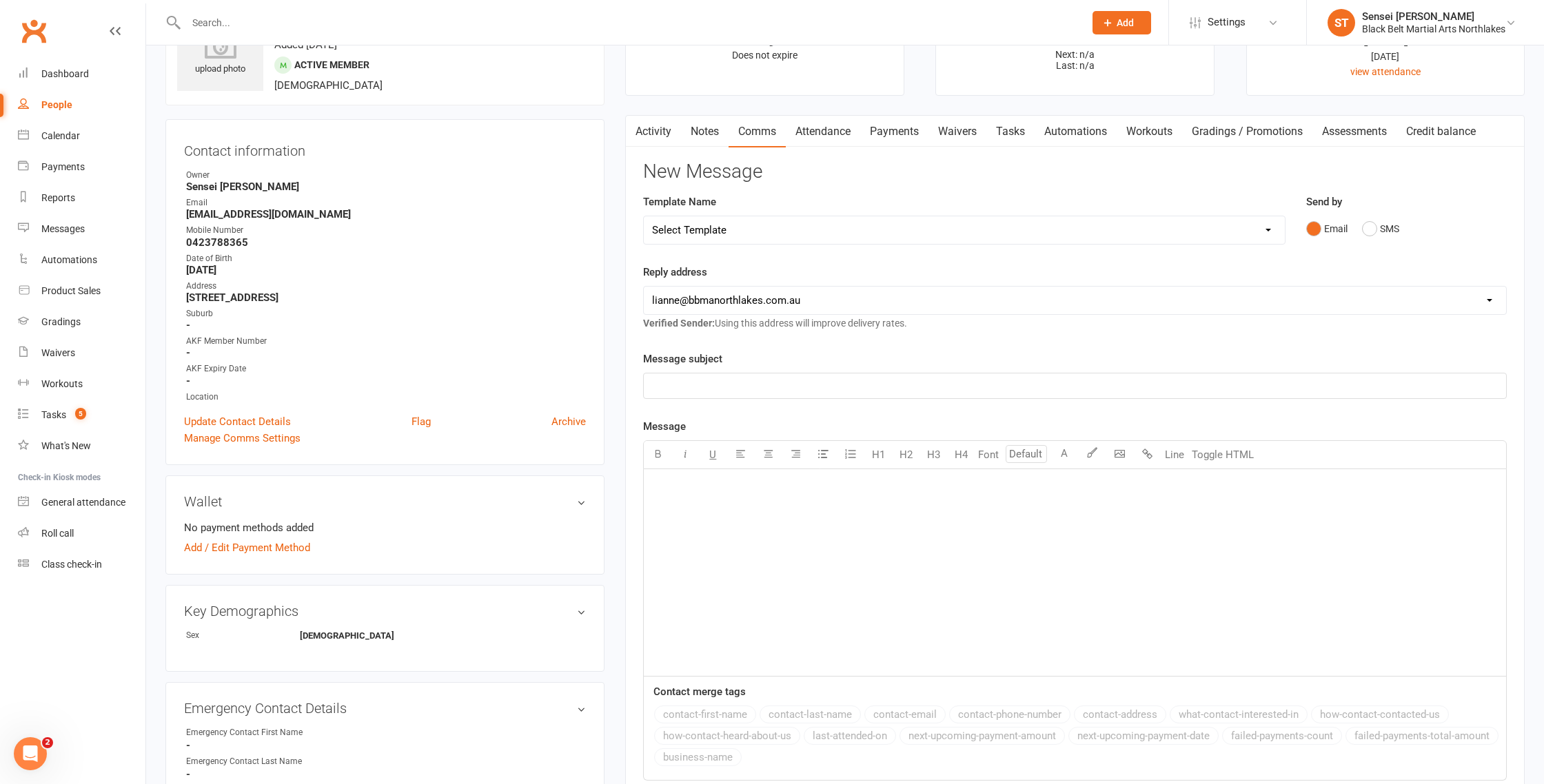
scroll to position [0, 0]
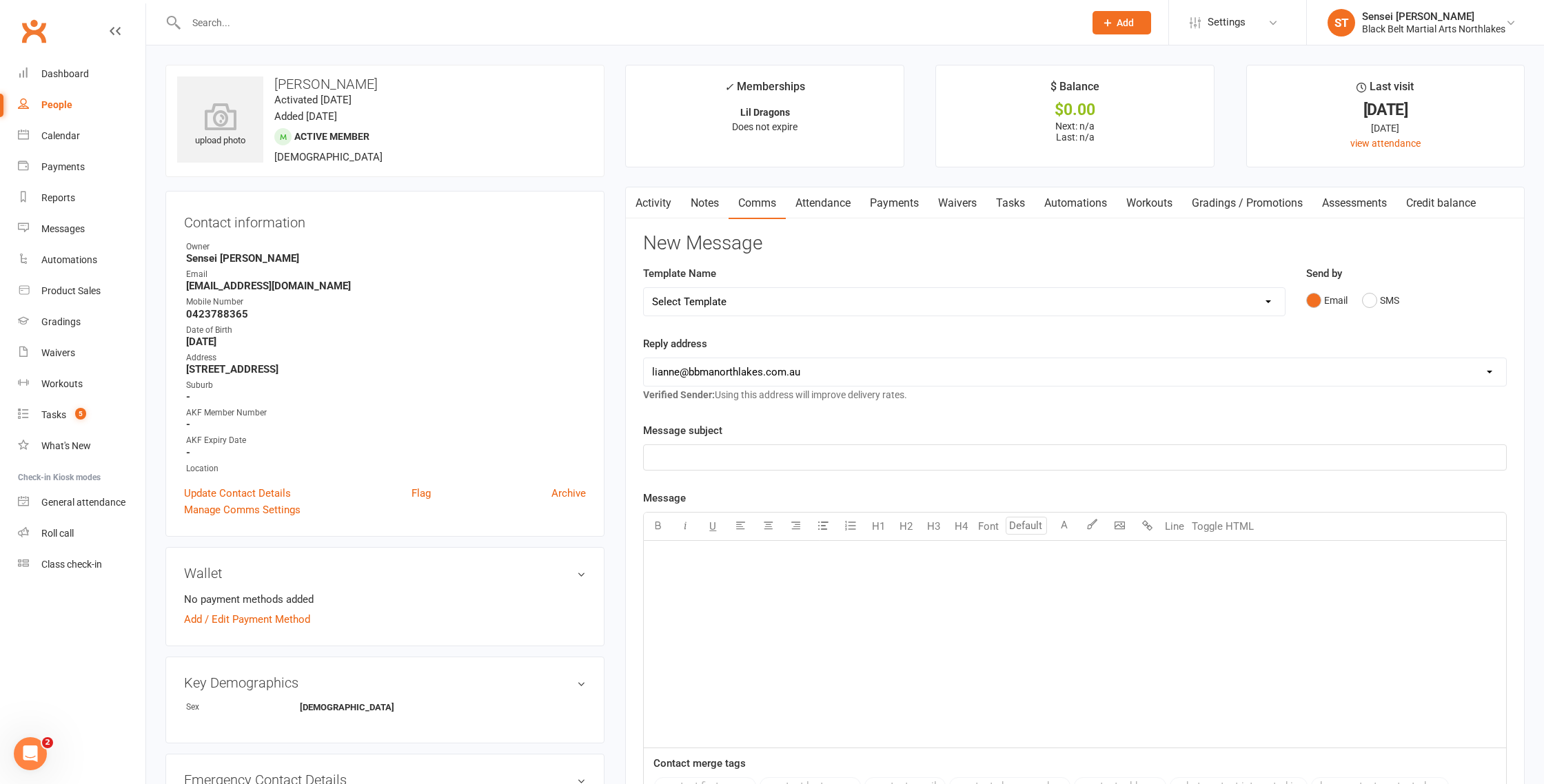
click at [658, 209] on link "Activity" at bounding box center [653, 204] width 55 height 32
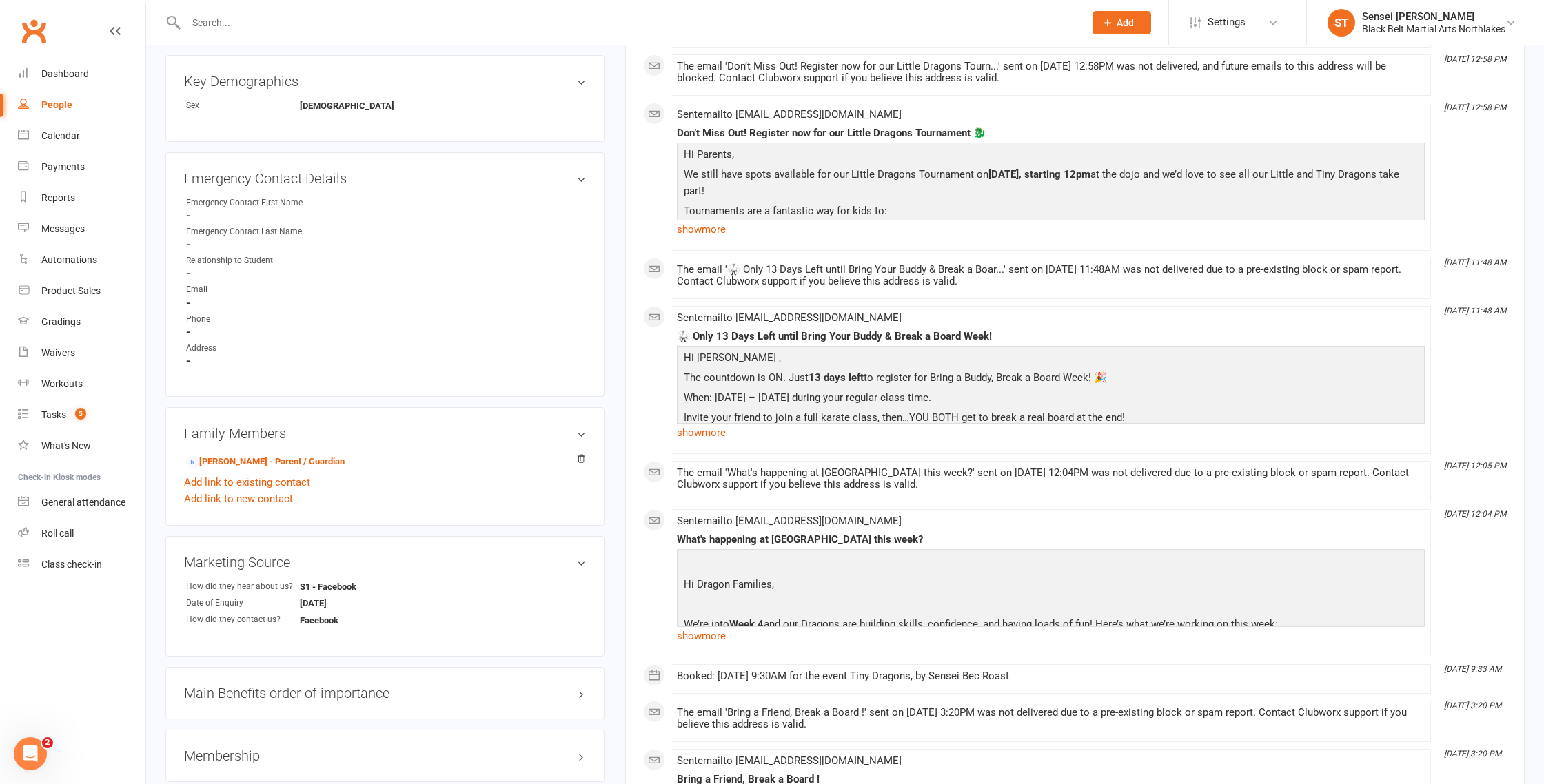
scroll to position [609, 0]
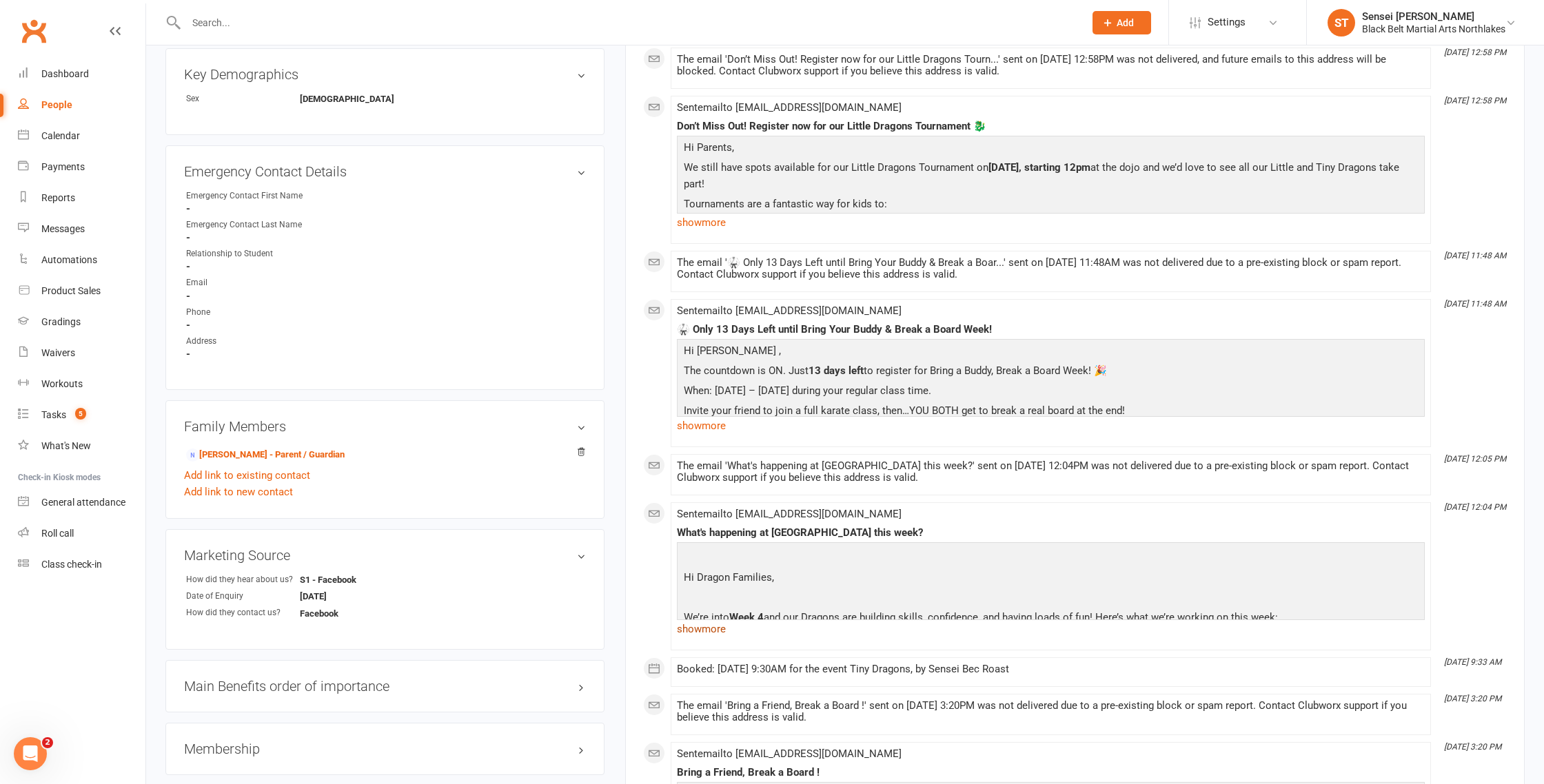
click at [704, 636] on link "show more" at bounding box center [1050, 628] width 747 height 19
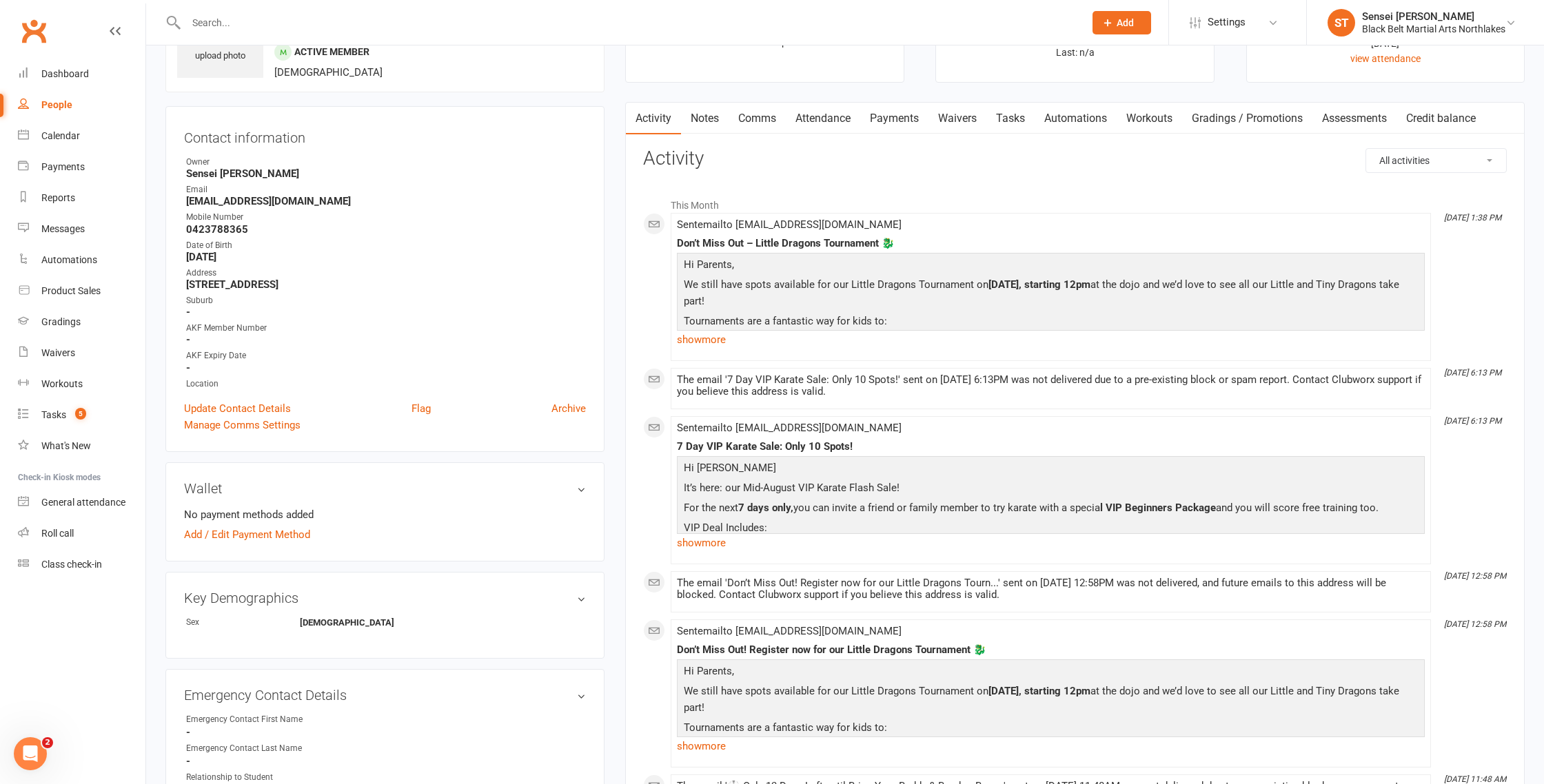
scroll to position [80, 0]
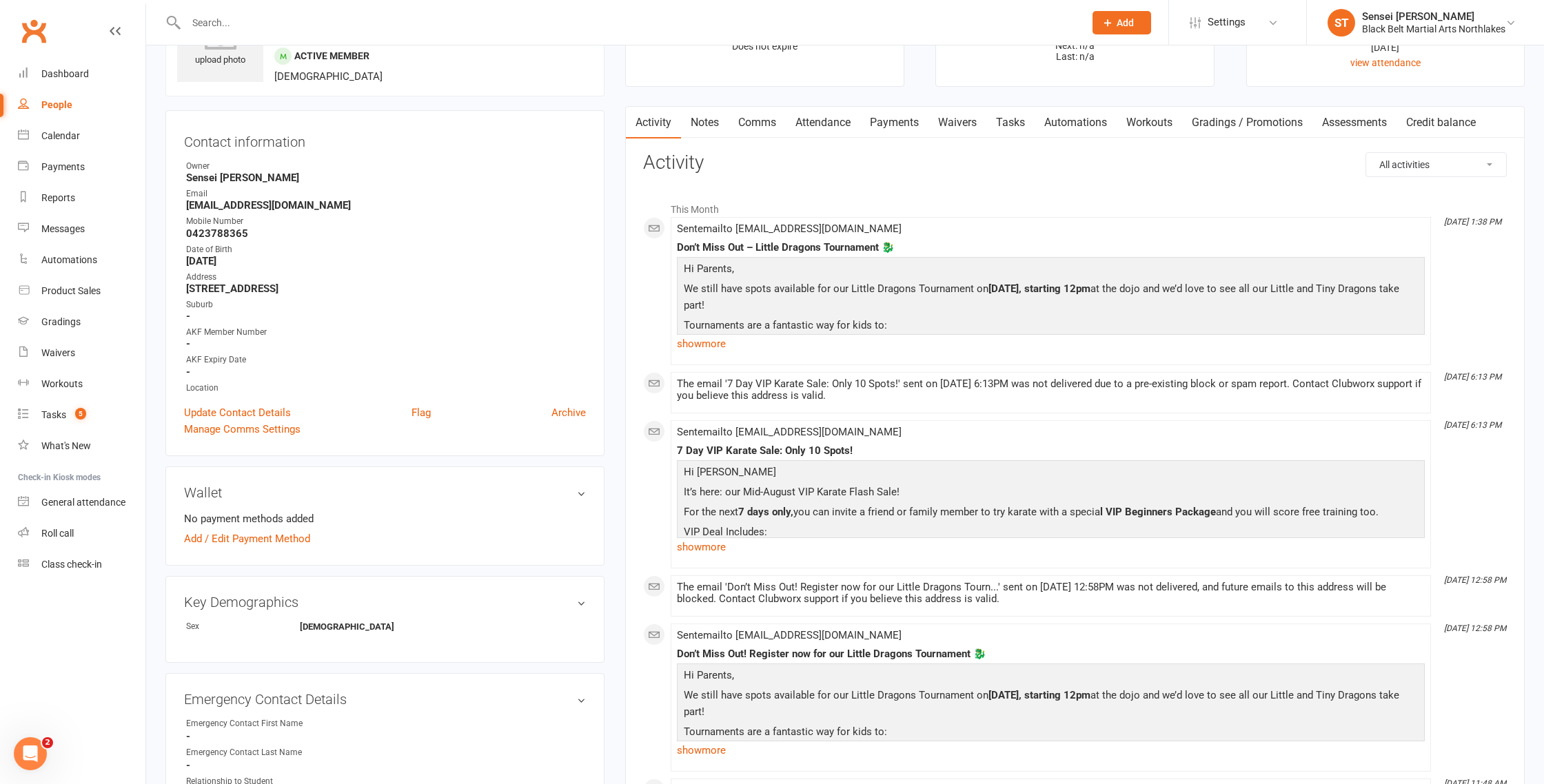
click at [757, 123] on link "Comms" at bounding box center [757, 123] width 58 height 32
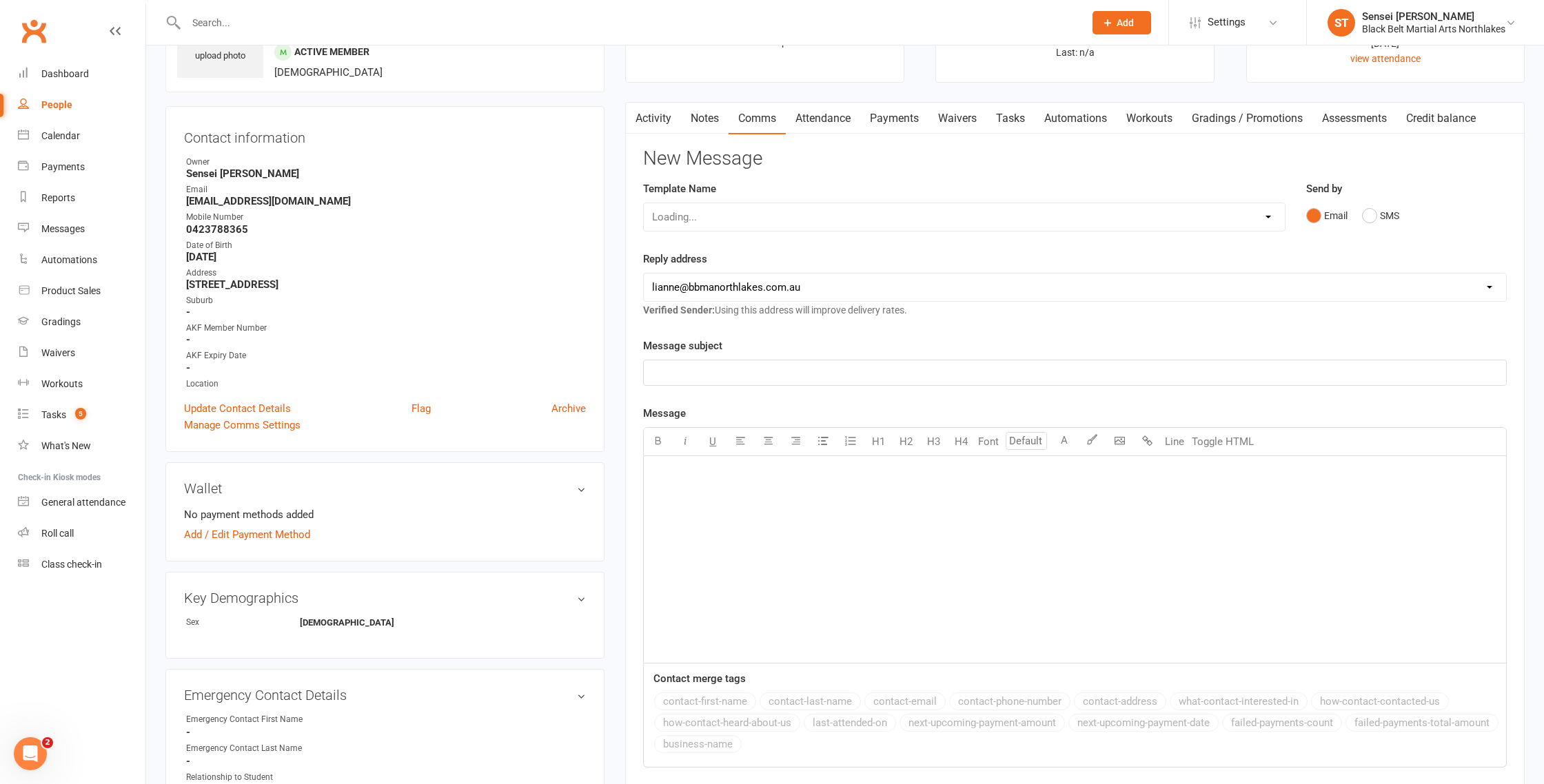
click at [719, 224] on div "Loading..." at bounding box center [964, 217] width 642 height 29
click at [59, 236] on link "Messages" at bounding box center [81, 228] width 127 height 31
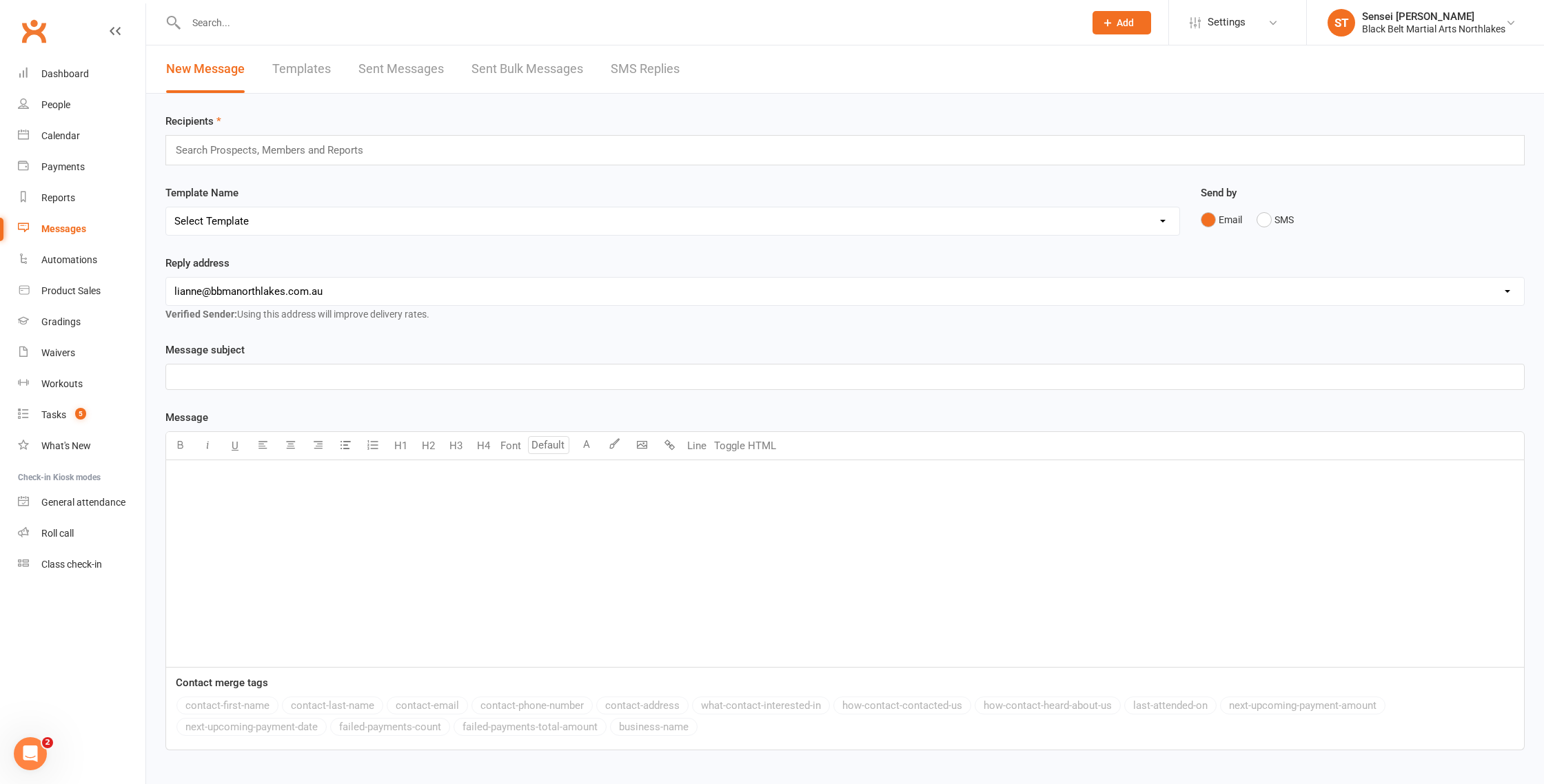
click at [426, 73] on link "Sent Messages" at bounding box center [401, 69] width 86 height 47
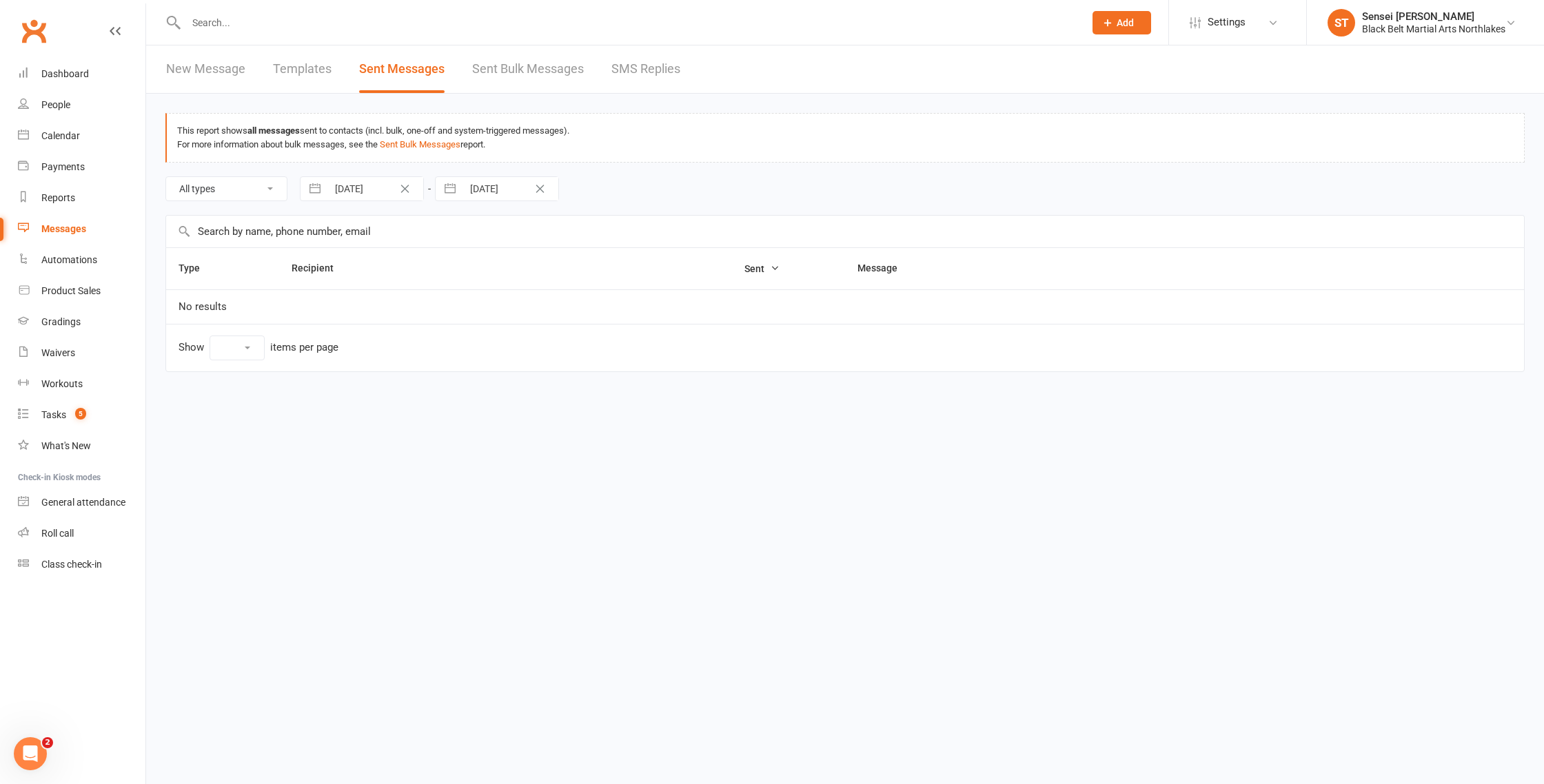
select select "100"
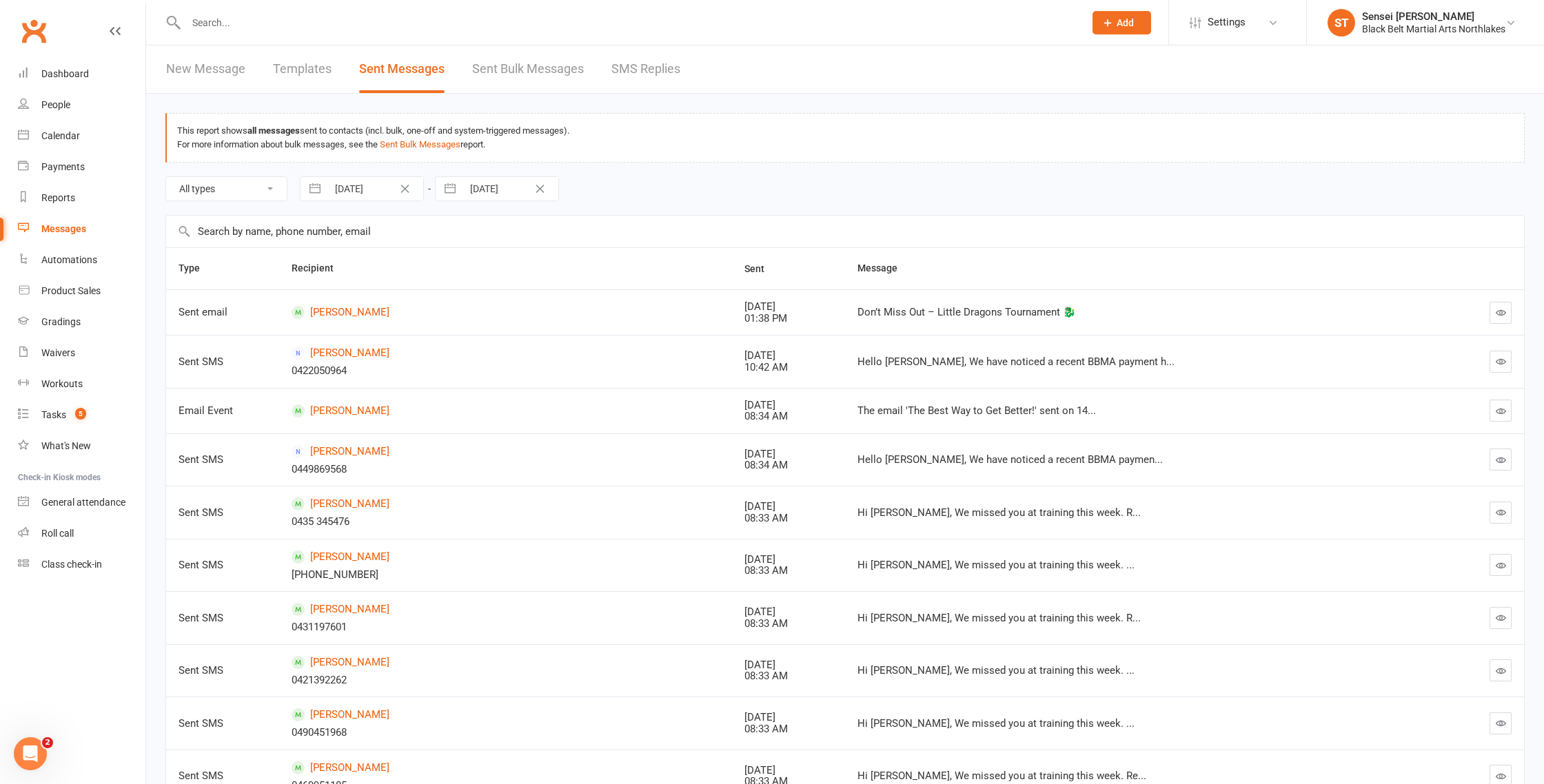
click at [264, 192] on select "All types Emails SMSes SMS Replies Failed SMSes Email Unsubscribes SMS Unsubscr…" at bounding box center [227, 189] width 121 height 24
select select "email"
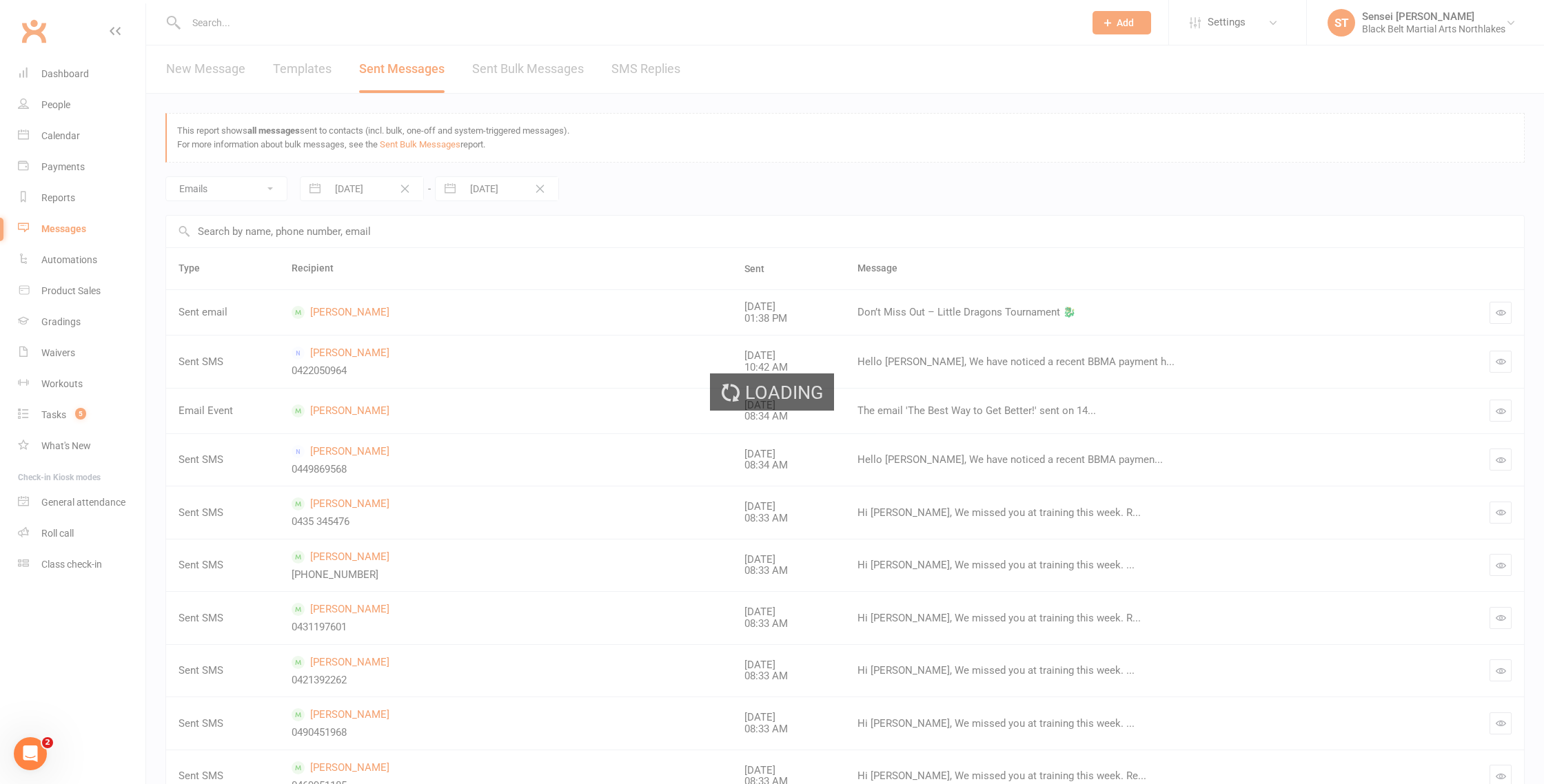
click at [381, 190] on div "Loading" at bounding box center [772, 392] width 1544 height 784
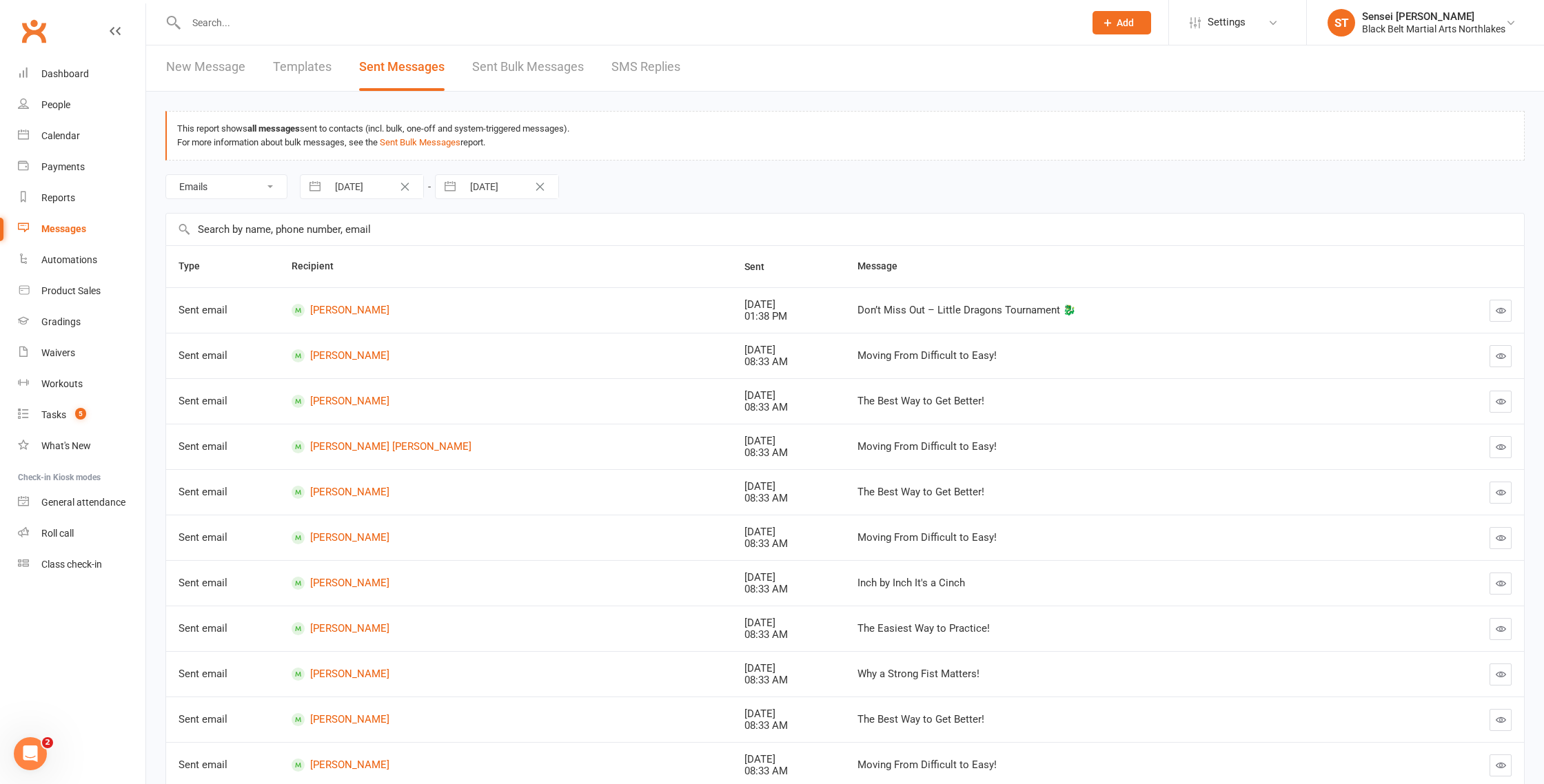
click at [530, 73] on link "Sent Bulk Messages" at bounding box center [528, 67] width 111 height 47
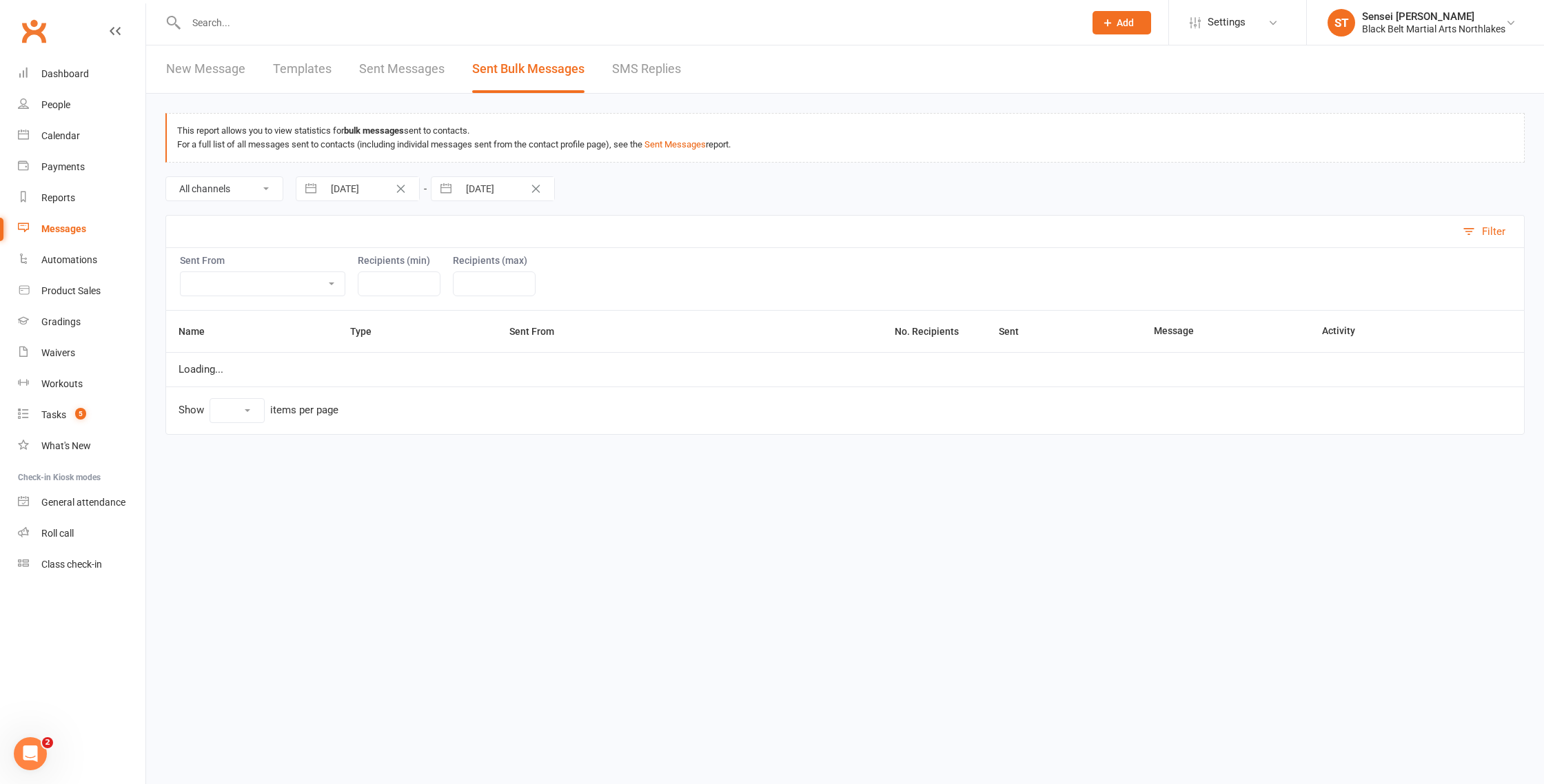
select select "100"
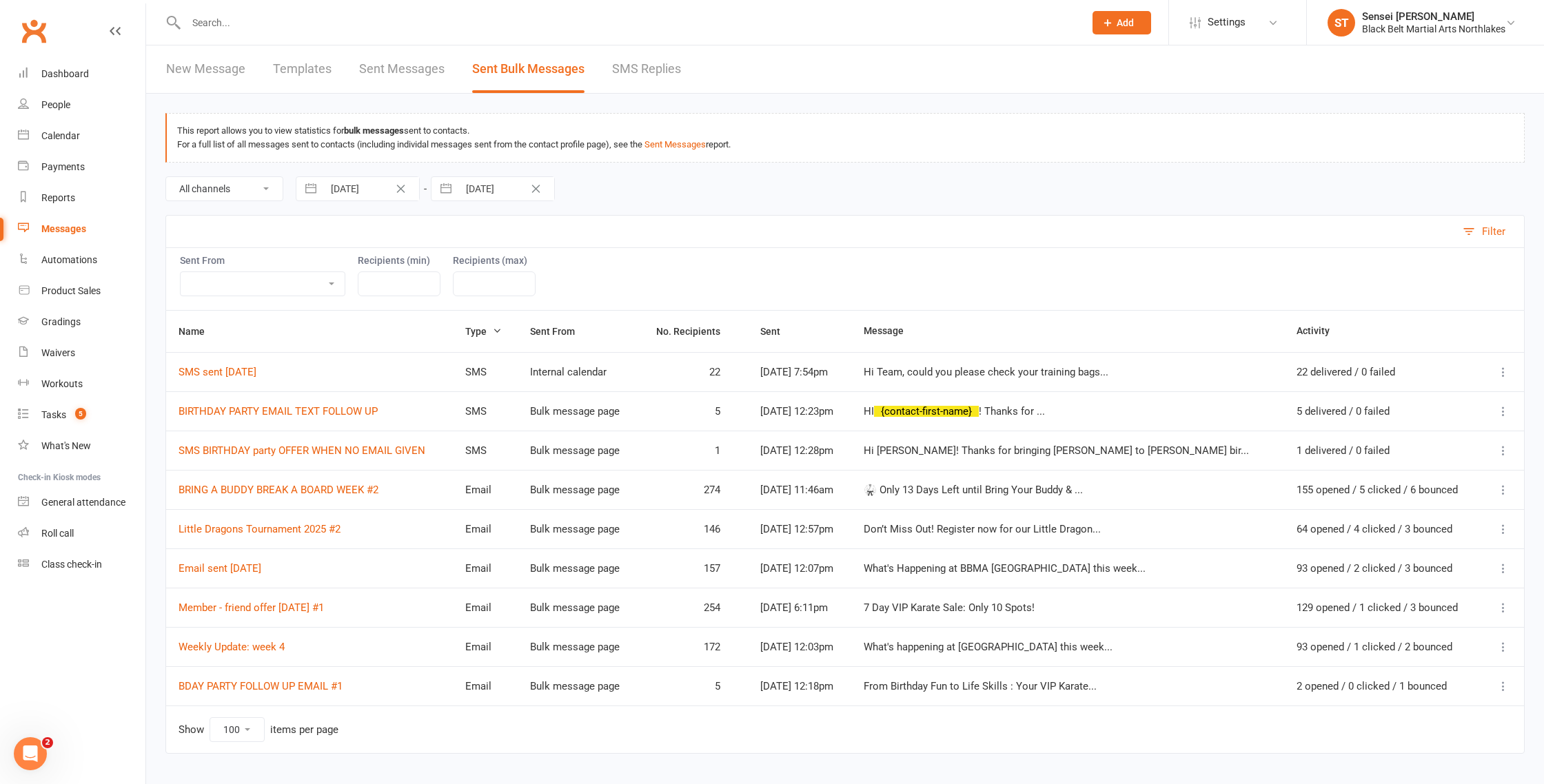
scroll to position [28, 0]
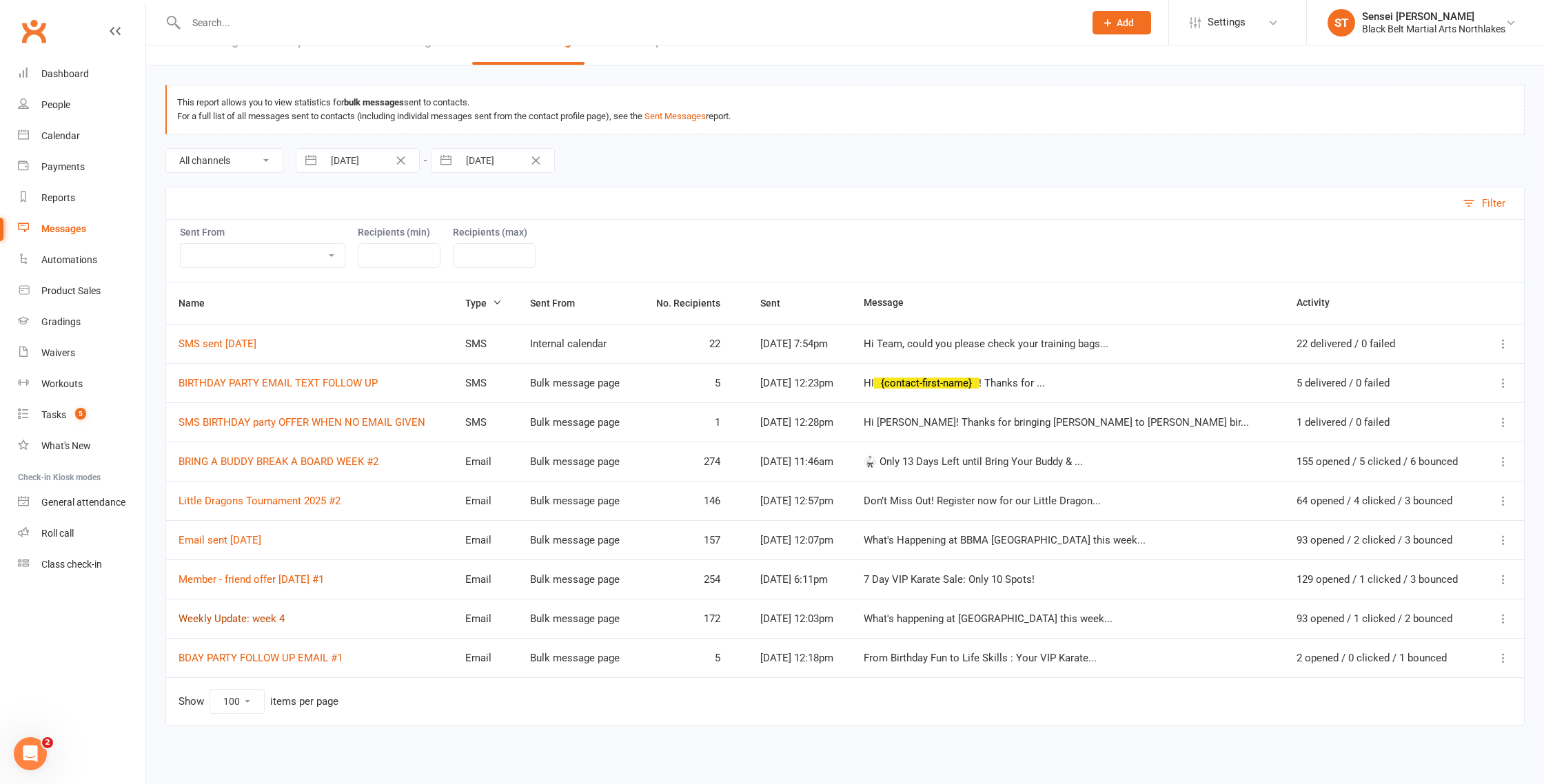
click at [242, 621] on link "Weekly Update: week 4" at bounding box center [231, 618] width 106 height 12
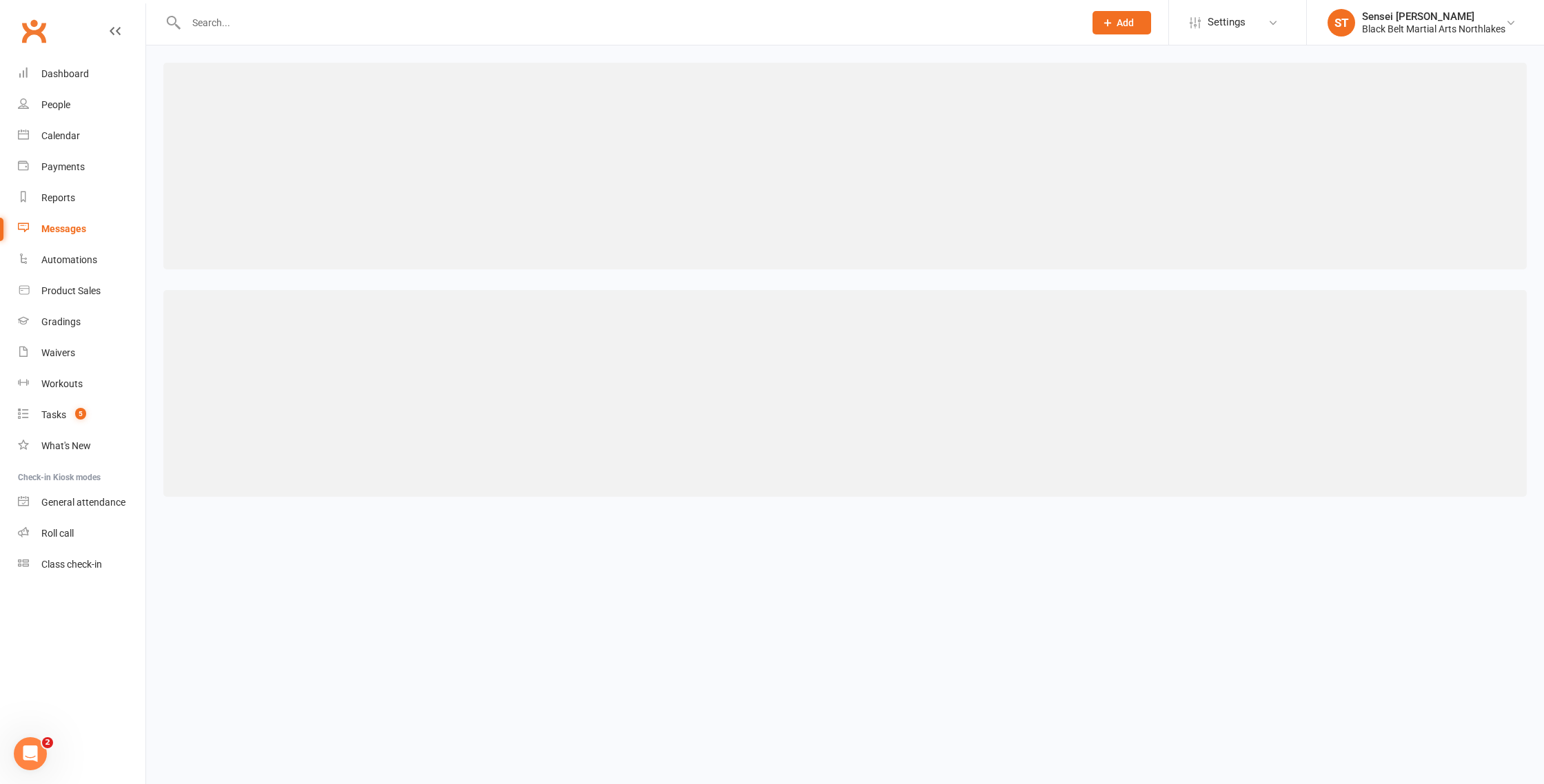
select select "100"
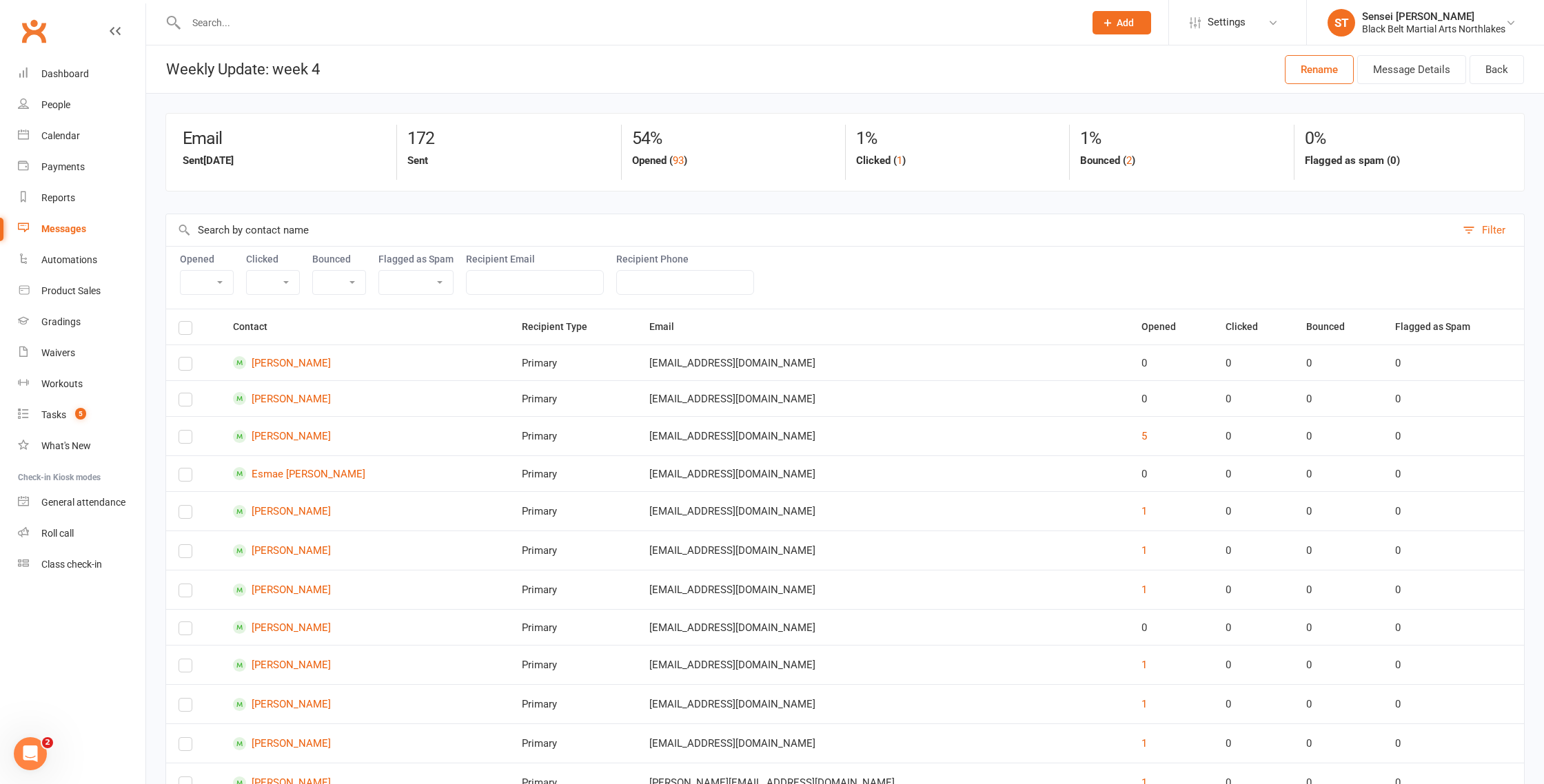
click at [344, 286] on select "Yes No" at bounding box center [338, 282] width 52 height 24
select select "true"
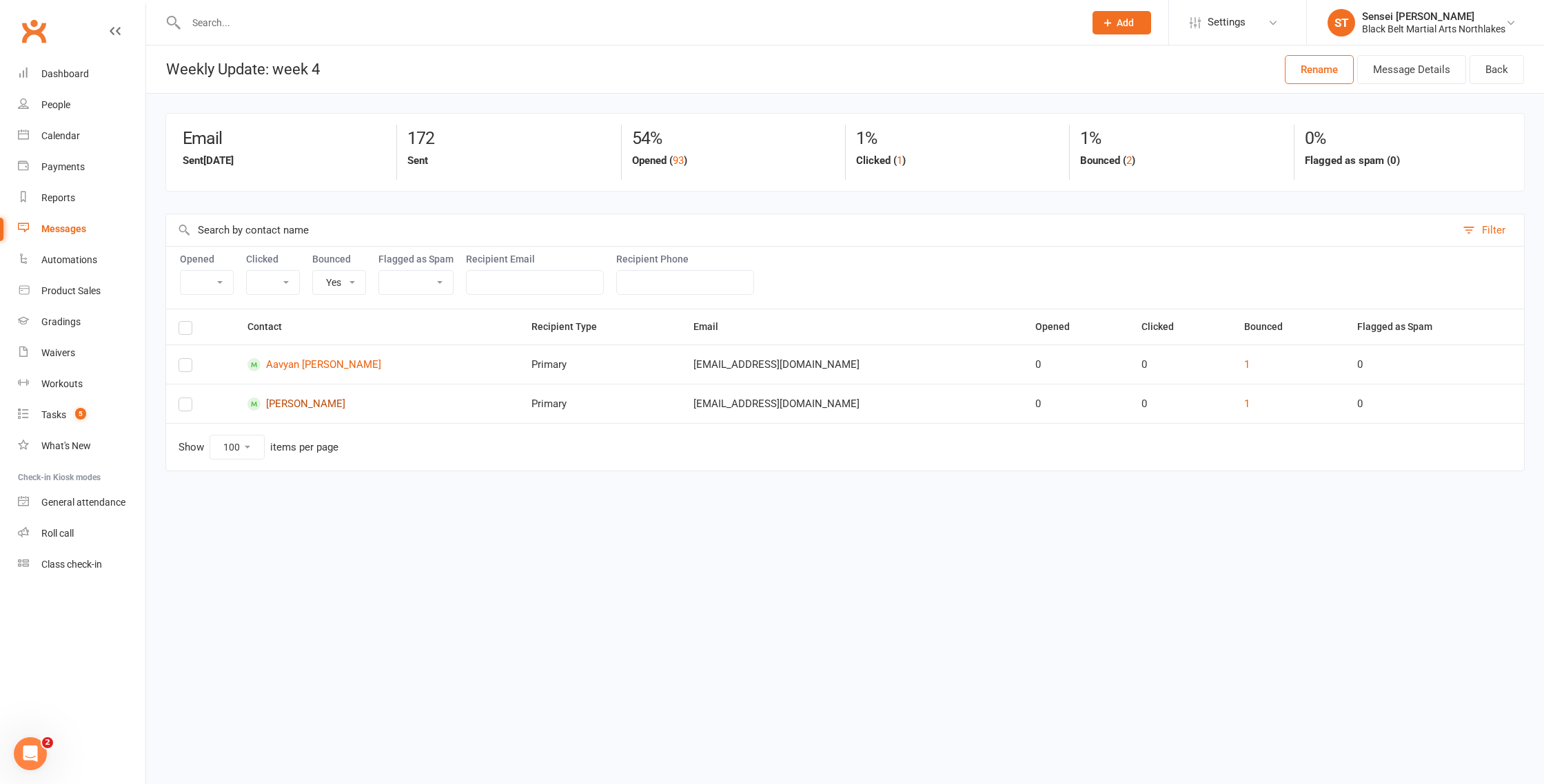
click at [318, 406] on link "[PERSON_NAME]" at bounding box center [377, 404] width 260 height 13
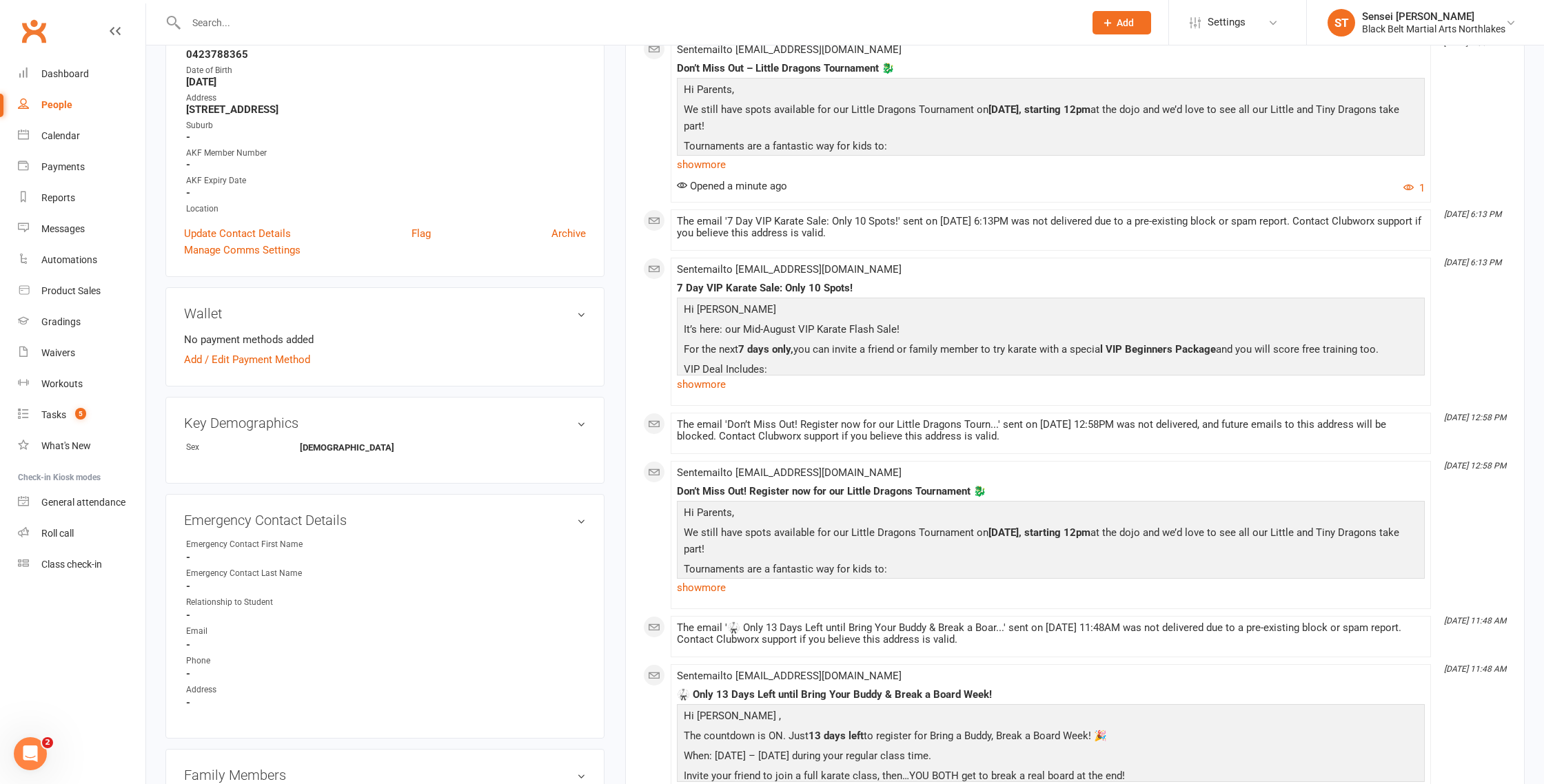
scroll to position [303, 0]
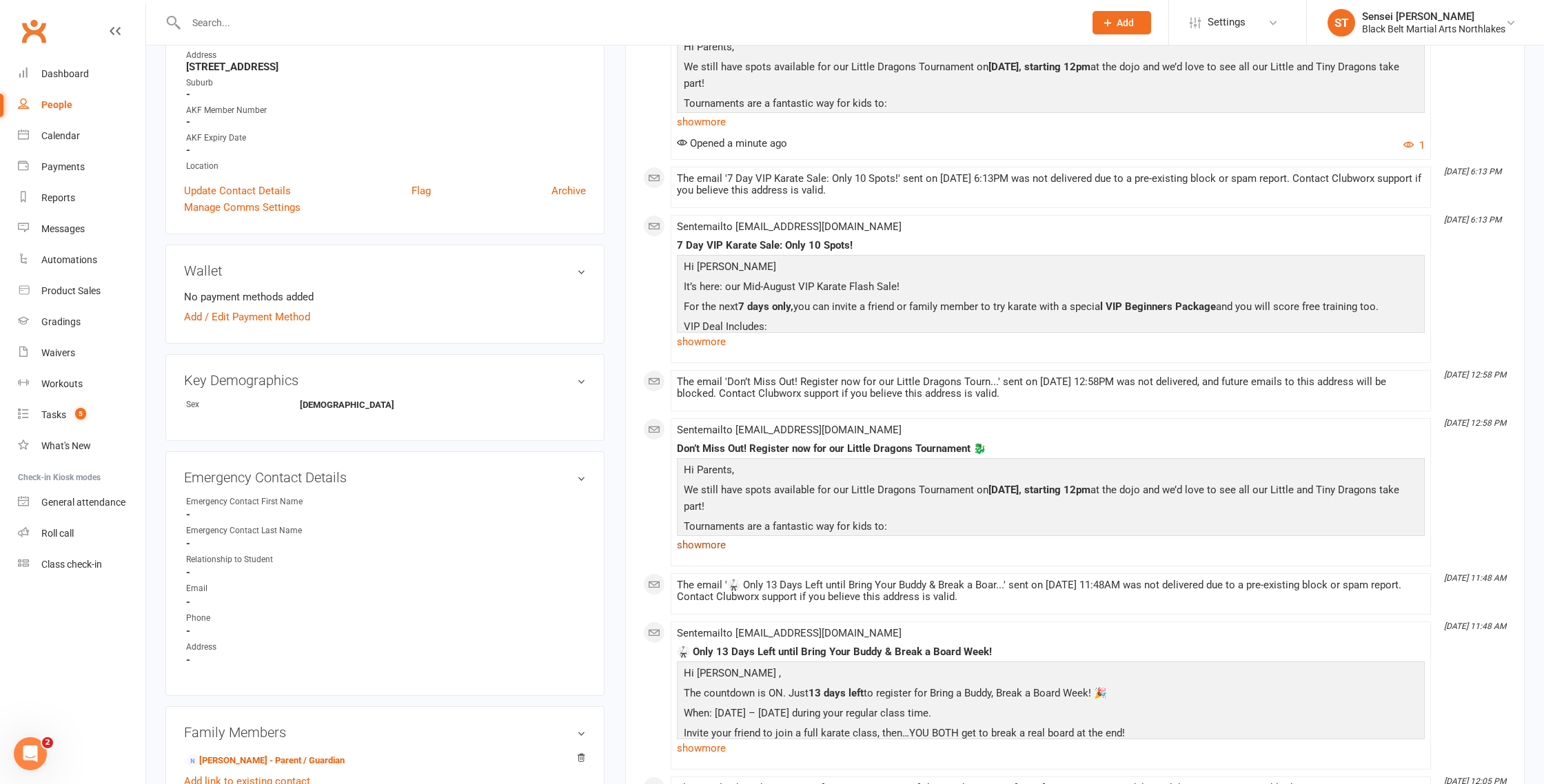
click at [711, 545] on link "show more" at bounding box center [1050, 544] width 747 height 19
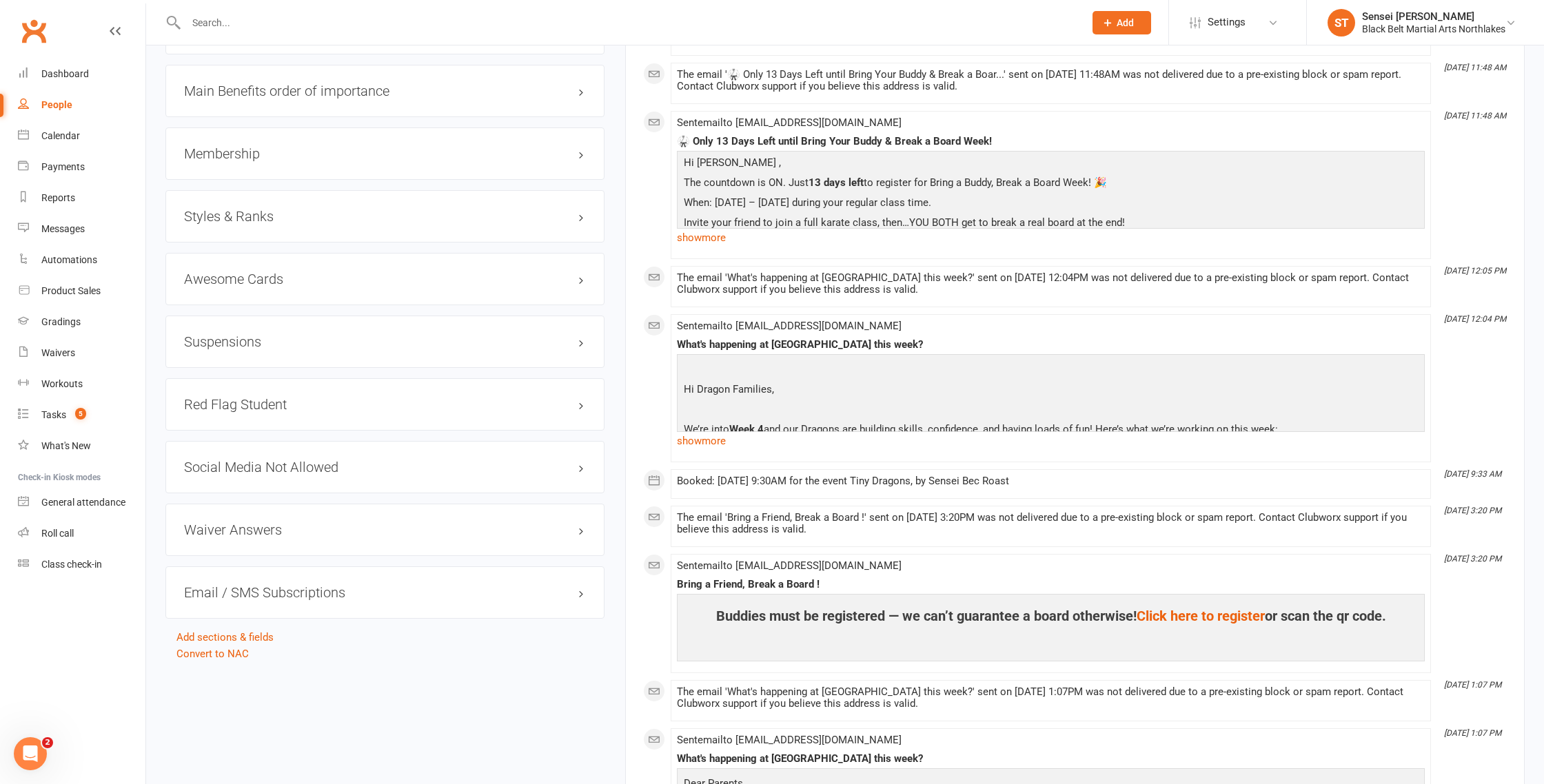
scroll to position [1204, 0]
click at [713, 442] on link "show more" at bounding box center [1050, 440] width 747 height 19
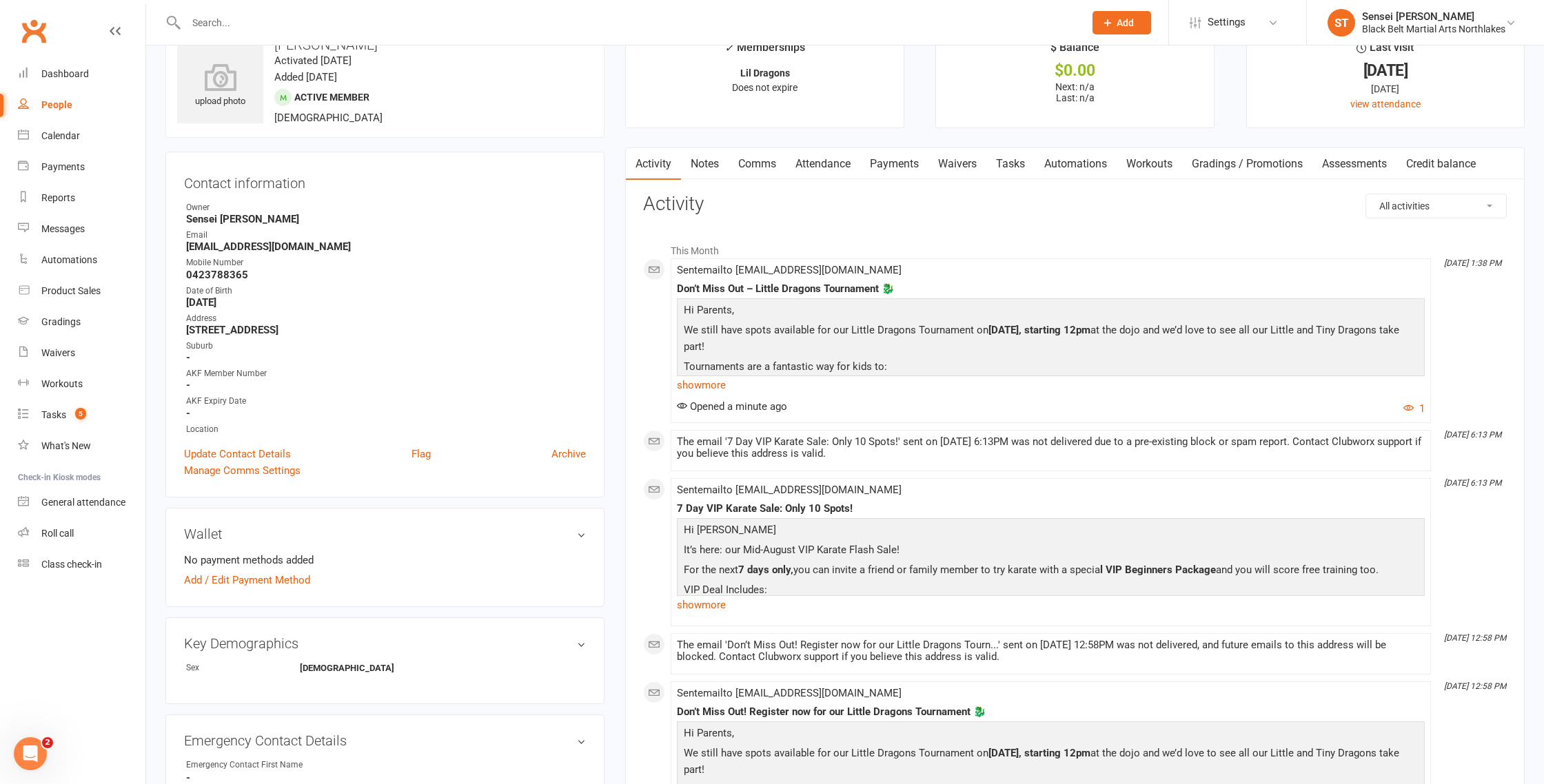
scroll to position [0, 0]
